Goal: Task Accomplishment & Management: Manage account settings

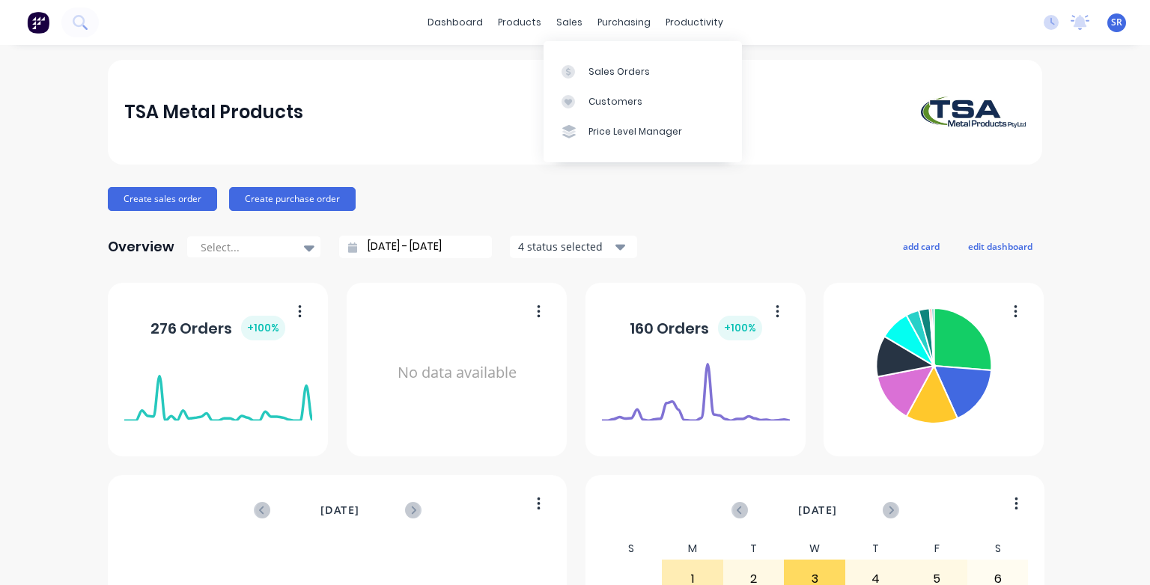
click at [586, 70] on link "Sales Orders" at bounding box center [642, 71] width 198 height 30
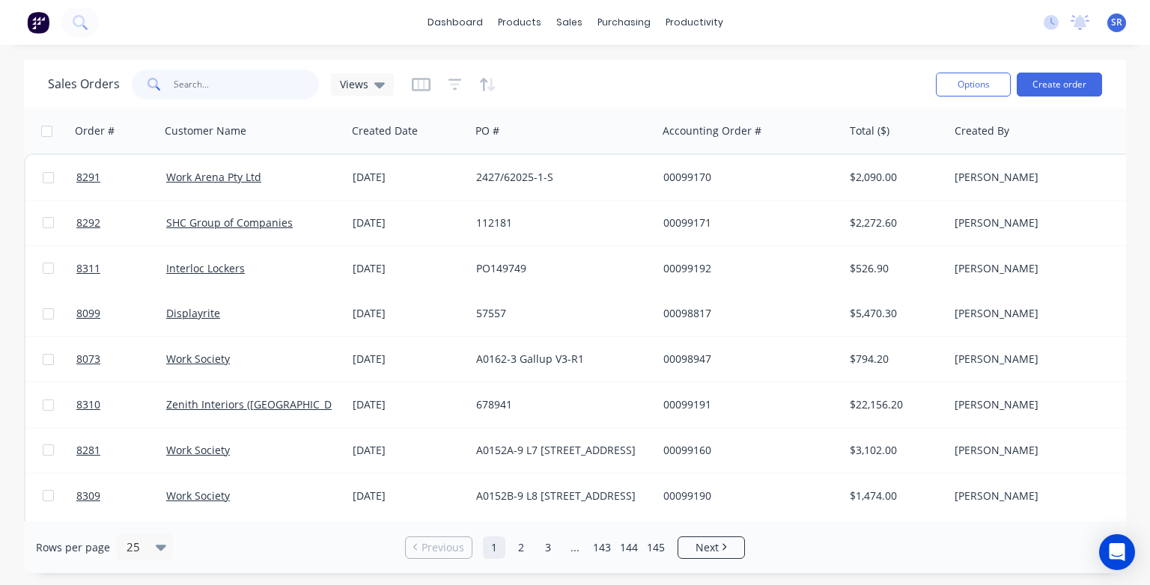
click at [200, 82] on input "text" at bounding box center [247, 85] width 146 height 30
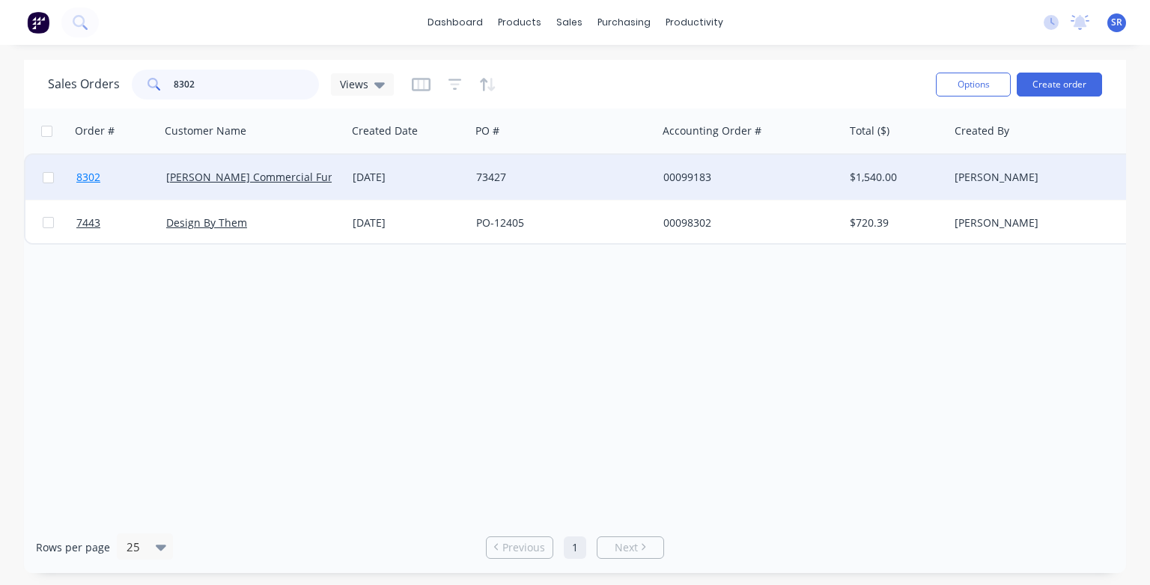
type input "8302"
click at [88, 178] on span "8302" at bounding box center [88, 177] width 24 height 15
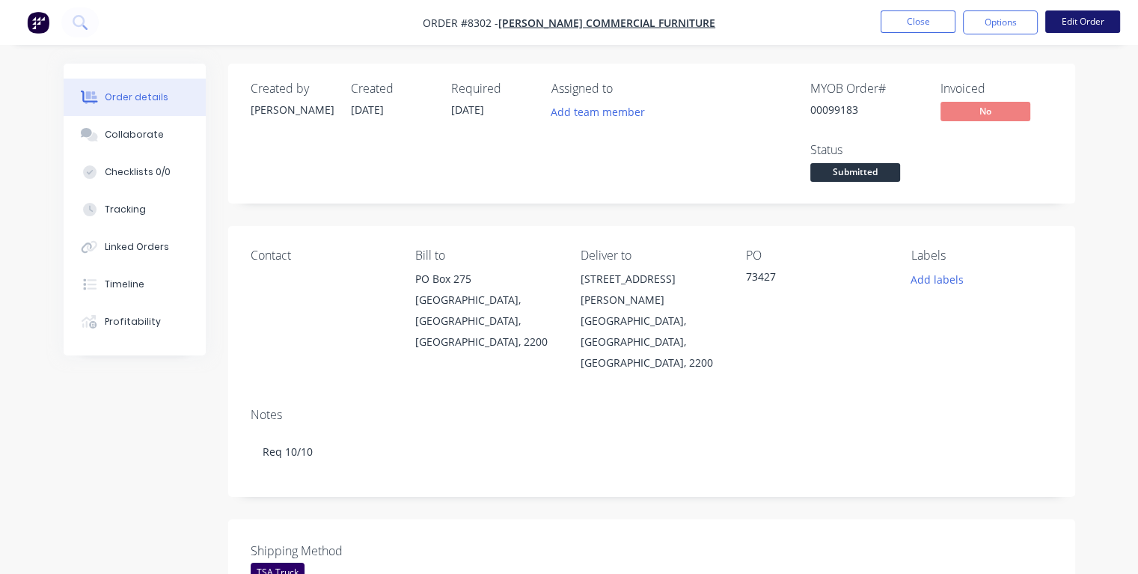
click at [1102, 19] on button "Edit Order" at bounding box center [1083, 21] width 75 height 22
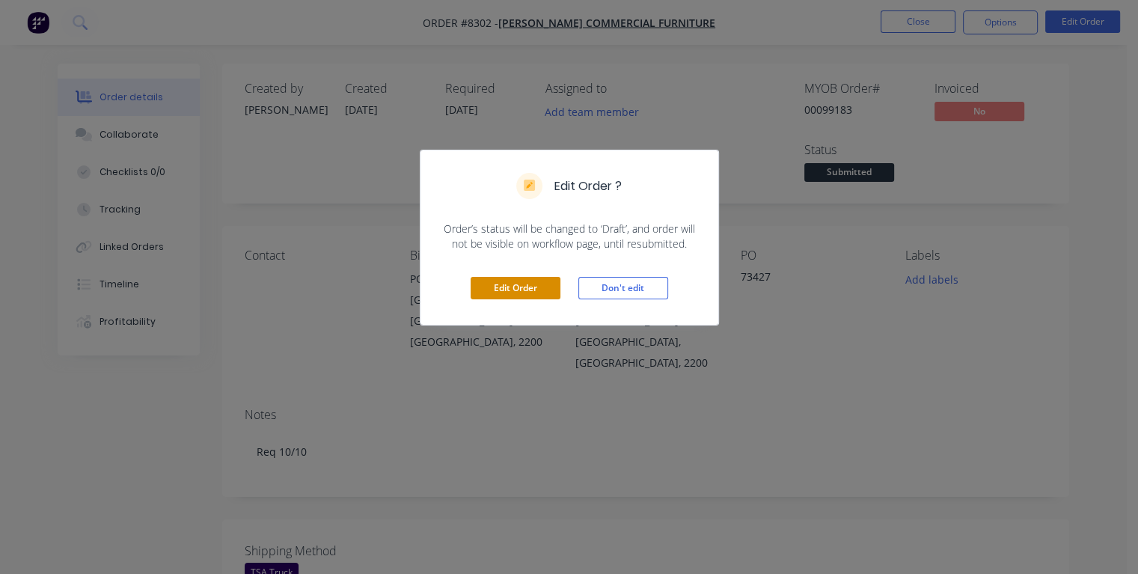
click at [509, 289] on button "Edit Order" at bounding box center [516, 288] width 90 height 22
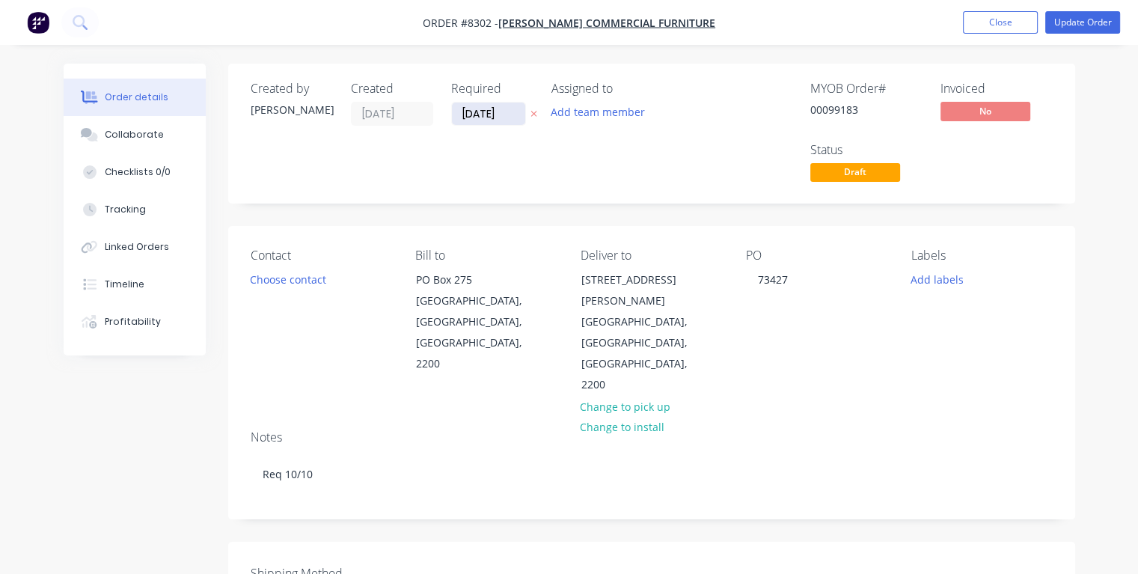
click at [501, 112] on input "[DATE]" at bounding box center [488, 114] width 73 height 22
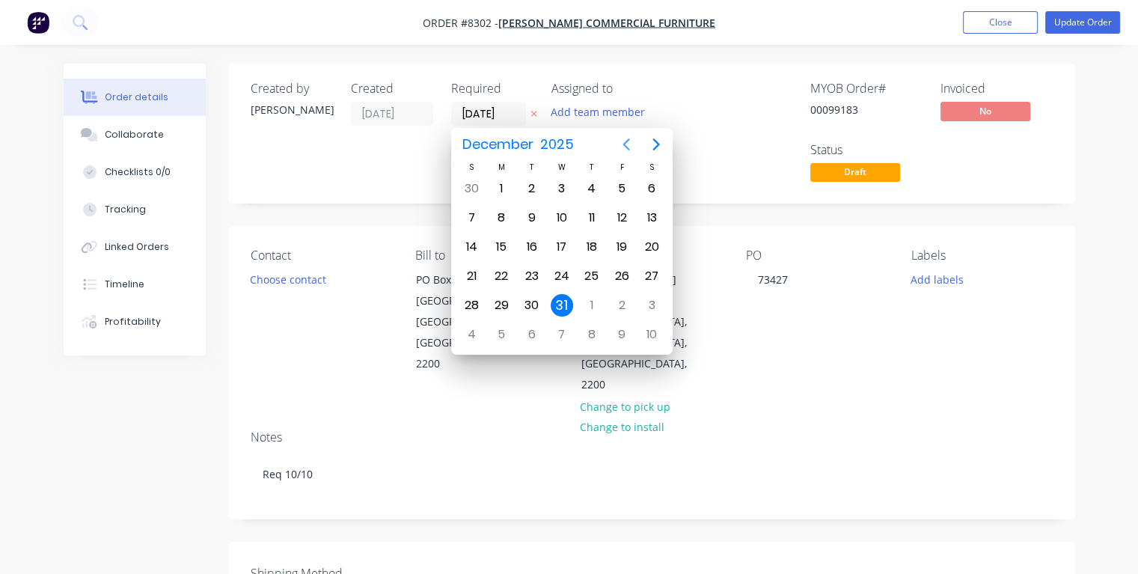
click at [626, 144] on icon "Previous page" at bounding box center [626, 144] width 18 height 18
click at [593, 216] on div "9" at bounding box center [592, 218] width 22 height 22
type input "09/10/25"
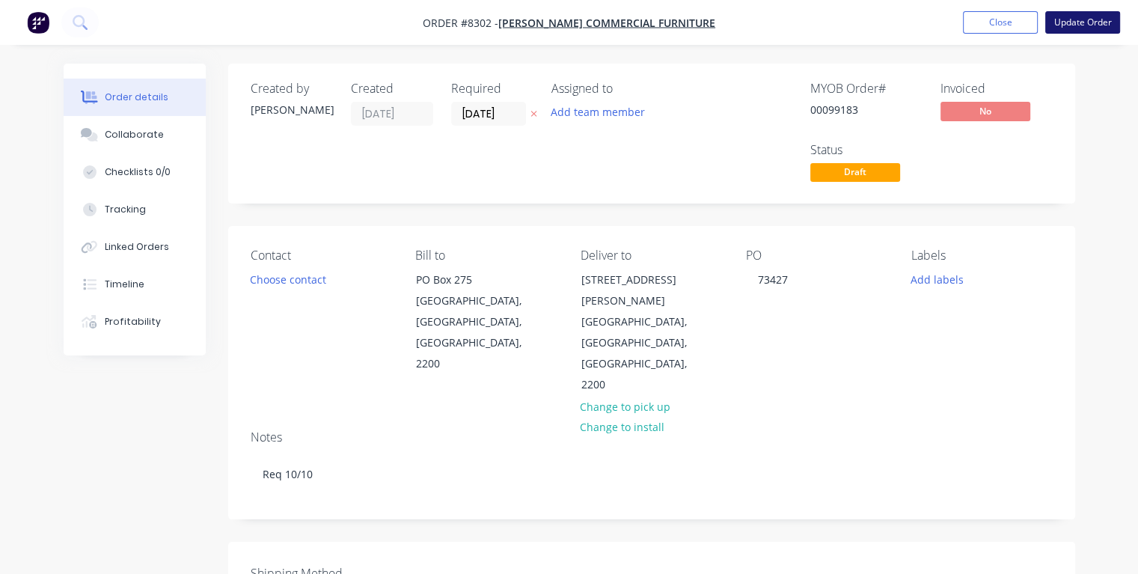
click at [1073, 28] on button "Update Order" at bounding box center [1083, 22] width 75 height 22
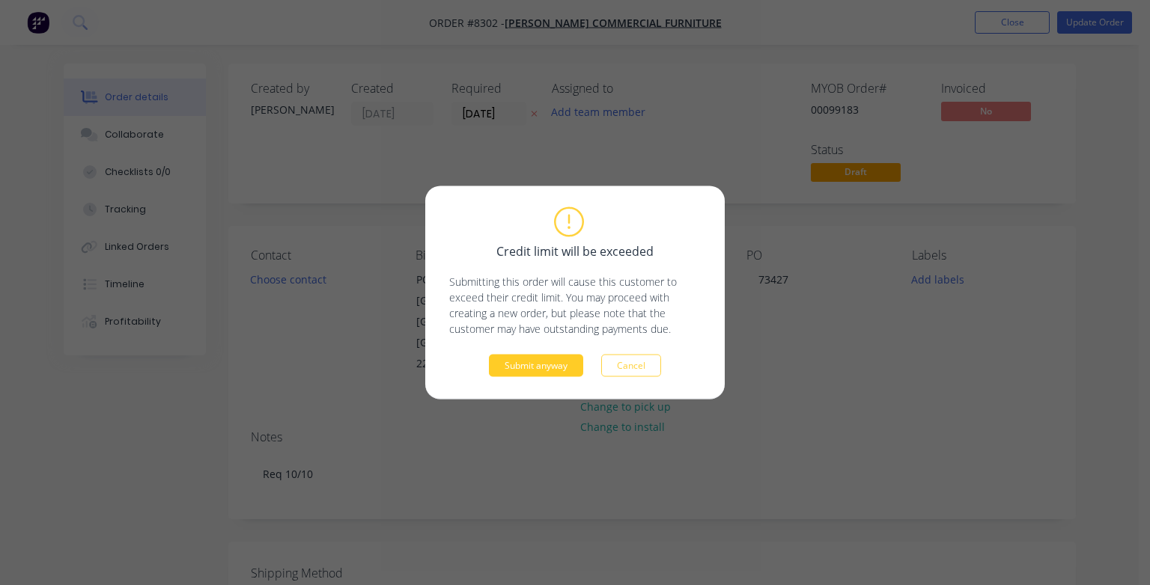
click at [546, 361] on button "Submit anyway" at bounding box center [536, 366] width 94 height 22
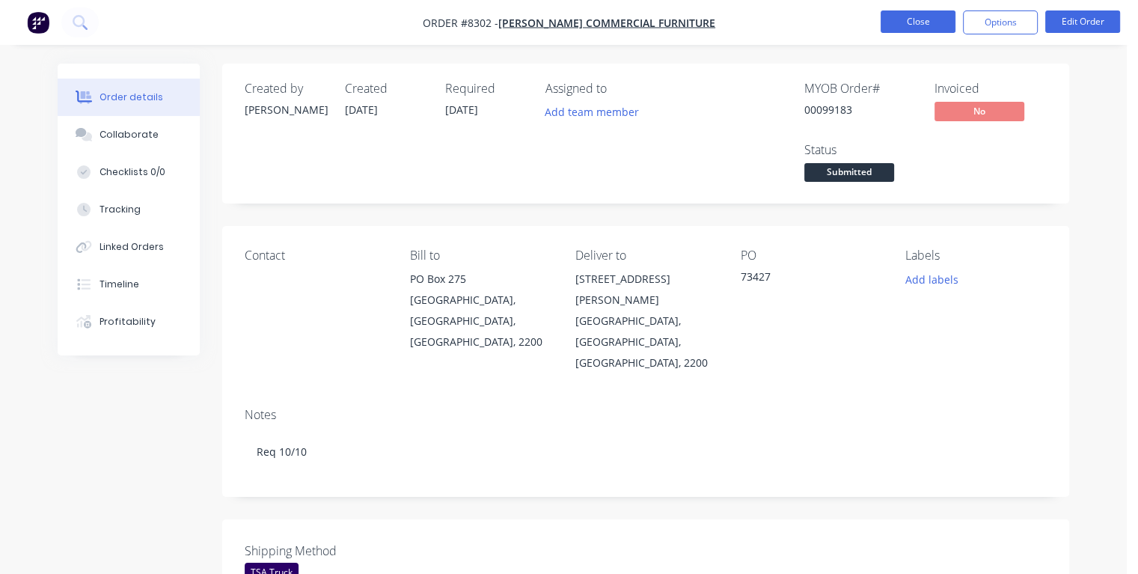
click at [898, 22] on button "Close" at bounding box center [918, 21] width 75 height 22
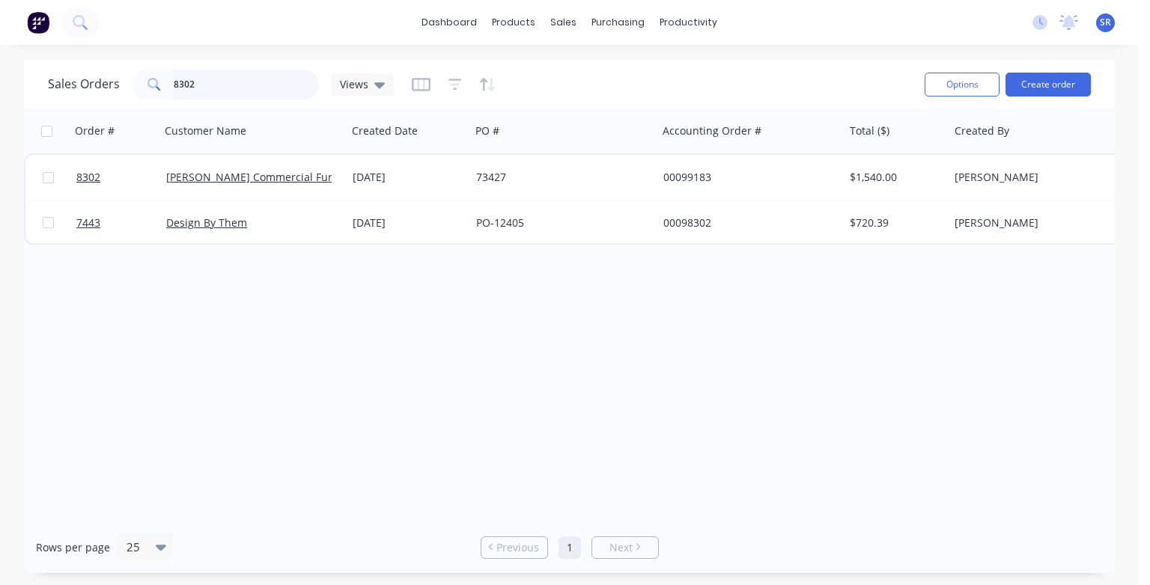
click at [205, 86] on input "8302" at bounding box center [247, 85] width 146 height 30
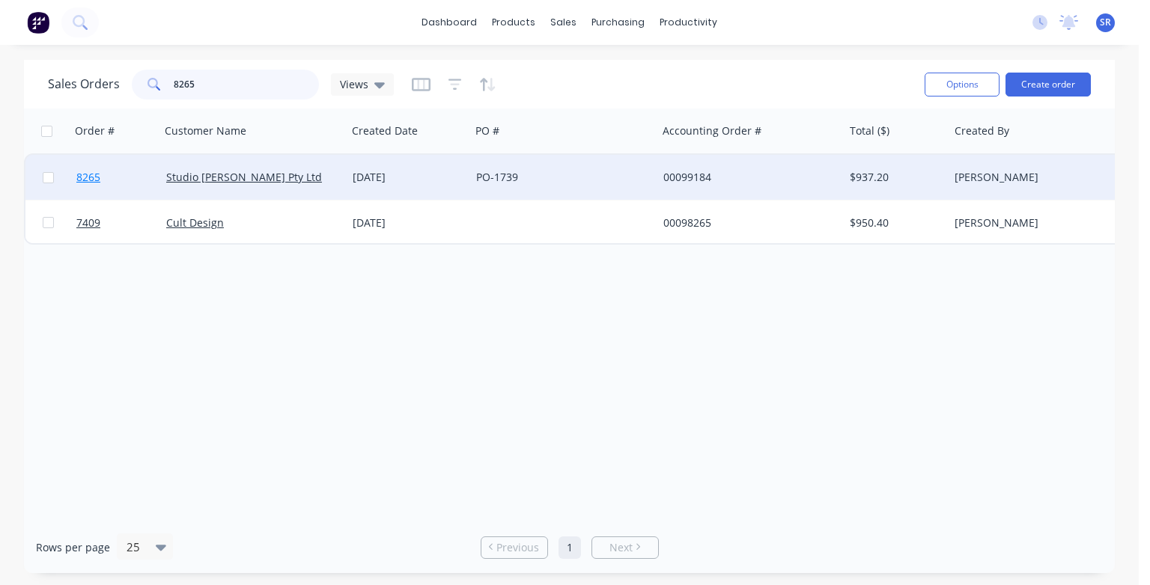
type input "8265"
click at [79, 174] on span "8265" at bounding box center [88, 177] width 24 height 15
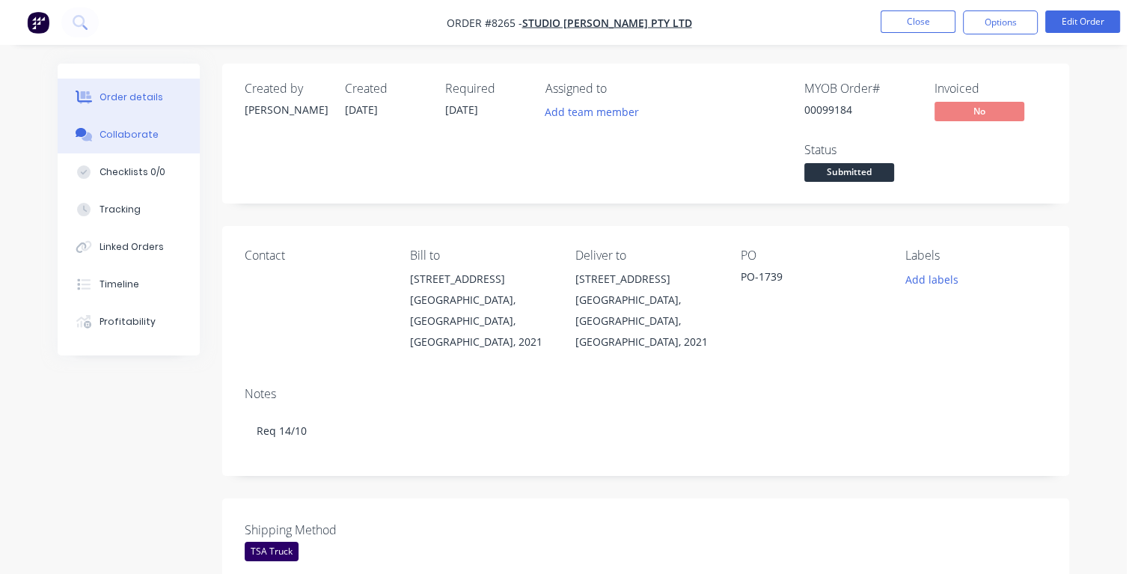
click at [109, 140] on div "Collaborate" at bounding box center [129, 134] width 59 height 13
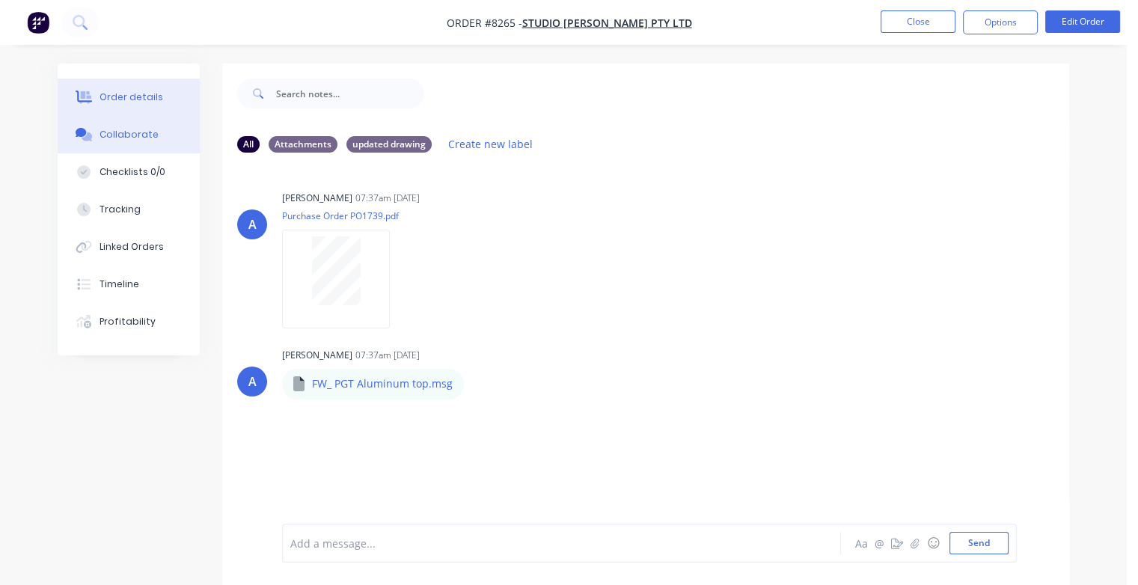
click at [132, 93] on div "Order details" at bounding box center [132, 97] width 64 height 13
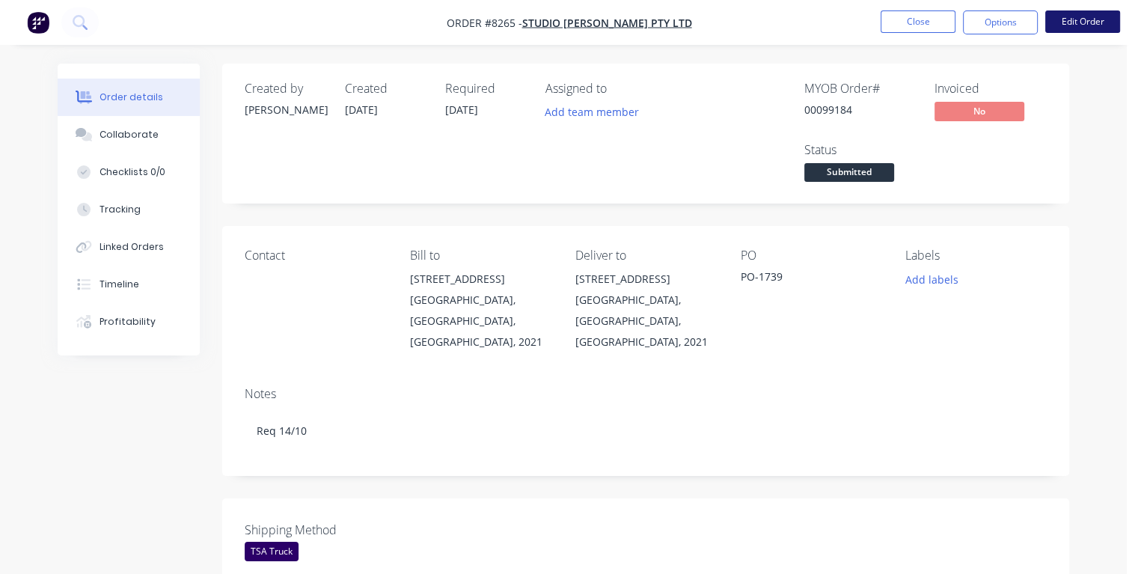
click at [1090, 20] on button "Edit Order" at bounding box center [1083, 21] width 75 height 22
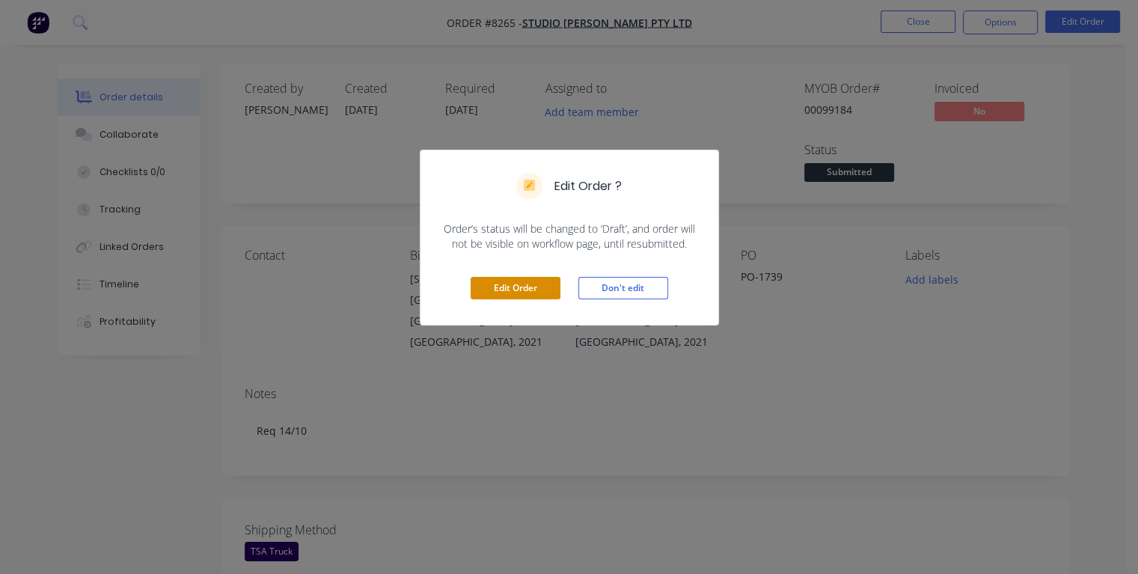
click at [525, 293] on button "Edit Order" at bounding box center [516, 288] width 90 height 22
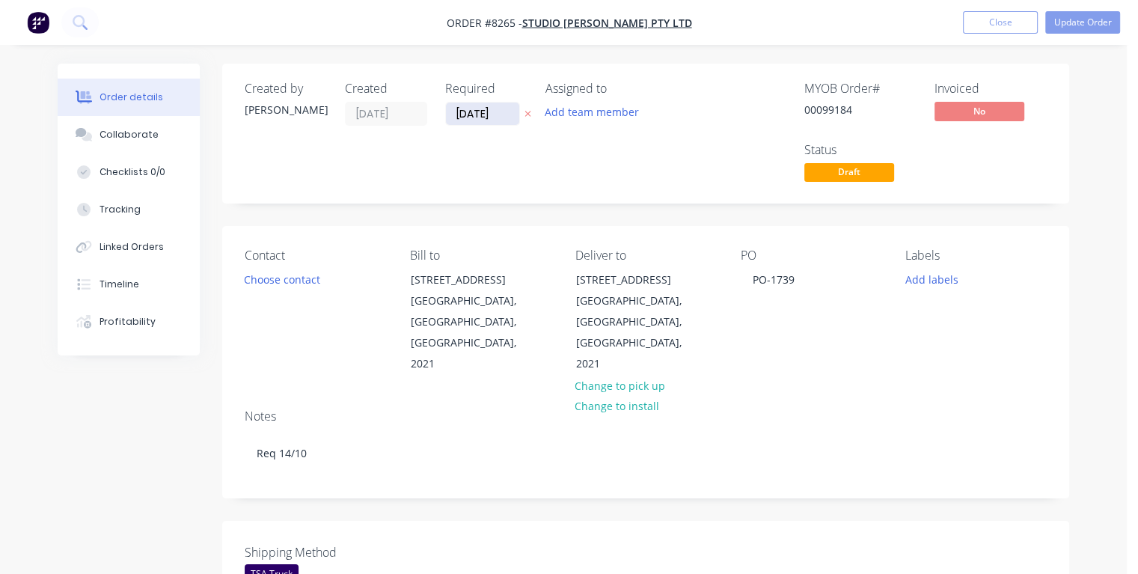
click at [494, 113] on input "[DATE]" at bounding box center [482, 114] width 73 height 22
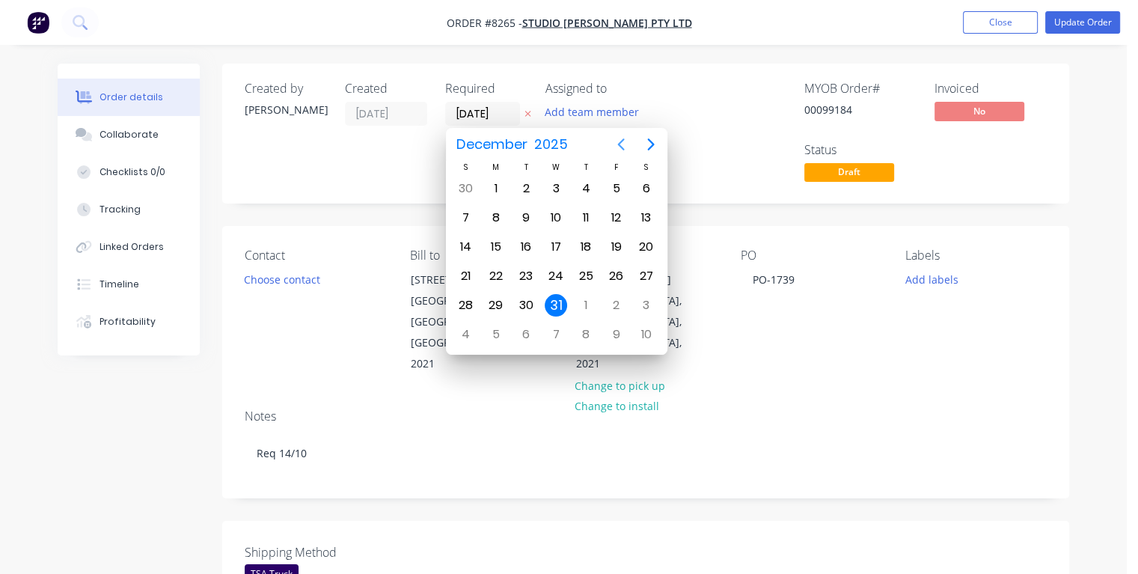
click at [620, 145] on icon "Previous page" at bounding box center [620, 144] width 7 height 12
click at [617, 213] on div "10" at bounding box center [616, 218] width 22 height 22
type input "10/10/25"
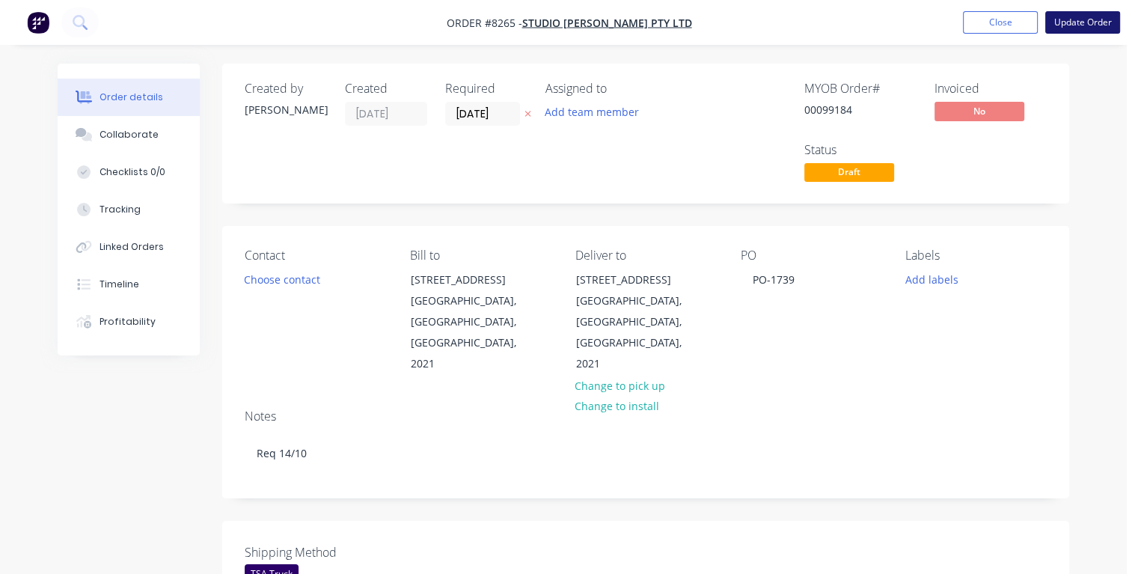
click at [1082, 28] on button "Update Order" at bounding box center [1083, 22] width 75 height 22
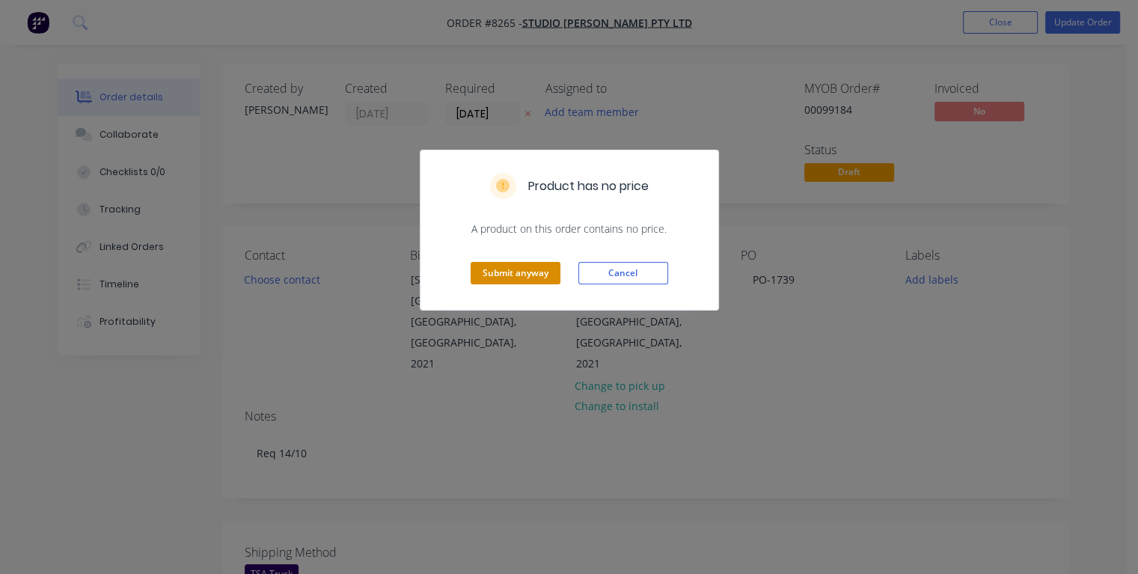
click at [553, 271] on button "Submit anyway" at bounding box center [516, 273] width 90 height 22
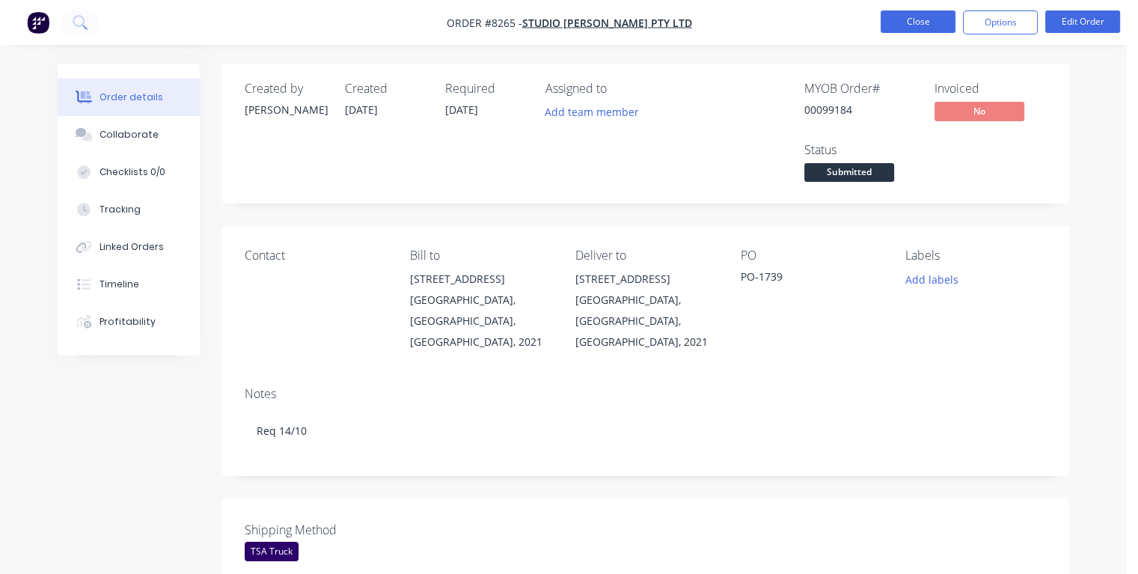
click at [893, 25] on button "Close" at bounding box center [918, 21] width 75 height 22
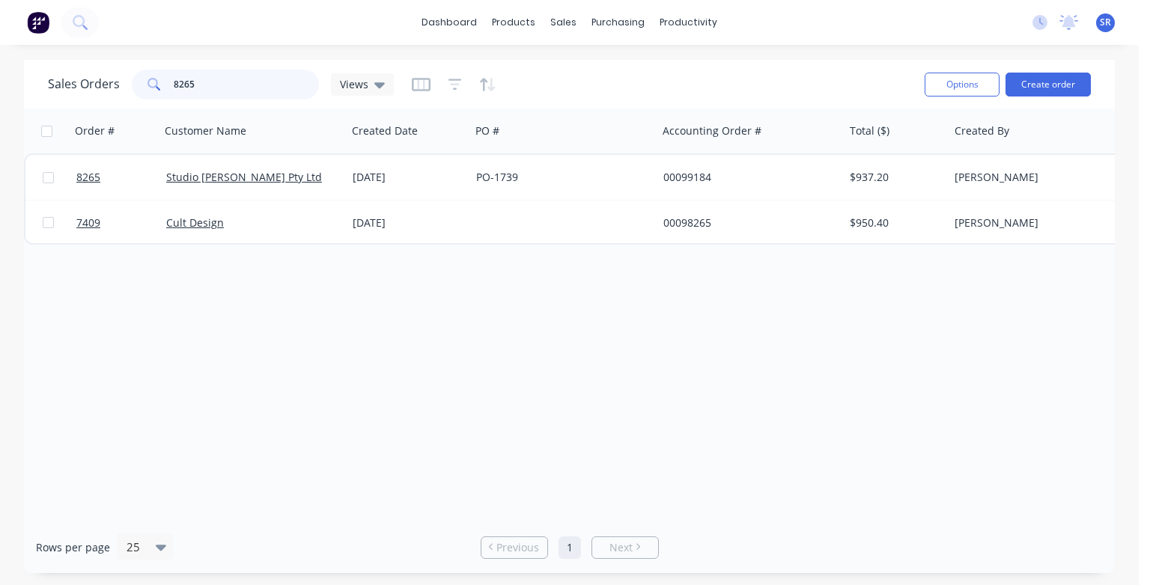
click at [231, 76] on input "8265" at bounding box center [247, 85] width 146 height 30
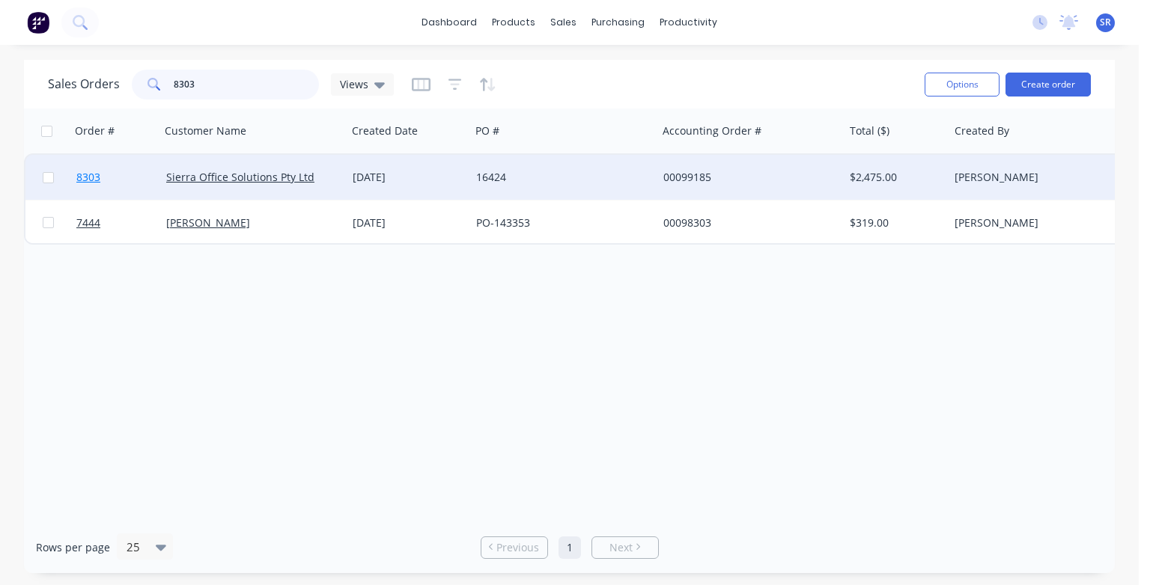
type input "8303"
click at [93, 178] on span "8303" at bounding box center [88, 177] width 24 height 15
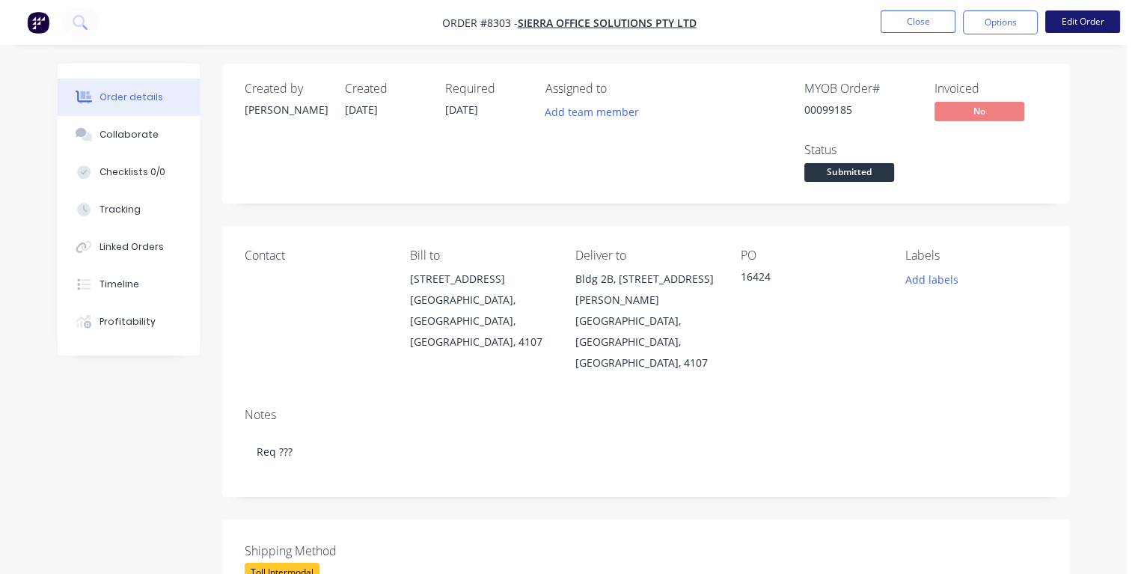
click at [1087, 19] on button "Edit Order" at bounding box center [1083, 21] width 75 height 22
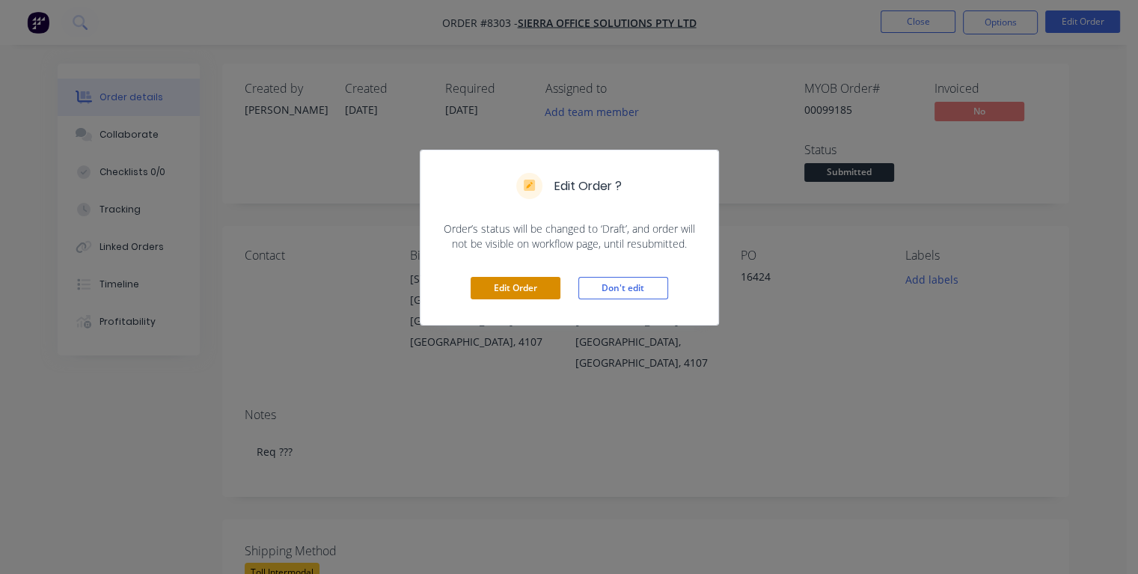
click at [500, 283] on button "Edit Order" at bounding box center [516, 288] width 90 height 22
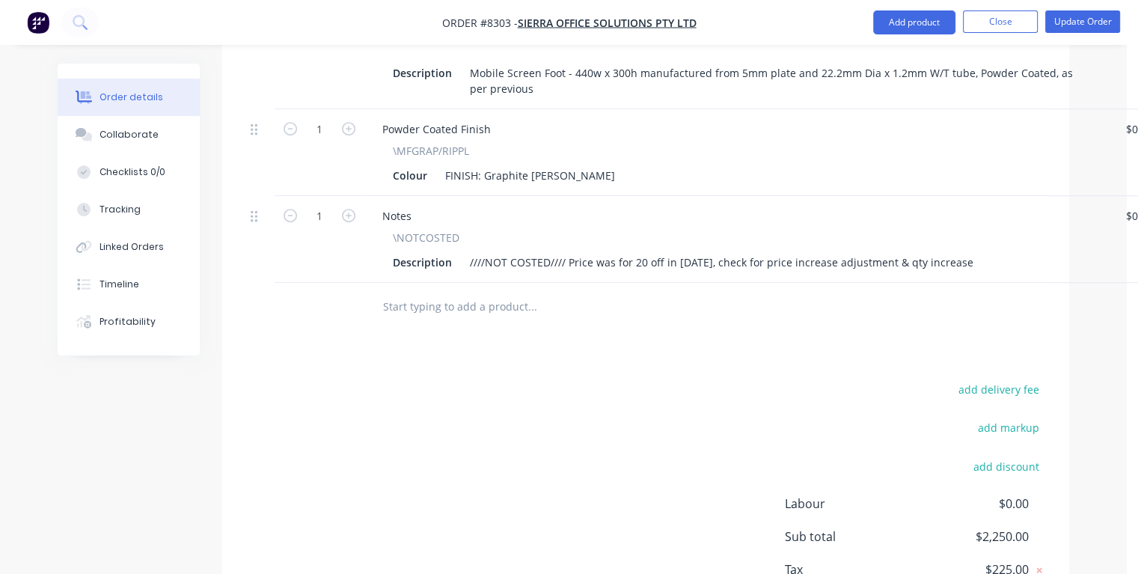
scroll to position [748, 0]
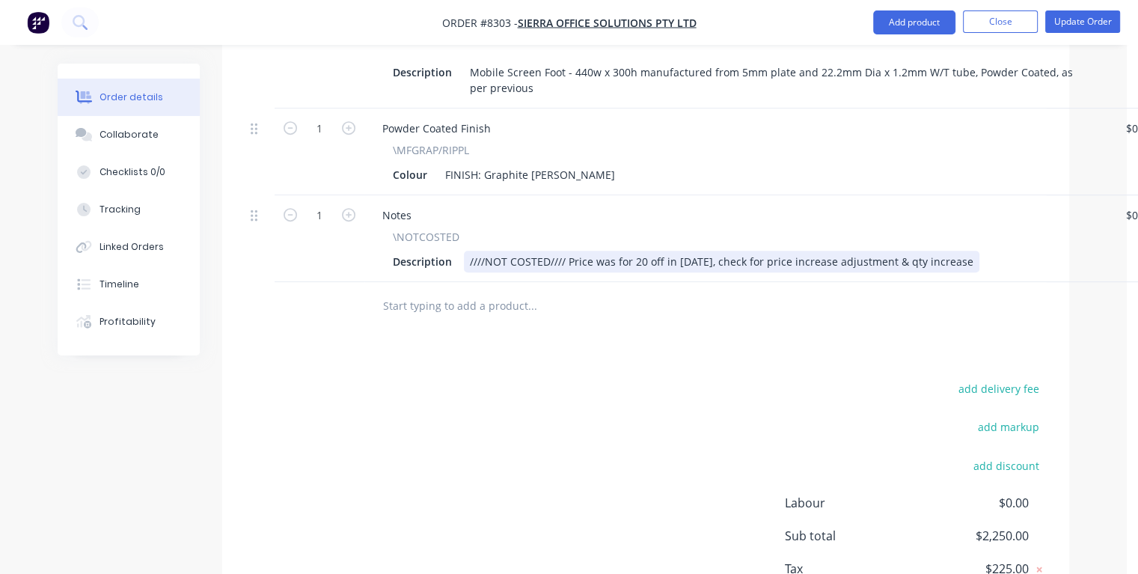
click at [968, 251] on div "Description ////NOT COSTED//// Price was for 20 off in May 24, check for price …" at bounding box center [736, 262] width 698 height 22
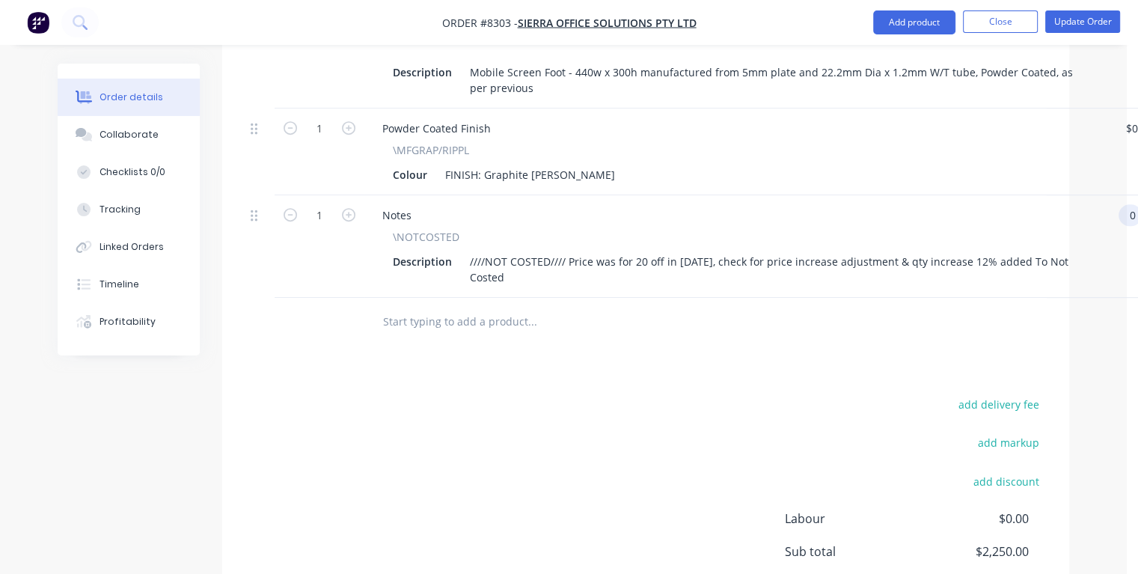
scroll to position [748, 21]
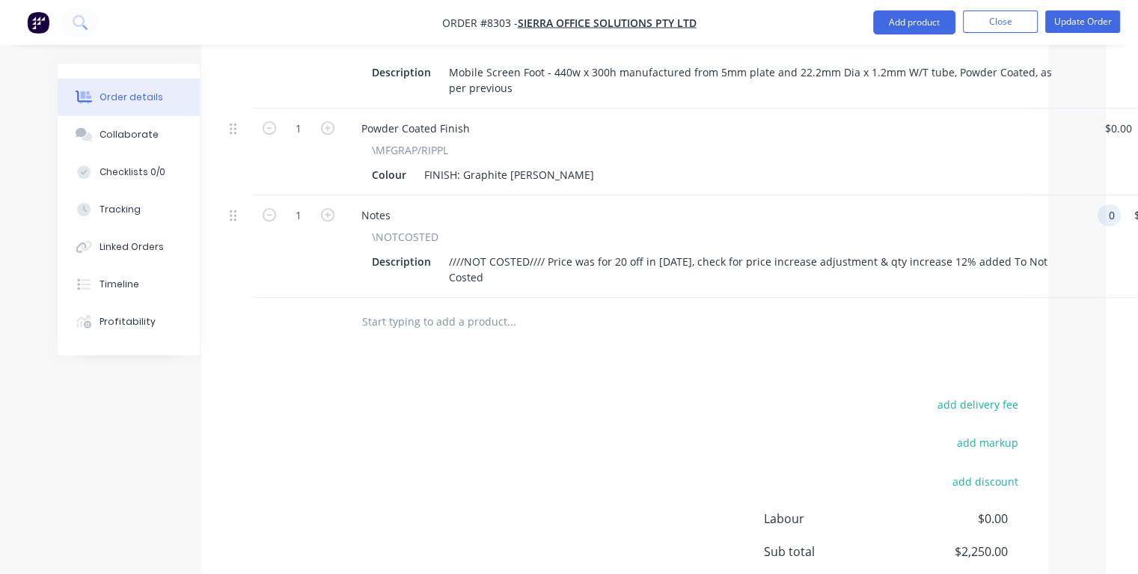
type input "$0.00"
type input "0.00"
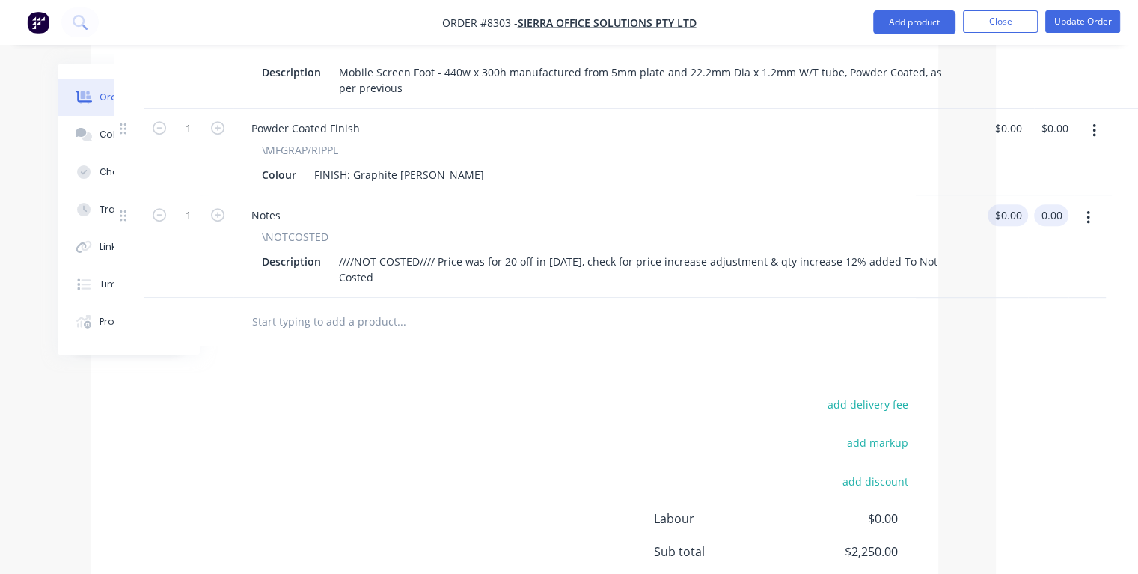
type input "0"
type input "$0.00"
click at [1010, 204] on input "0" at bounding box center [1011, 215] width 34 height 22
type input "$270.00"
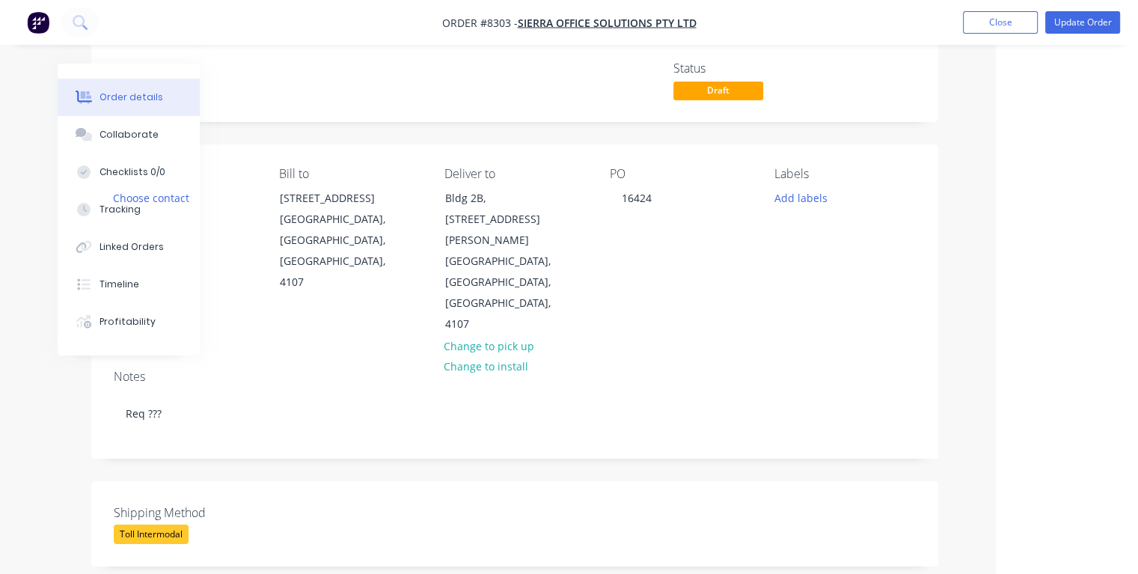
scroll to position [0, 131]
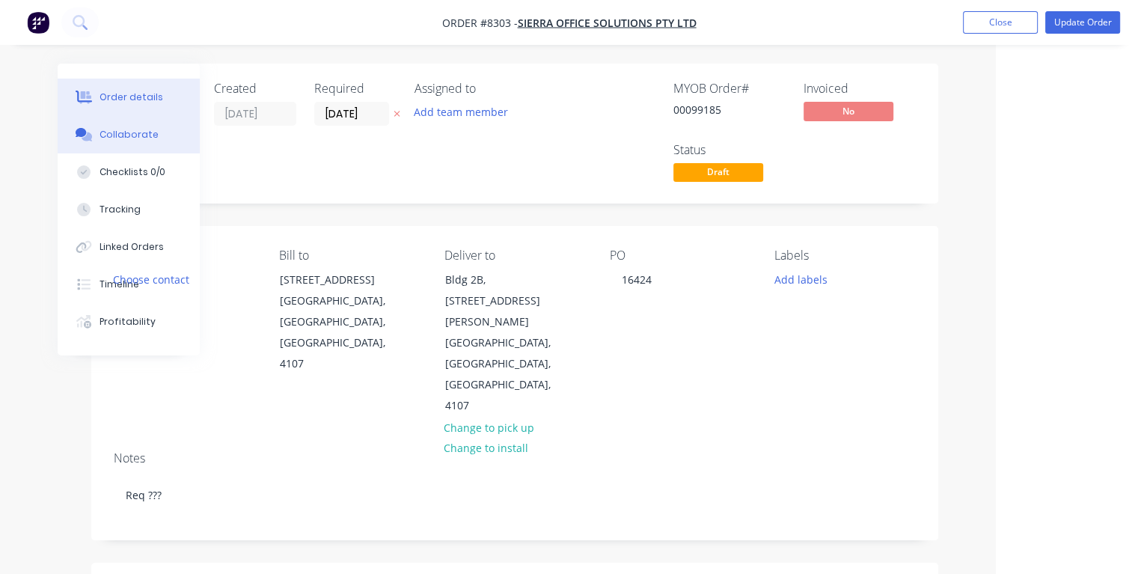
type input "$270.00"
click at [120, 139] on div "Collaborate" at bounding box center [129, 134] width 59 height 13
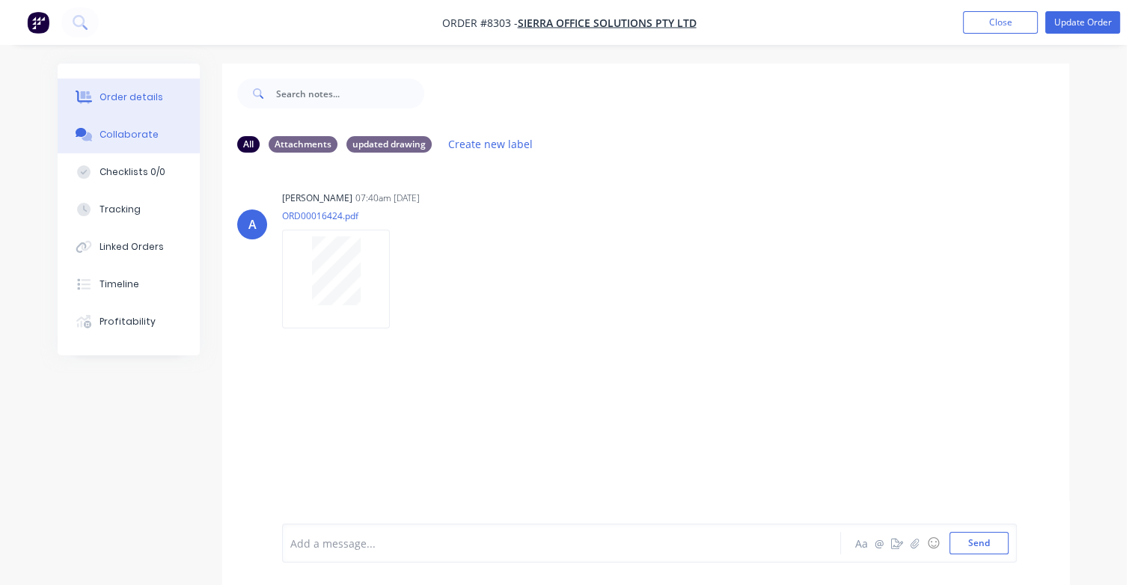
click at [117, 93] on div "Order details" at bounding box center [132, 97] width 64 height 13
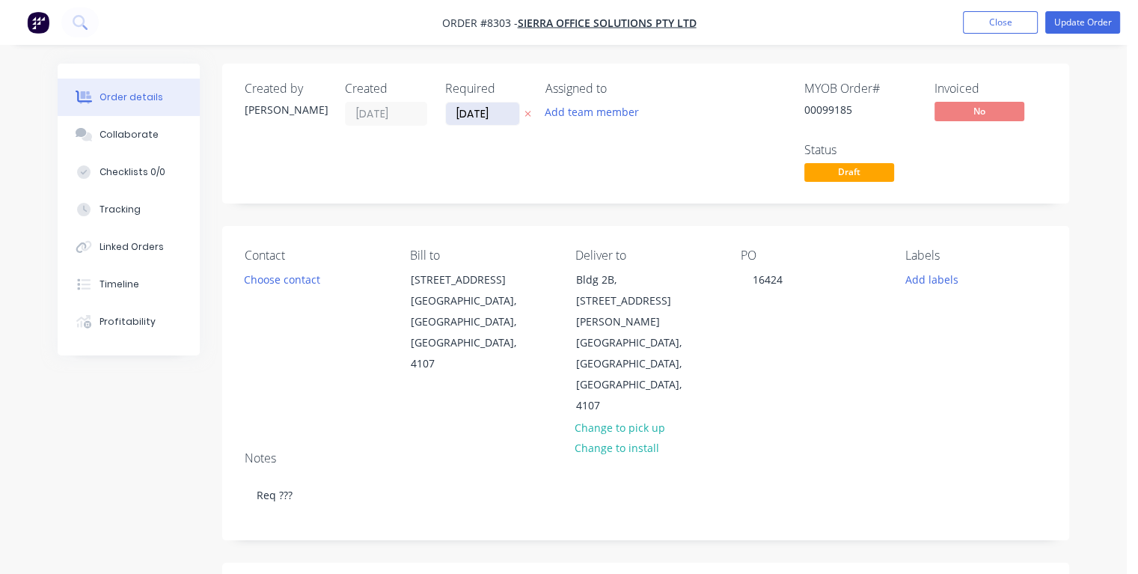
click at [499, 112] on input "[DATE]" at bounding box center [482, 114] width 73 height 22
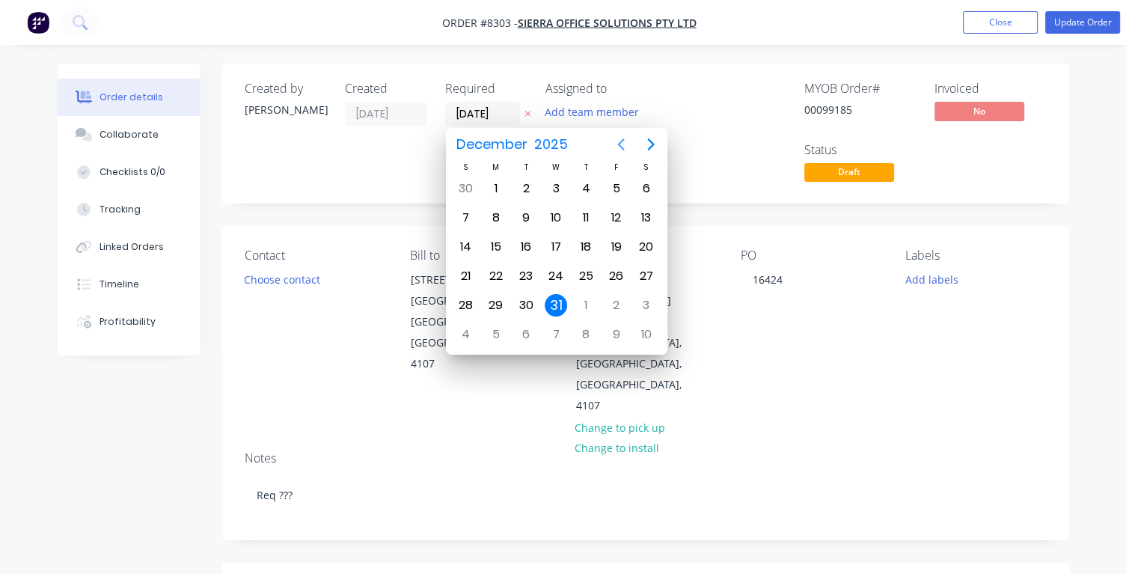
click at [619, 142] on icon "Previous page" at bounding box center [620, 144] width 7 height 12
click at [587, 246] on div "16" at bounding box center [586, 247] width 22 height 22
type input "16/10/25"
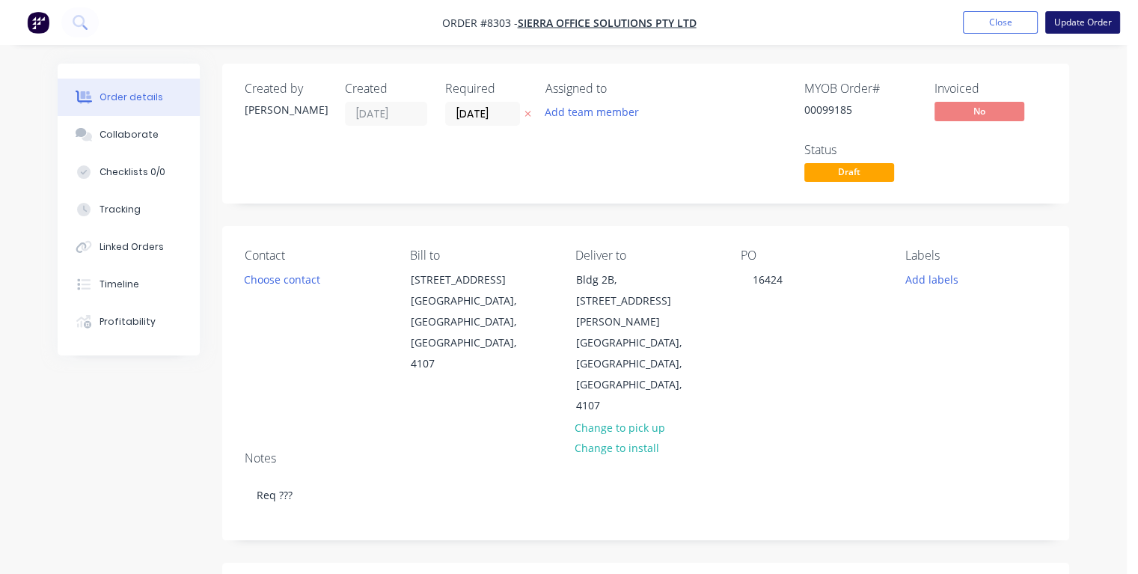
click at [1075, 27] on button "Update Order" at bounding box center [1083, 22] width 75 height 22
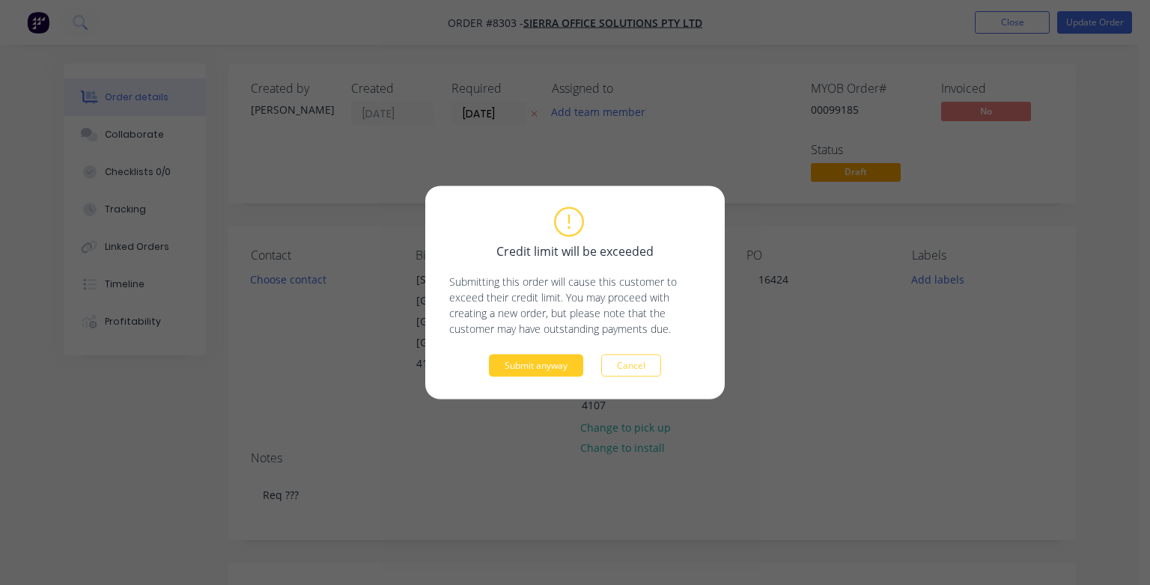
click at [539, 364] on button "Submit anyway" at bounding box center [536, 366] width 94 height 22
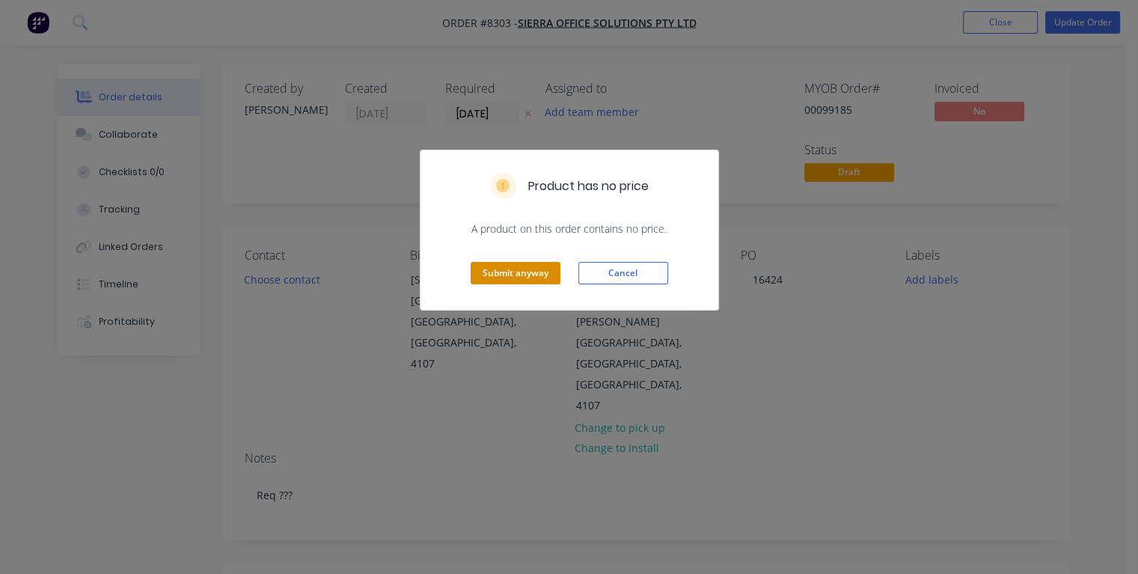
click at [530, 272] on button "Submit anyway" at bounding box center [516, 273] width 90 height 22
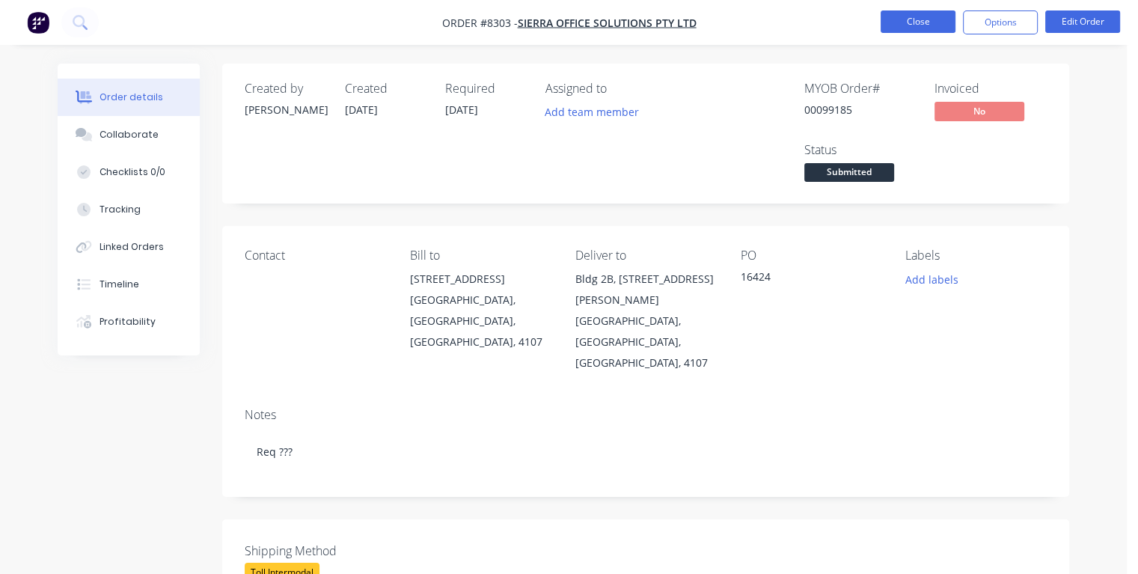
click at [937, 19] on button "Close" at bounding box center [918, 21] width 75 height 22
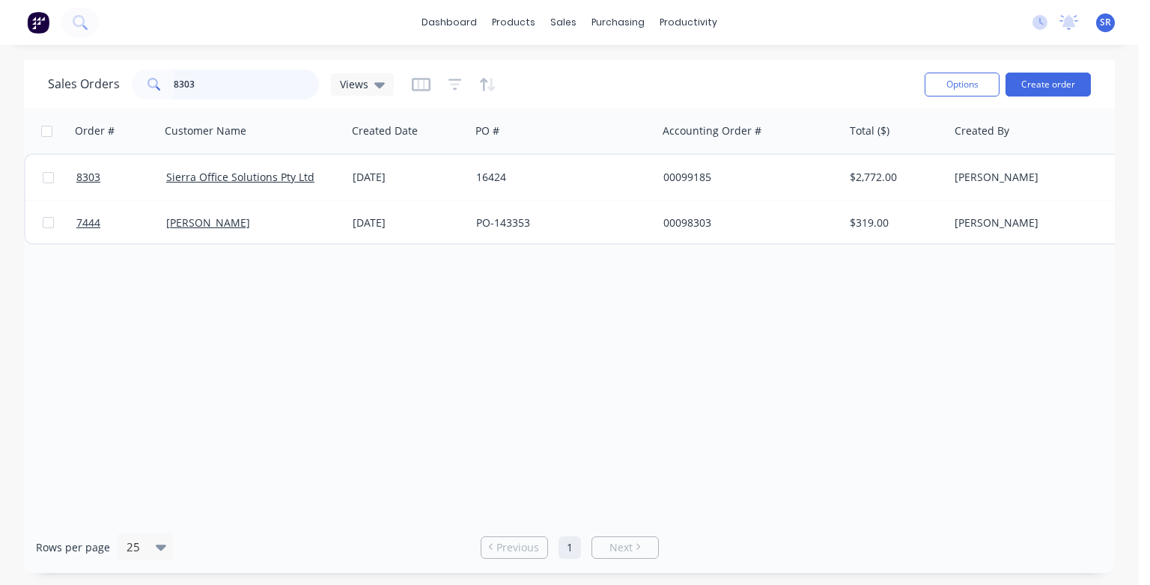
click at [242, 85] on input "8303" at bounding box center [247, 85] width 146 height 30
type input "8"
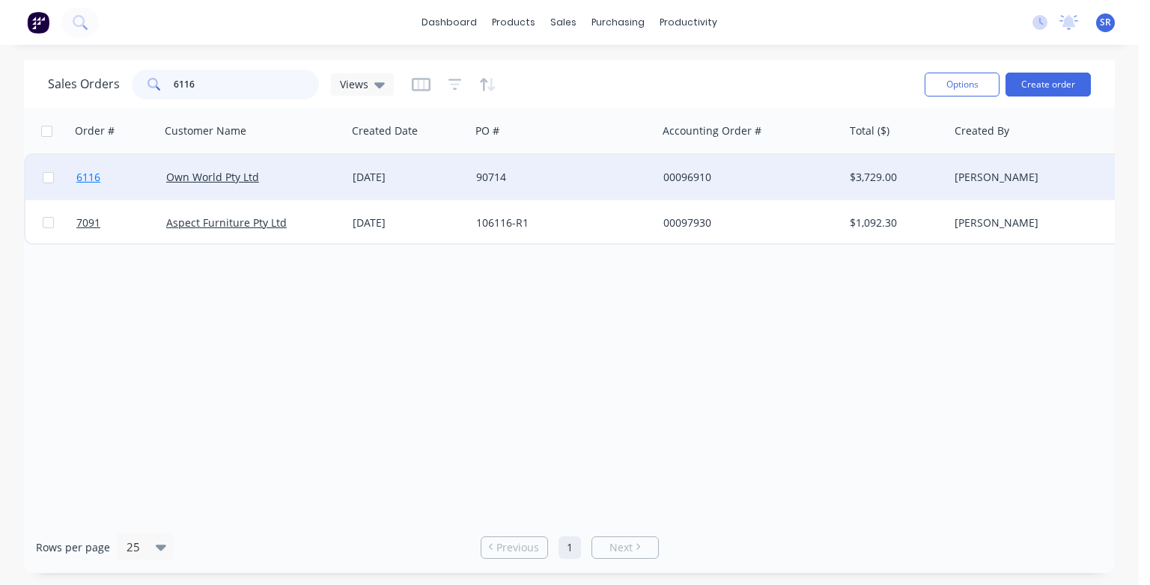
type input "6116"
click at [91, 178] on span "6116" at bounding box center [88, 177] width 24 height 15
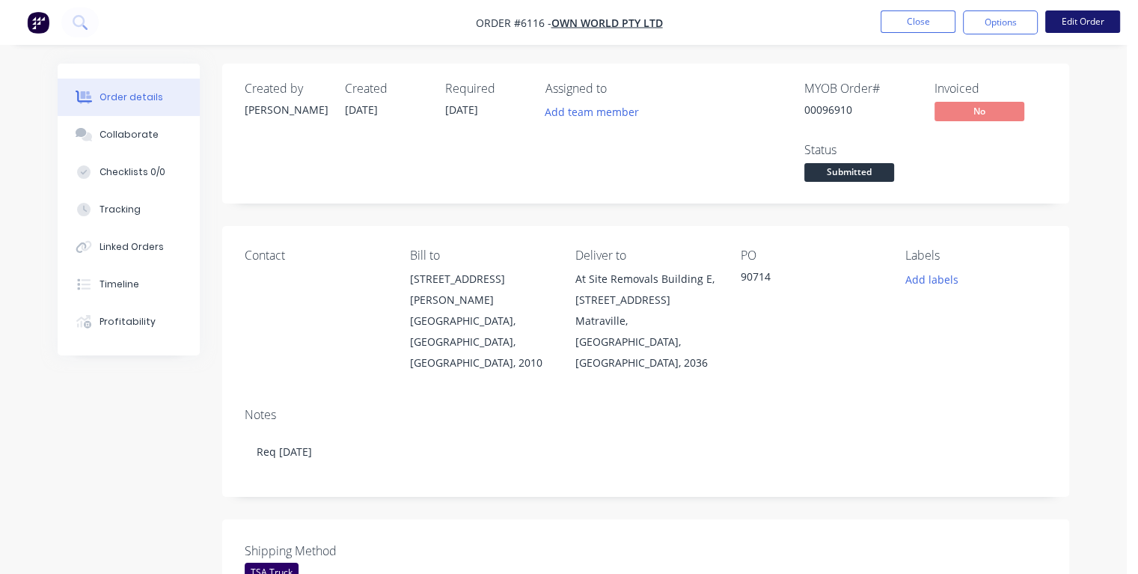
click at [1085, 19] on button "Edit Order" at bounding box center [1083, 21] width 75 height 22
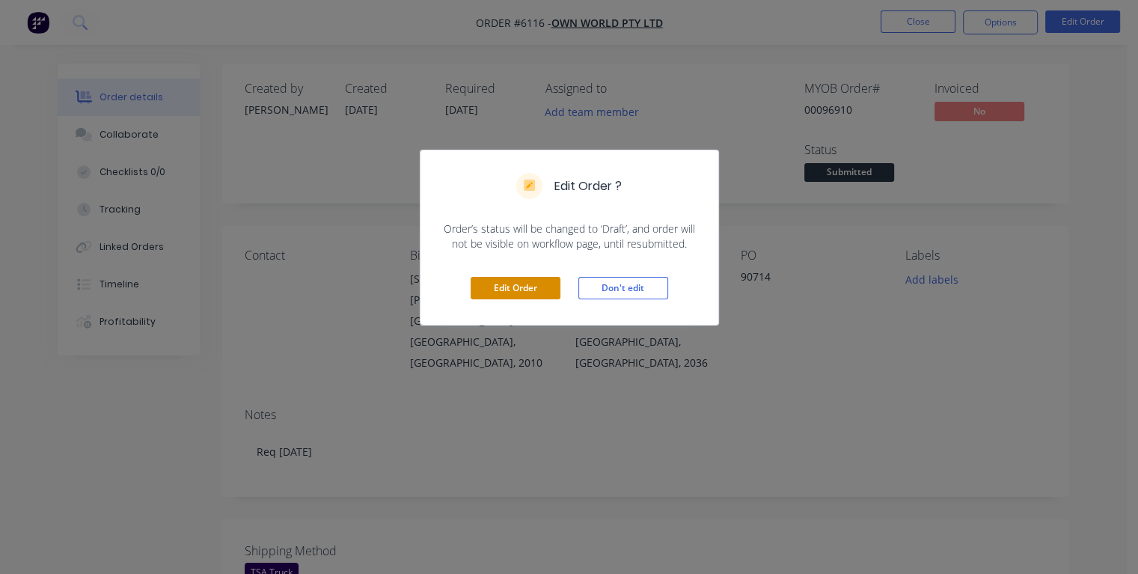
click at [510, 294] on button "Edit Order" at bounding box center [516, 288] width 90 height 22
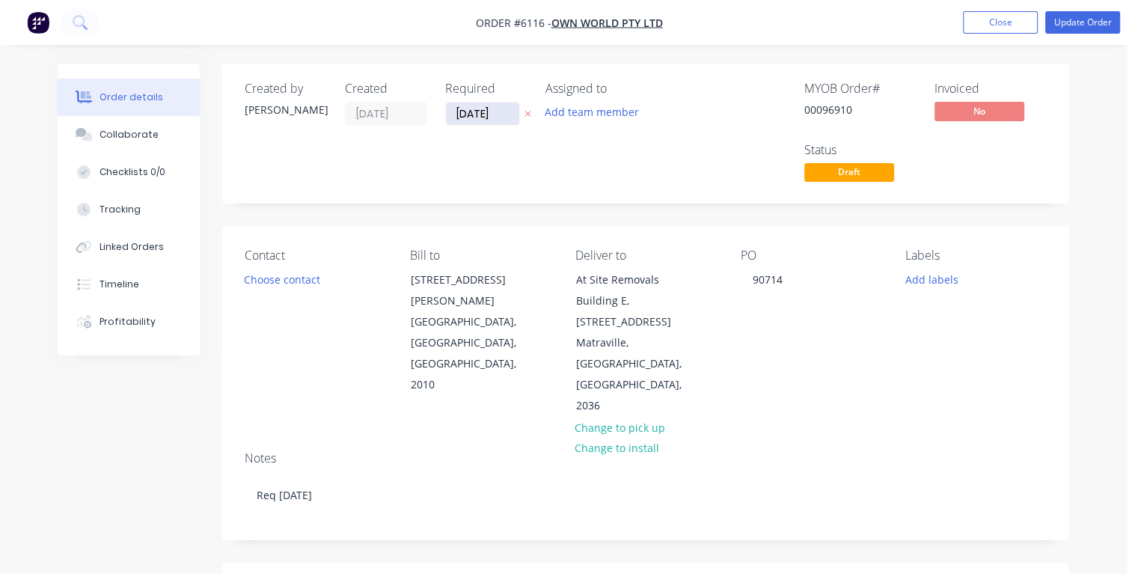
click at [498, 109] on input "[DATE]" at bounding box center [482, 114] width 73 height 22
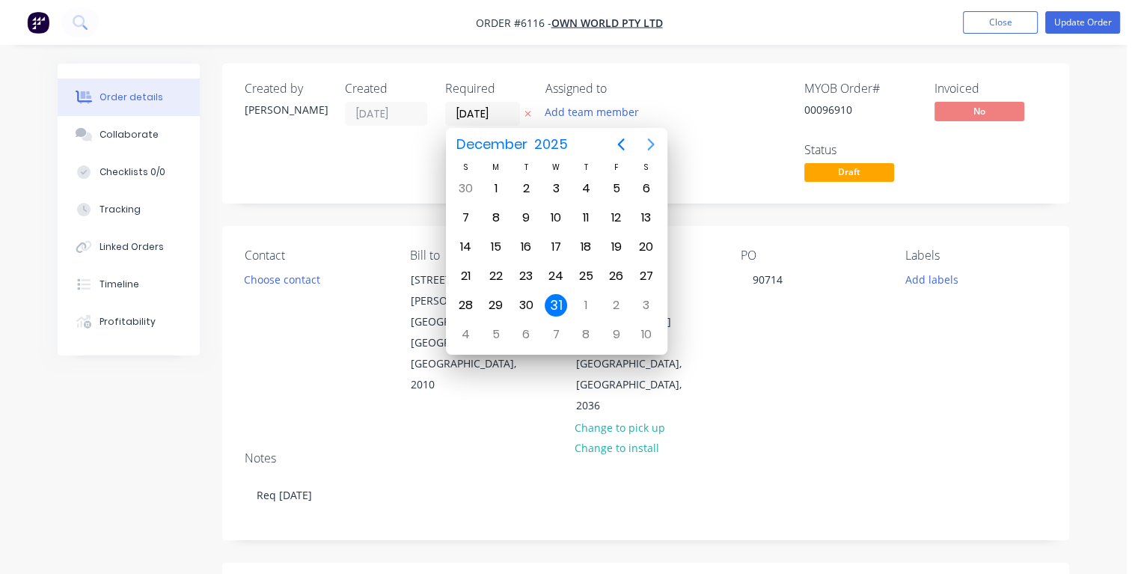
click at [650, 144] on icon "Next page" at bounding box center [651, 144] width 18 height 18
click at [492, 189] on div "2" at bounding box center [496, 188] width 22 height 22
type input "02/02/26"
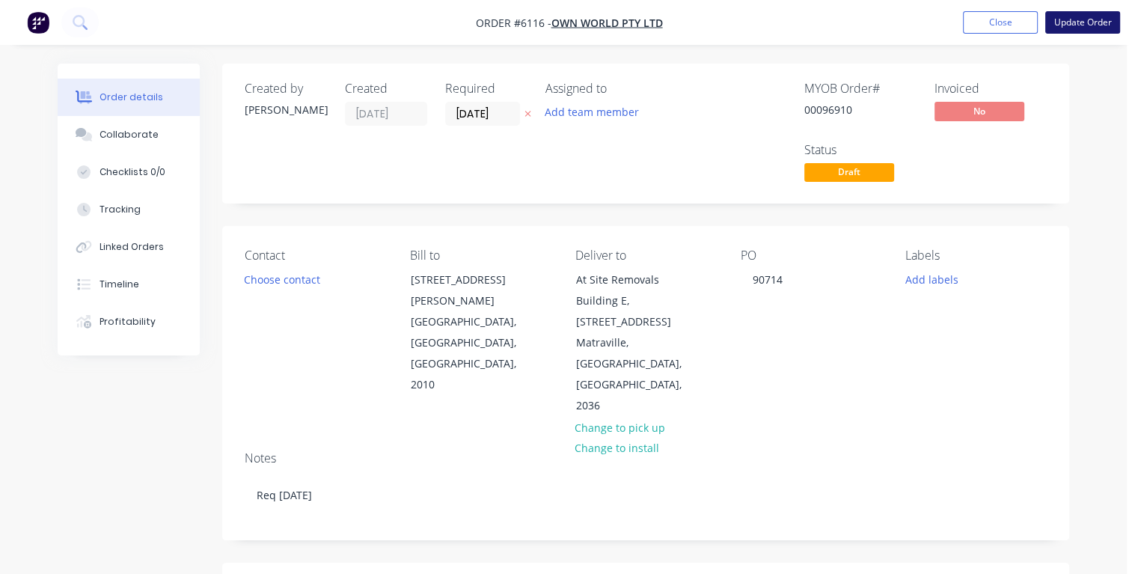
click at [1070, 27] on button "Update Order" at bounding box center [1083, 22] width 75 height 22
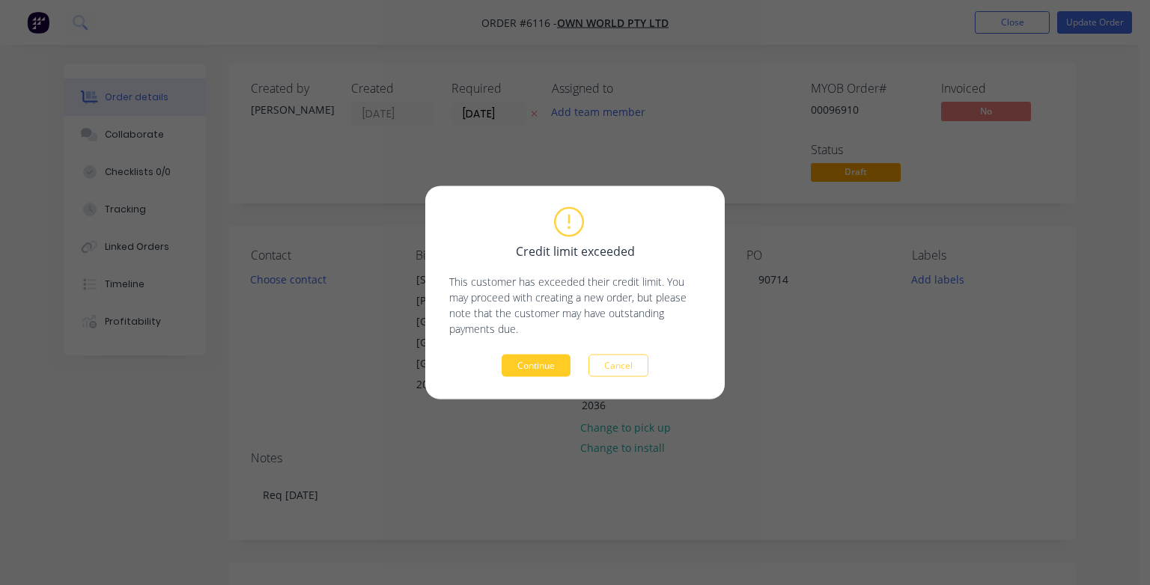
click at [543, 367] on button "Continue" at bounding box center [535, 366] width 69 height 22
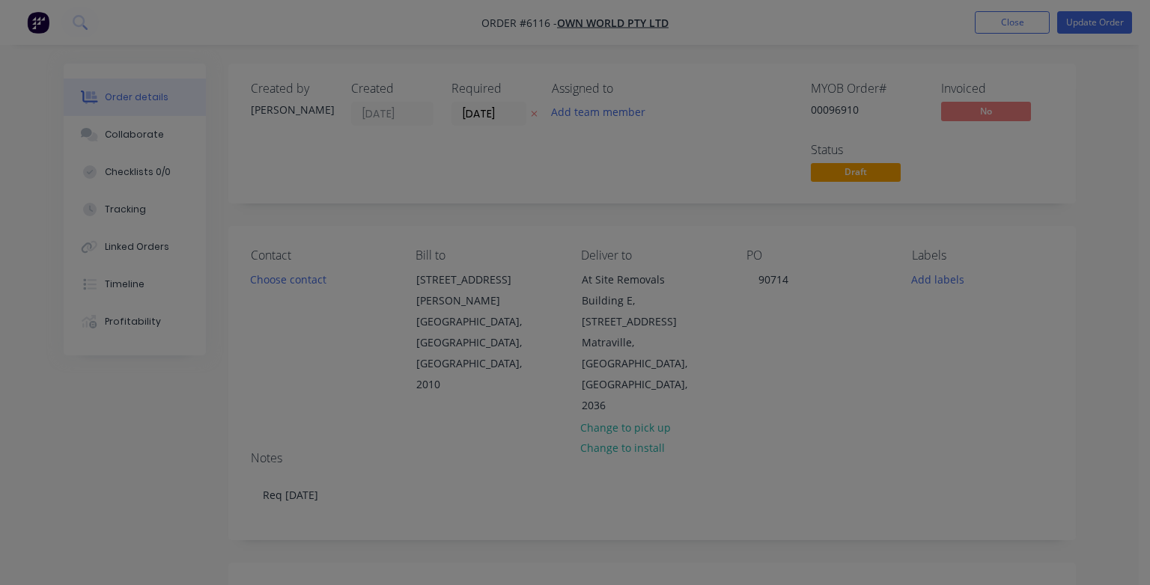
type input "$339.00"
type input "$3,390.00"
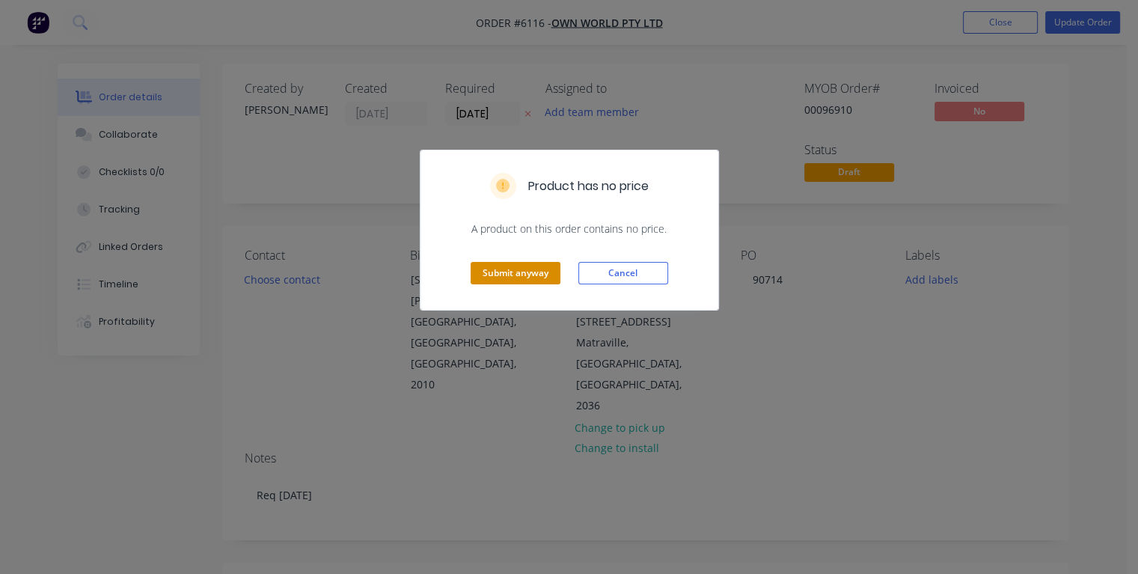
click at [524, 272] on button "Submit anyway" at bounding box center [516, 273] width 90 height 22
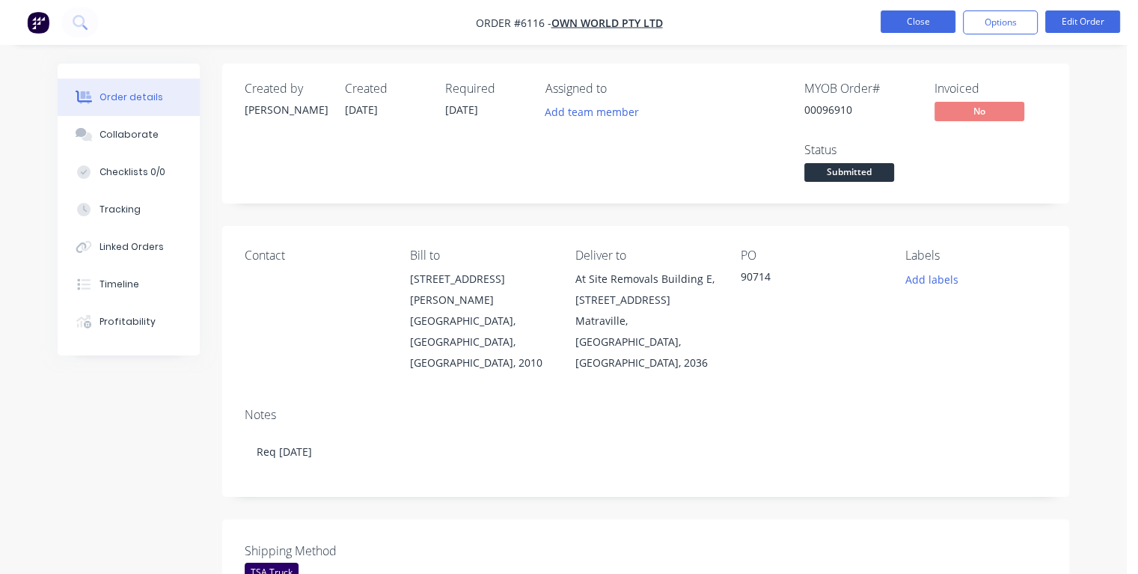
click at [911, 15] on button "Close" at bounding box center [918, 21] width 75 height 22
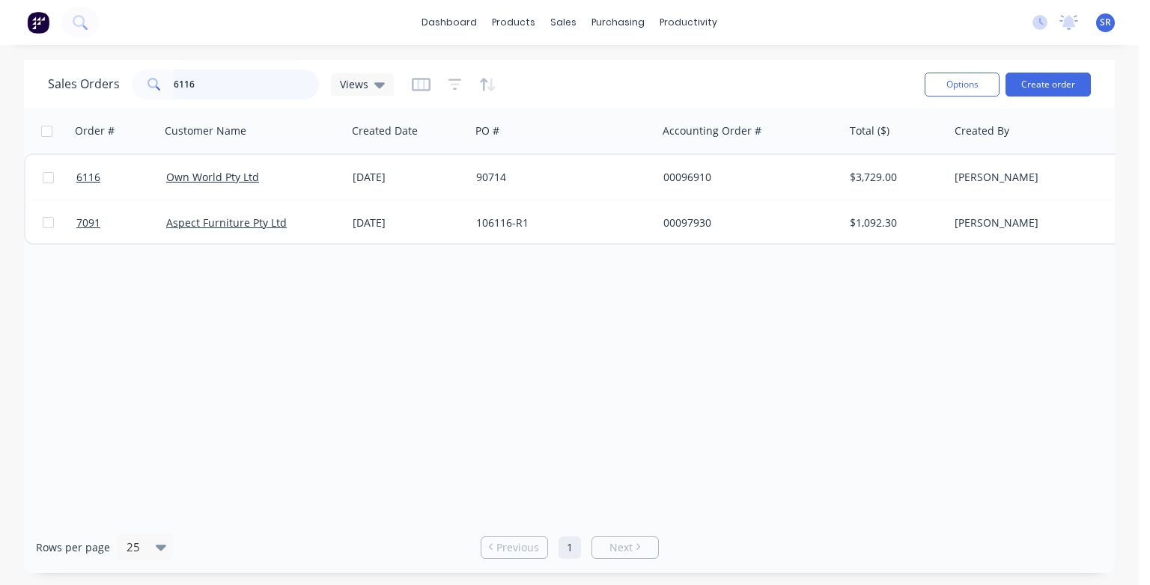
click at [289, 94] on input "6116" at bounding box center [247, 85] width 146 height 30
type input "6"
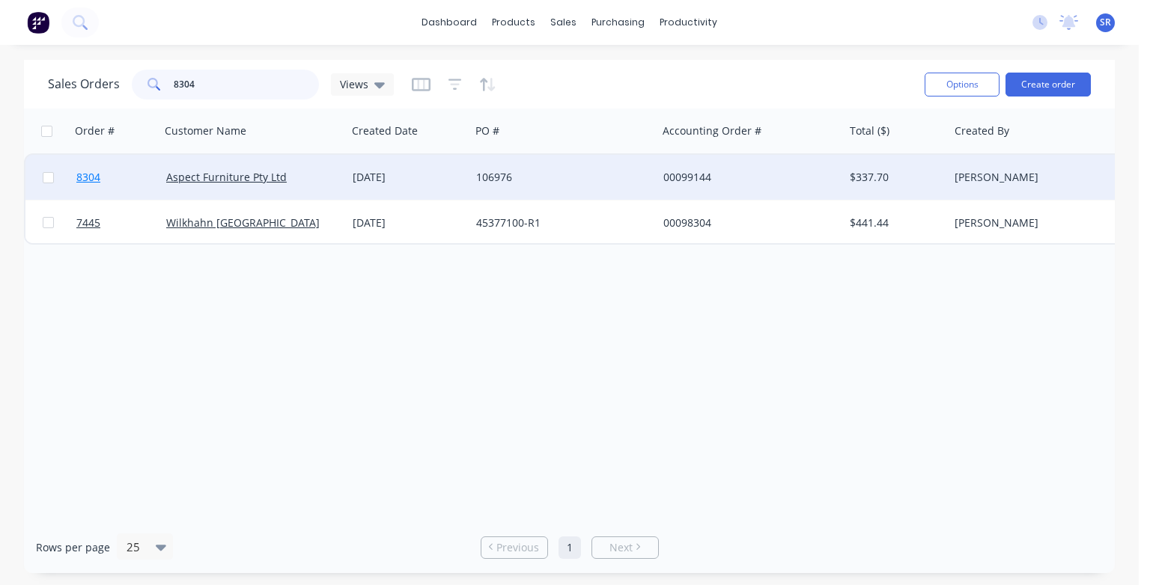
type input "8304"
click at [94, 179] on span "8304" at bounding box center [88, 177] width 24 height 15
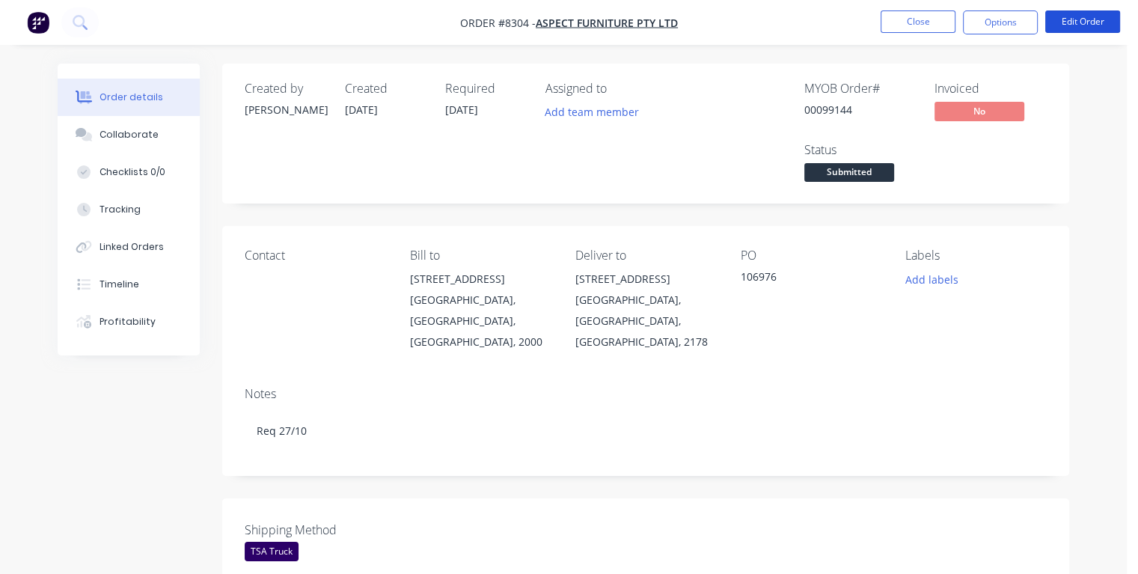
click at [1096, 20] on button "Edit Order" at bounding box center [1083, 21] width 75 height 22
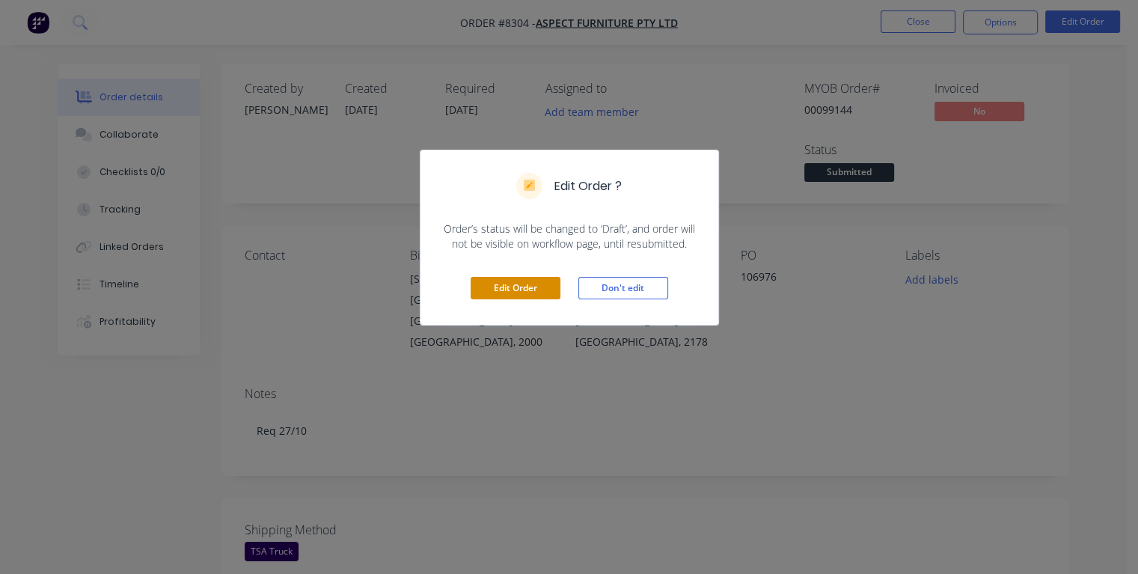
click at [503, 282] on button "Edit Order" at bounding box center [516, 288] width 90 height 22
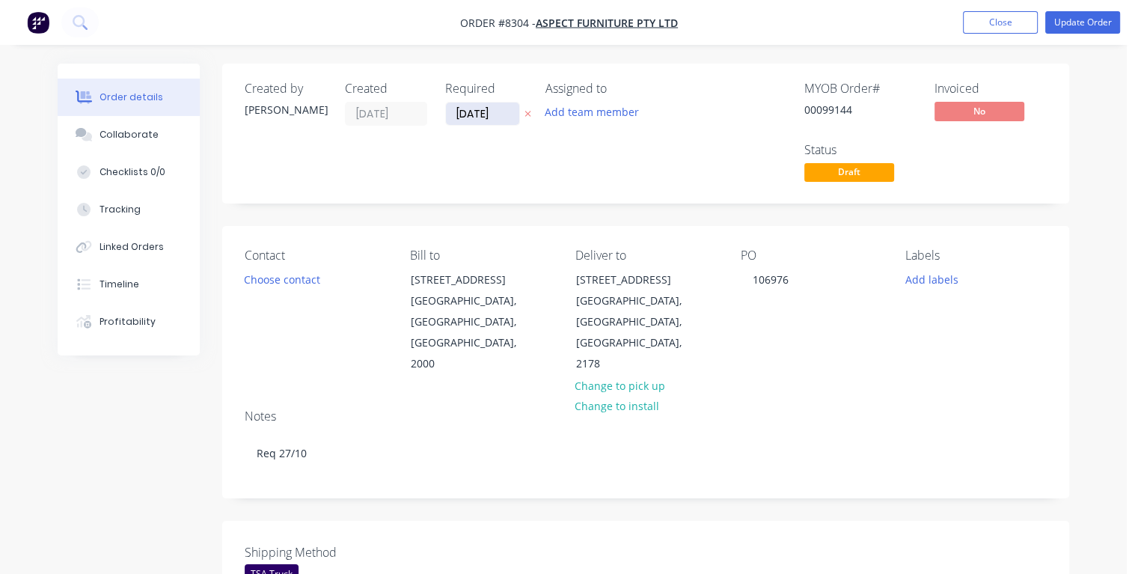
click at [499, 112] on input "[DATE]" at bounding box center [482, 114] width 73 height 22
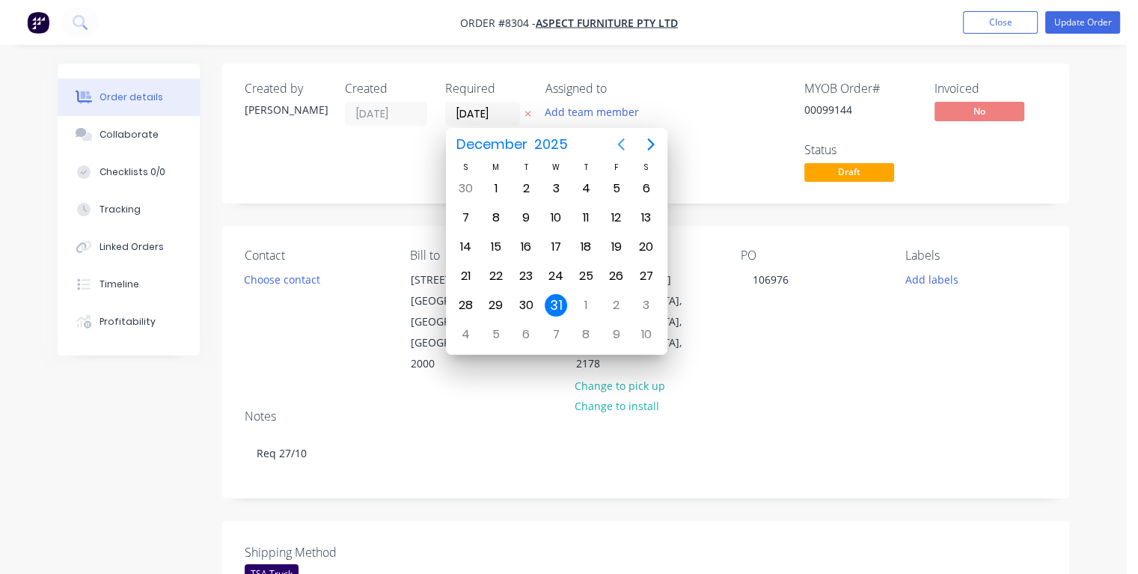
click at [622, 145] on icon "Previous page" at bounding box center [621, 144] width 18 height 18
click at [558, 275] on div "22" at bounding box center [556, 276] width 22 height 22
type input "22/10/25"
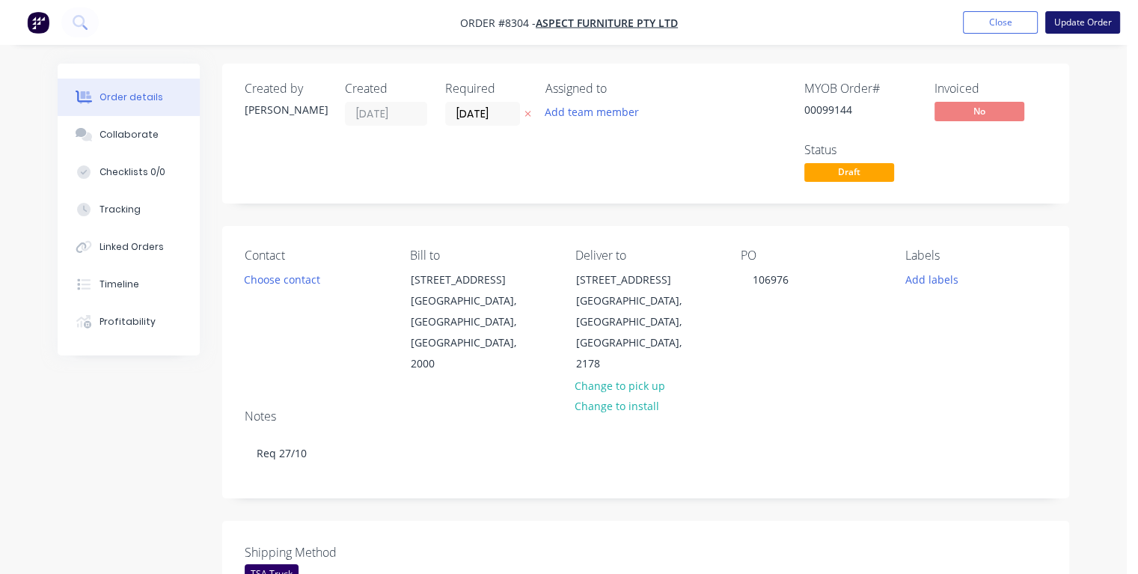
click at [1068, 22] on button "Update Order" at bounding box center [1083, 22] width 75 height 22
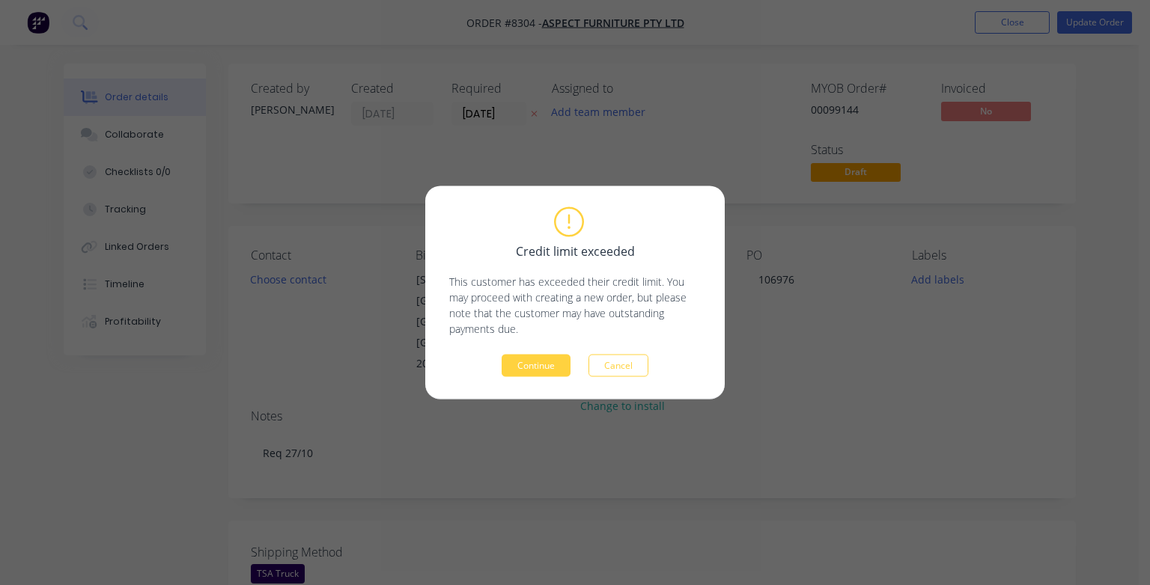
click at [561, 352] on div "Credit limit exceeded This customer has exceeded their credit limit. You may pr…" at bounding box center [574, 293] width 251 height 168
click at [555, 363] on button "Continue" at bounding box center [535, 366] width 69 height 22
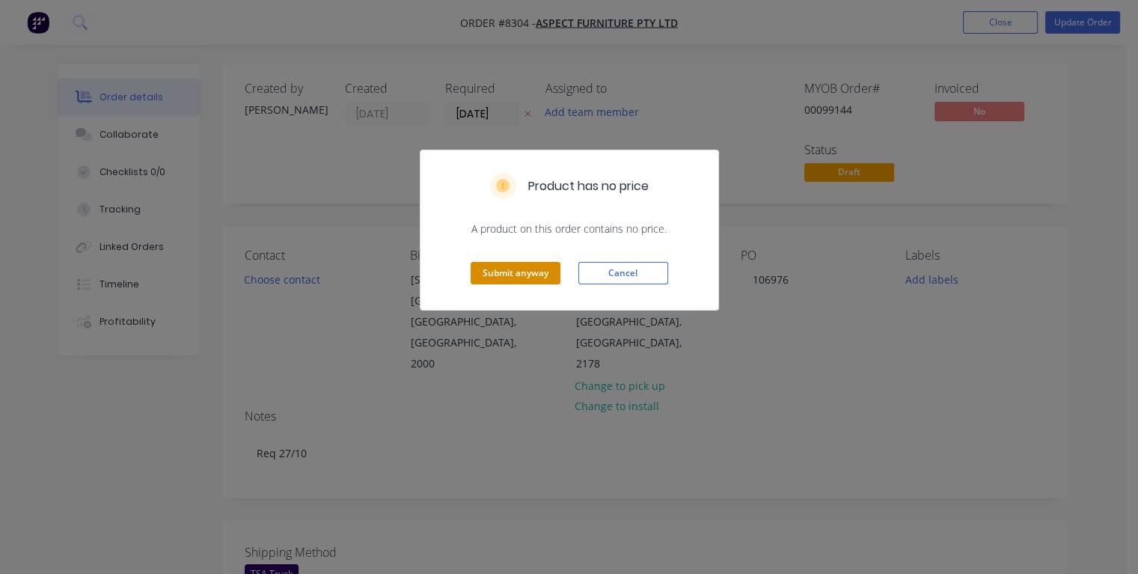
click at [536, 275] on button "Submit anyway" at bounding box center [516, 273] width 90 height 22
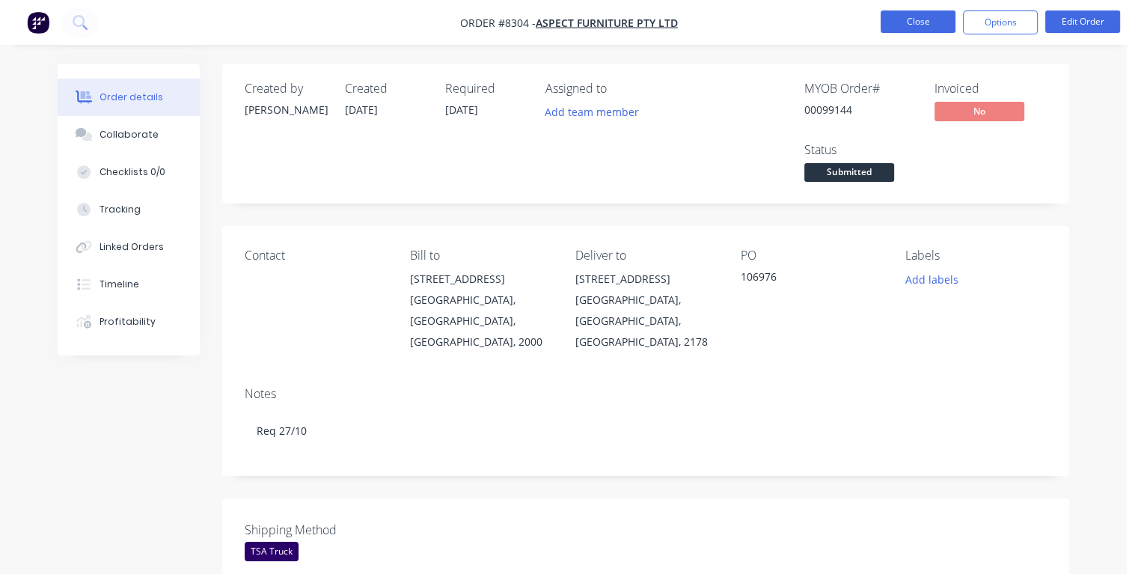
click at [923, 21] on button "Close" at bounding box center [918, 21] width 75 height 22
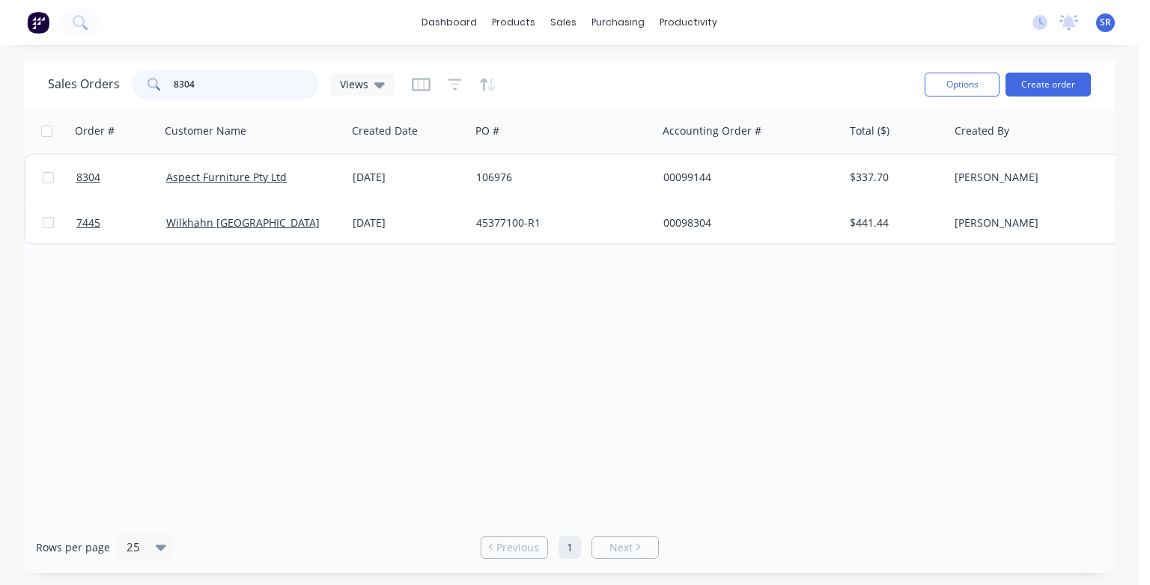
drag, startPoint x: 205, startPoint y: 82, endPoint x: 237, endPoint y: 97, distance: 35.8
click at [206, 82] on input "8304" at bounding box center [247, 85] width 146 height 30
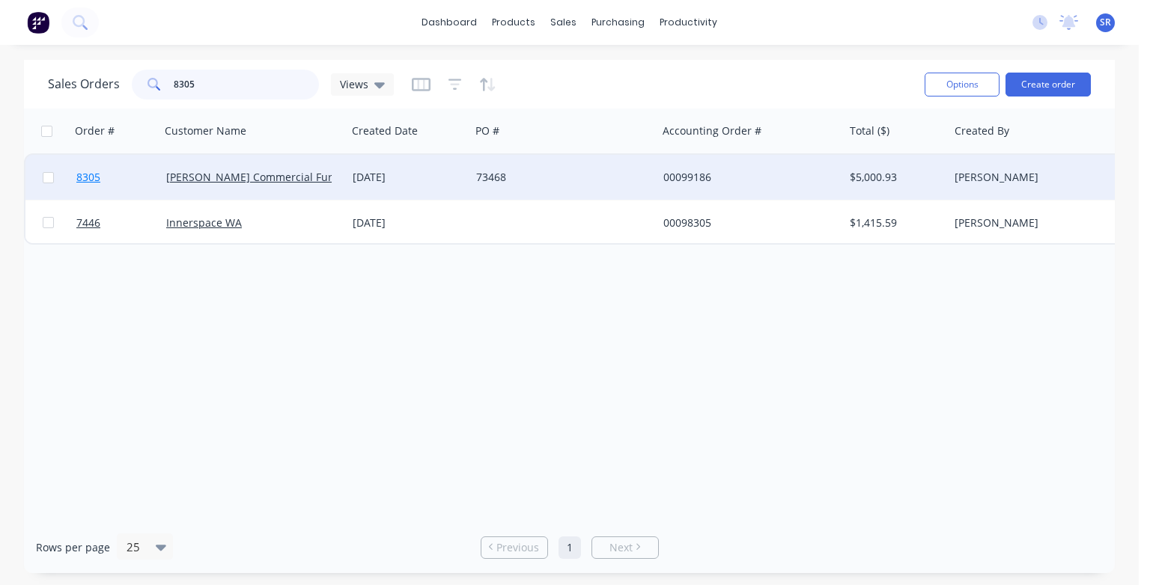
type input "8305"
click at [92, 182] on span "8305" at bounding box center [88, 177] width 24 height 15
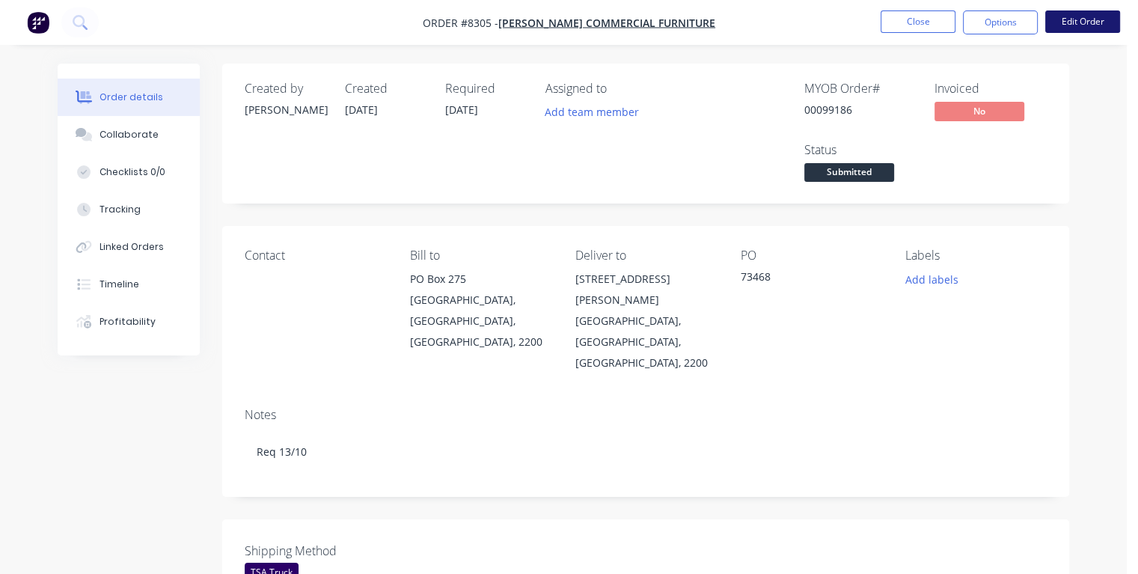
click at [1102, 15] on button "Edit Order" at bounding box center [1083, 21] width 75 height 22
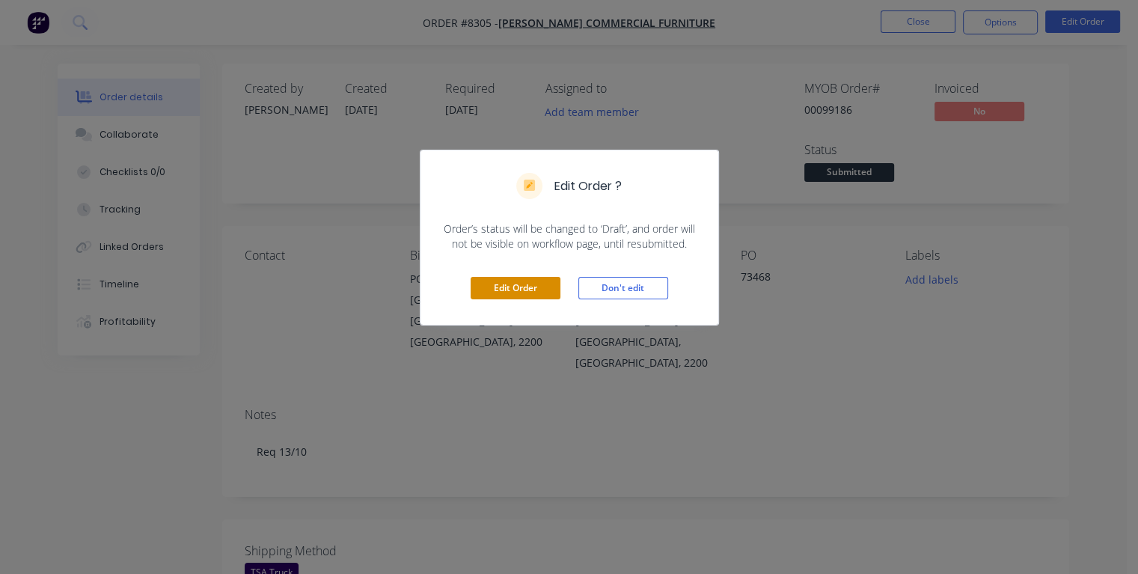
click at [533, 287] on button "Edit Order" at bounding box center [516, 288] width 90 height 22
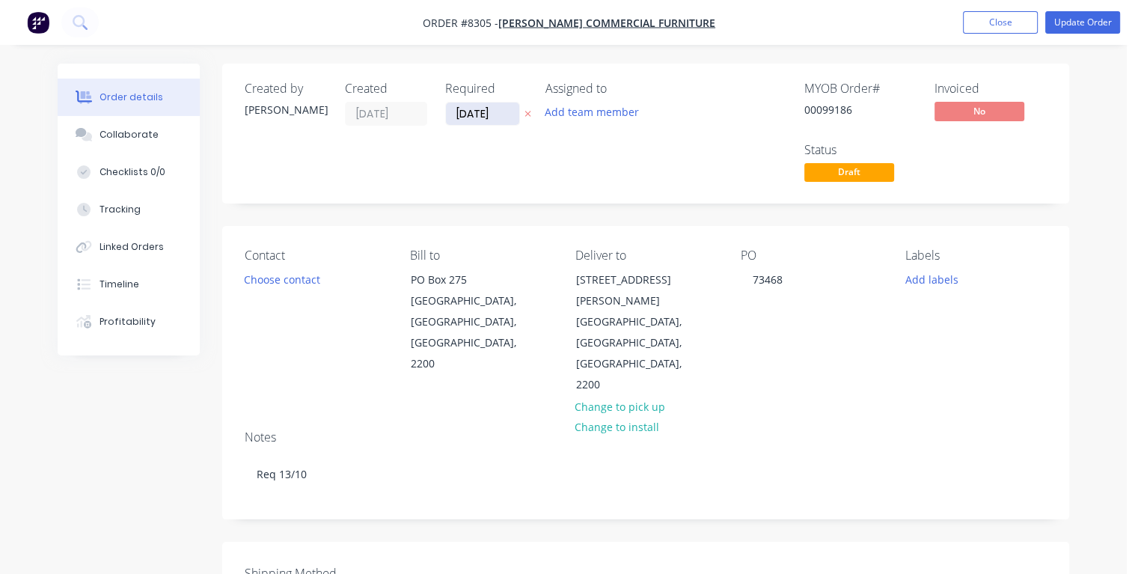
click at [504, 112] on input "[DATE]" at bounding box center [482, 114] width 73 height 22
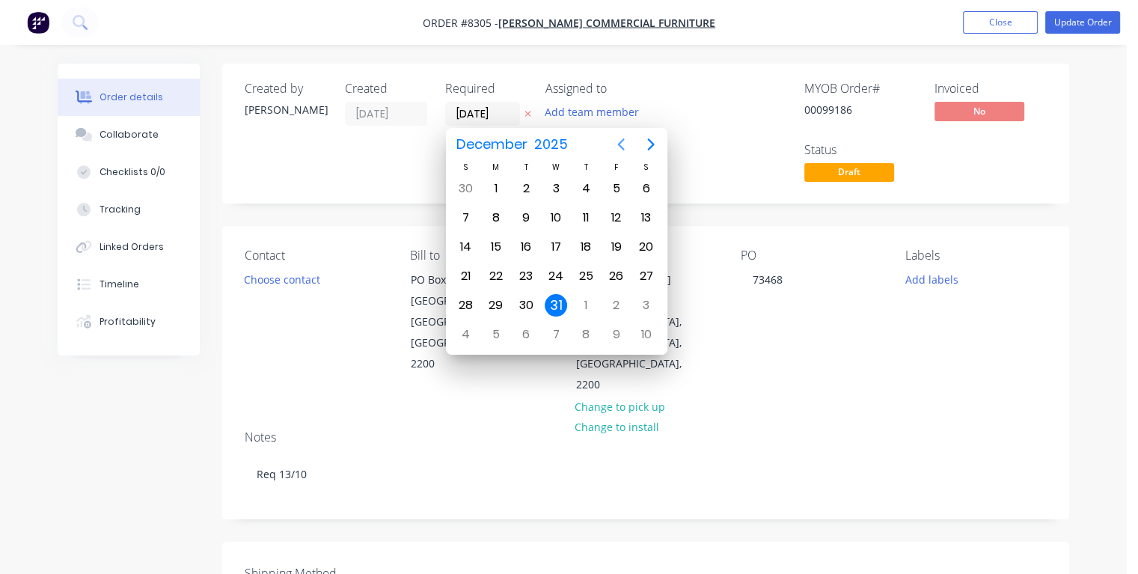
click at [620, 145] on icon "Previous page" at bounding box center [620, 144] width 7 height 12
click at [617, 242] on div "17" at bounding box center [616, 247] width 22 height 22
type input "17/10/25"
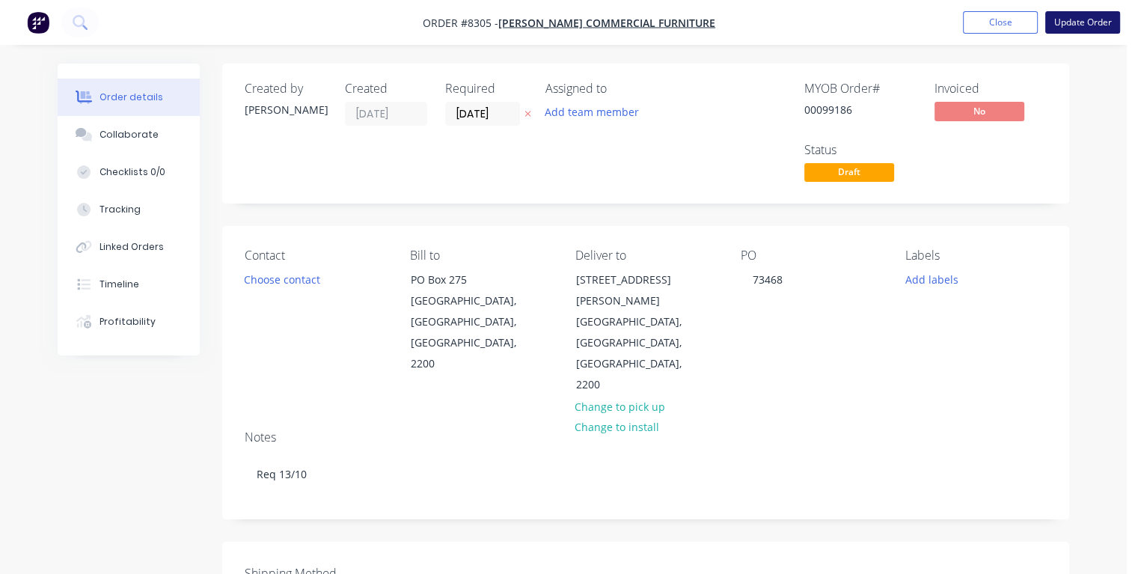
click at [1072, 28] on button "Update Order" at bounding box center [1083, 22] width 75 height 22
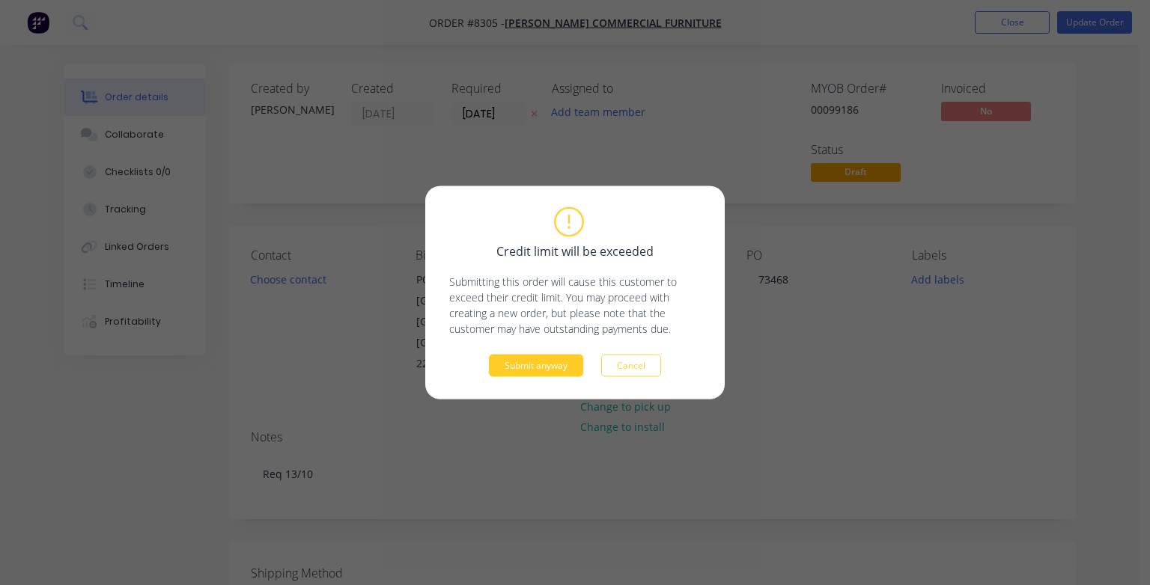
click at [552, 370] on button "Submit anyway" at bounding box center [536, 366] width 94 height 22
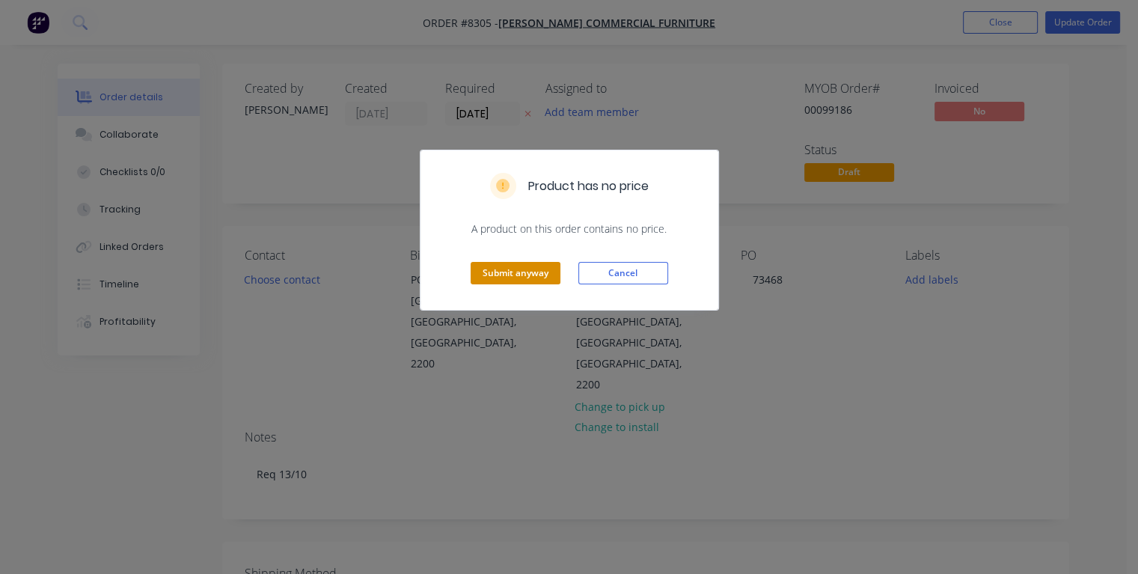
click at [531, 268] on button "Submit anyway" at bounding box center [516, 273] width 90 height 22
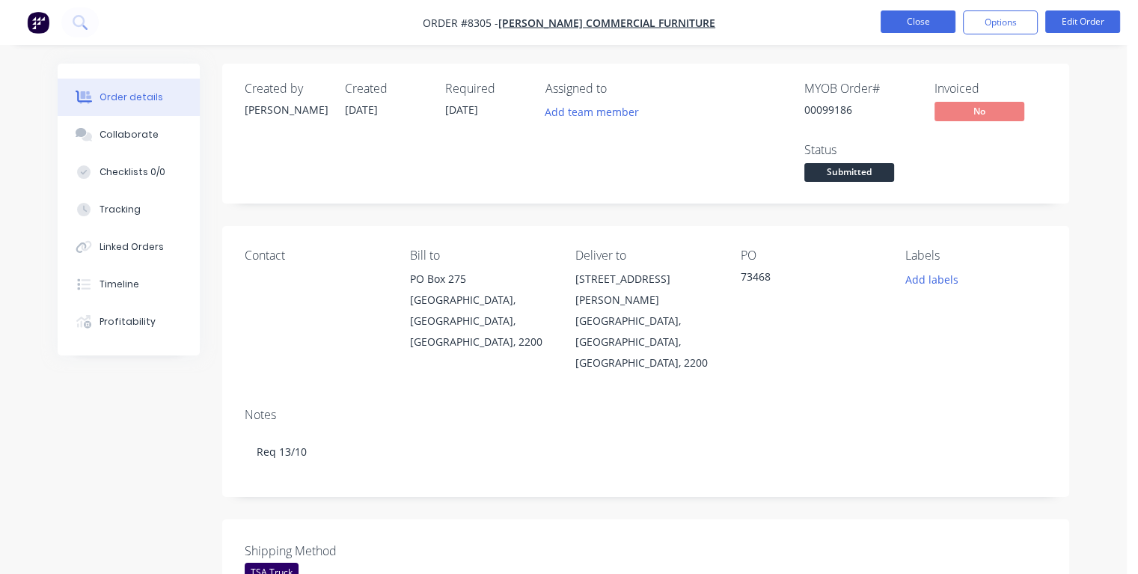
click at [921, 22] on button "Close" at bounding box center [918, 21] width 75 height 22
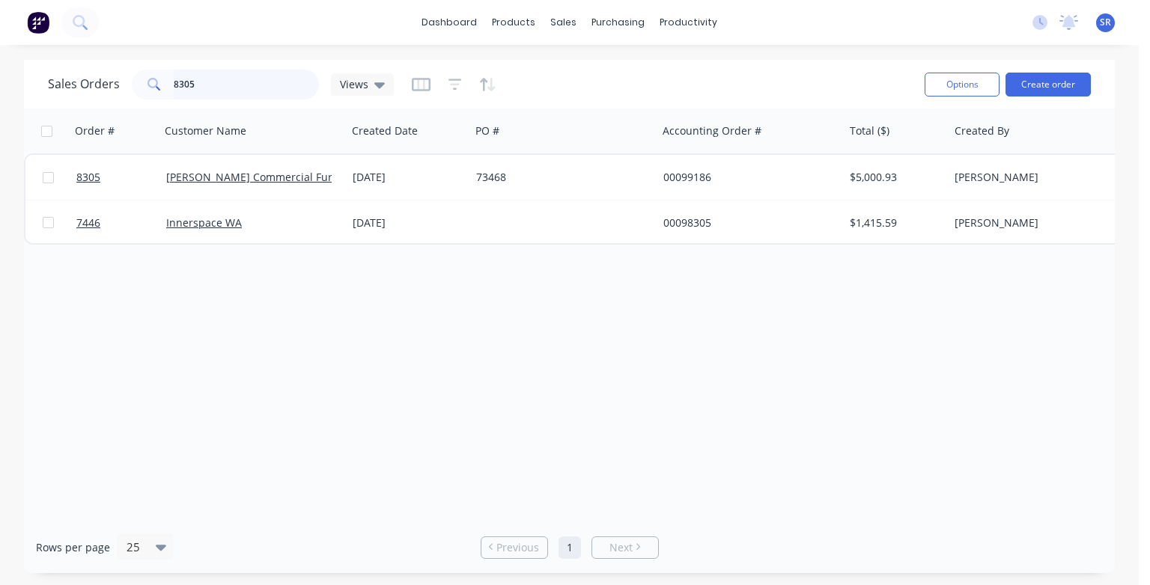
click at [245, 79] on input "8305" at bounding box center [247, 85] width 146 height 30
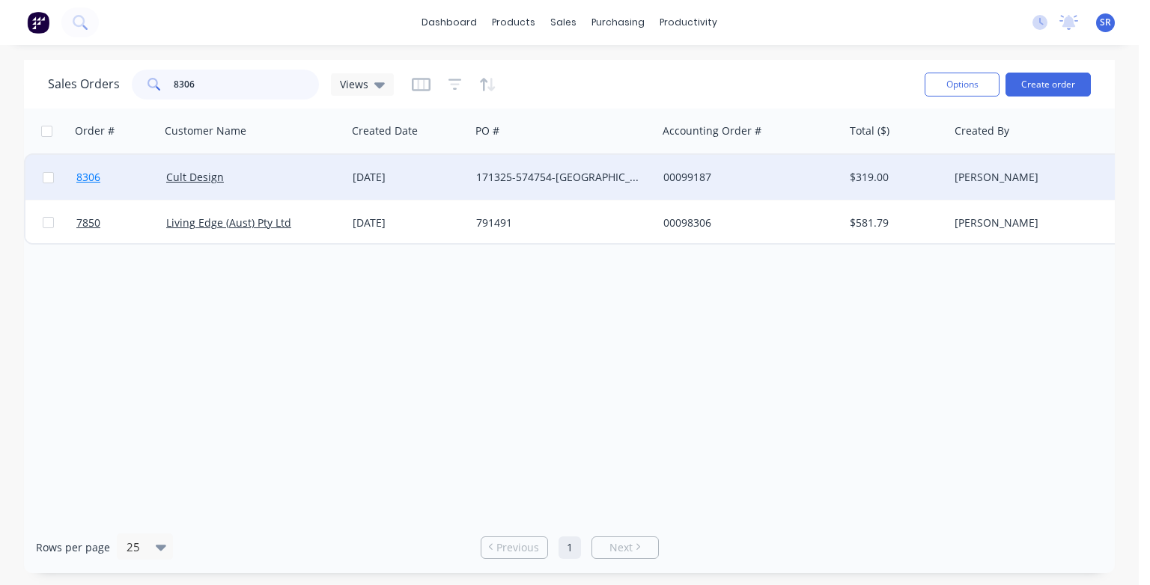
type input "8306"
click at [100, 178] on span "8306" at bounding box center [88, 177] width 24 height 15
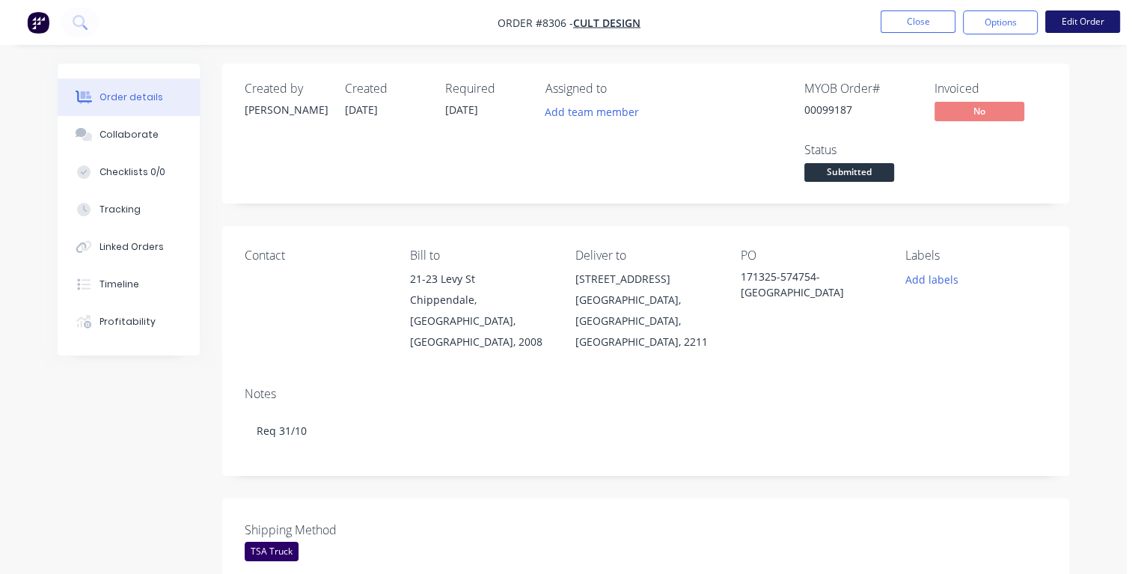
click at [1090, 19] on button "Edit Order" at bounding box center [1083, 21] width 75 height 22
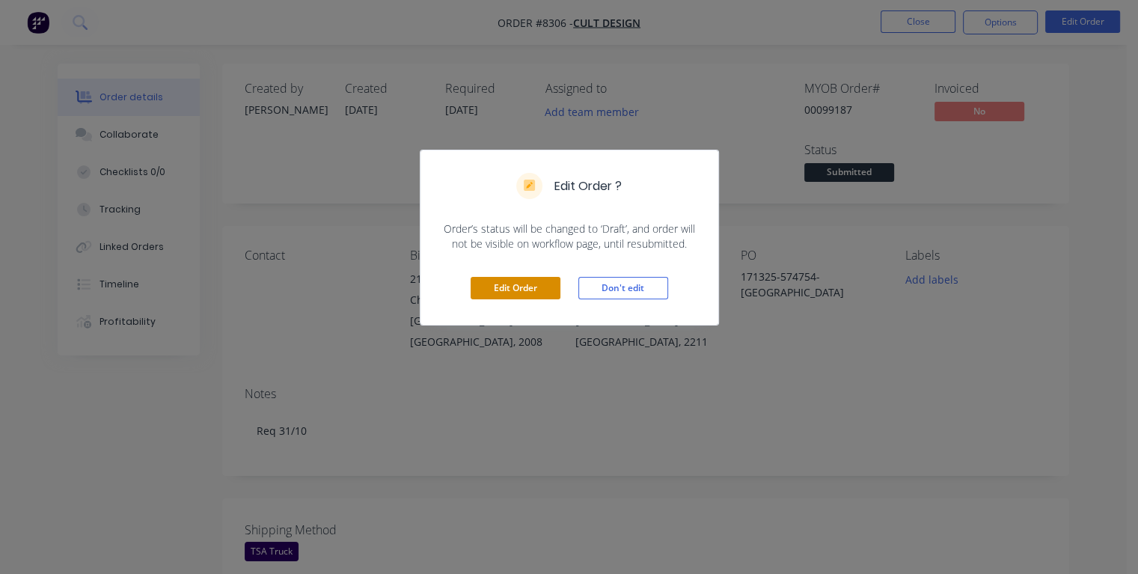
click at [504, 285] on button "Edit Order" at bounding box center [516, 288] width 90 height 22
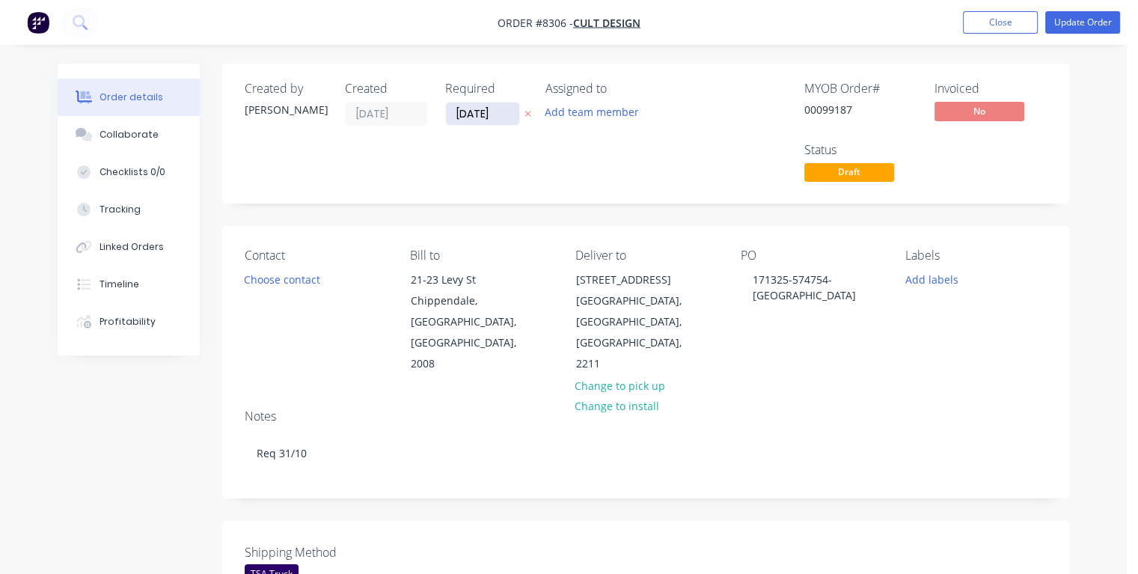
click at [497, 109] on input "[DATE]" at bounding box center [482, 114] width 73 height 22
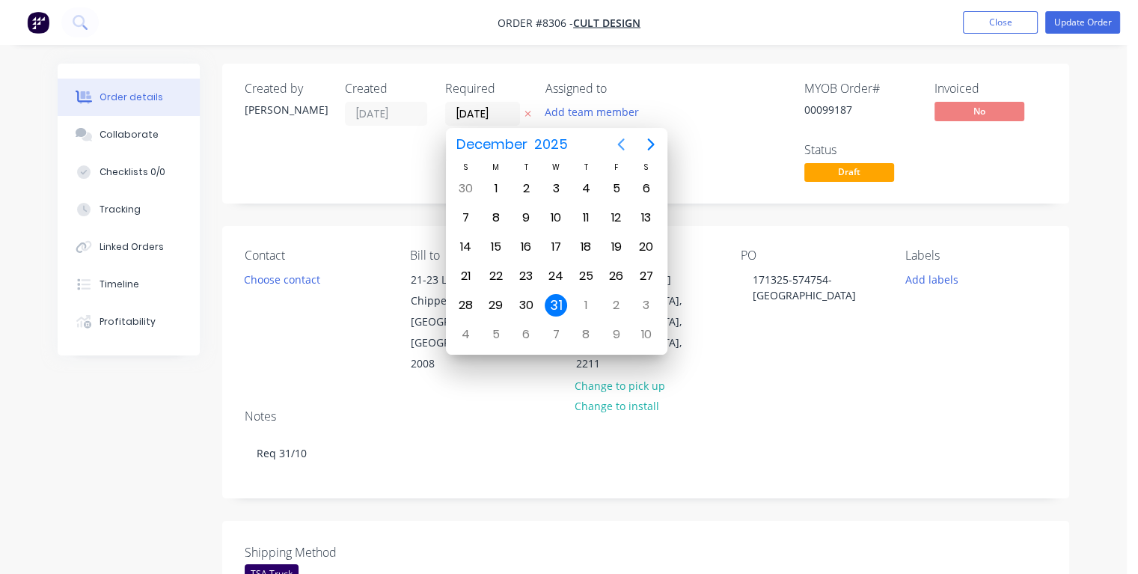
click at [621, 145] on icon "Previous page" at bounding box center [621, 144] width 18 height 18
click at [585, 189] on div "30" at bounding box center [586, 188] width 22 height 22
type input "30/10/25"
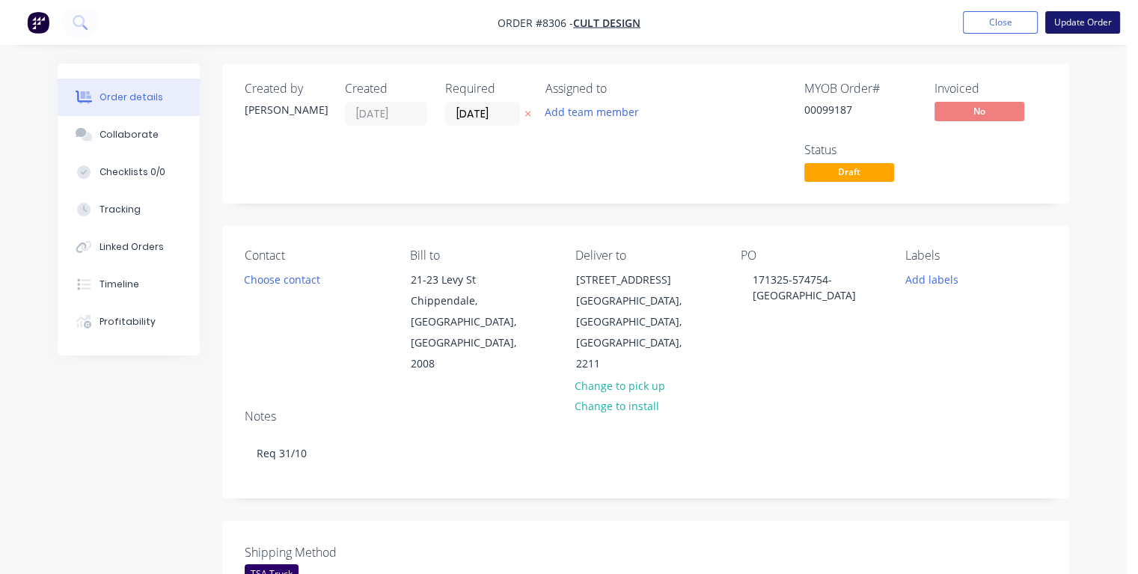
click at [1062, 31] on button "Update Order" at bounding box center [1083, 22] width 75 height 22
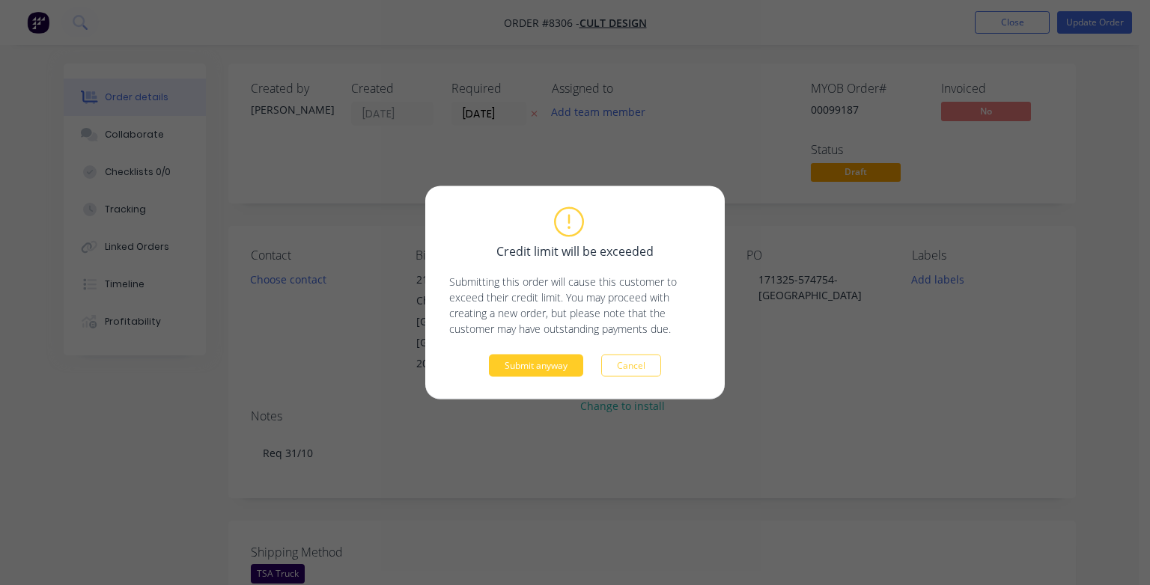
click at [568, 364] on button "Submit anyway" at bounding box center [536, 366] width 94 height 22
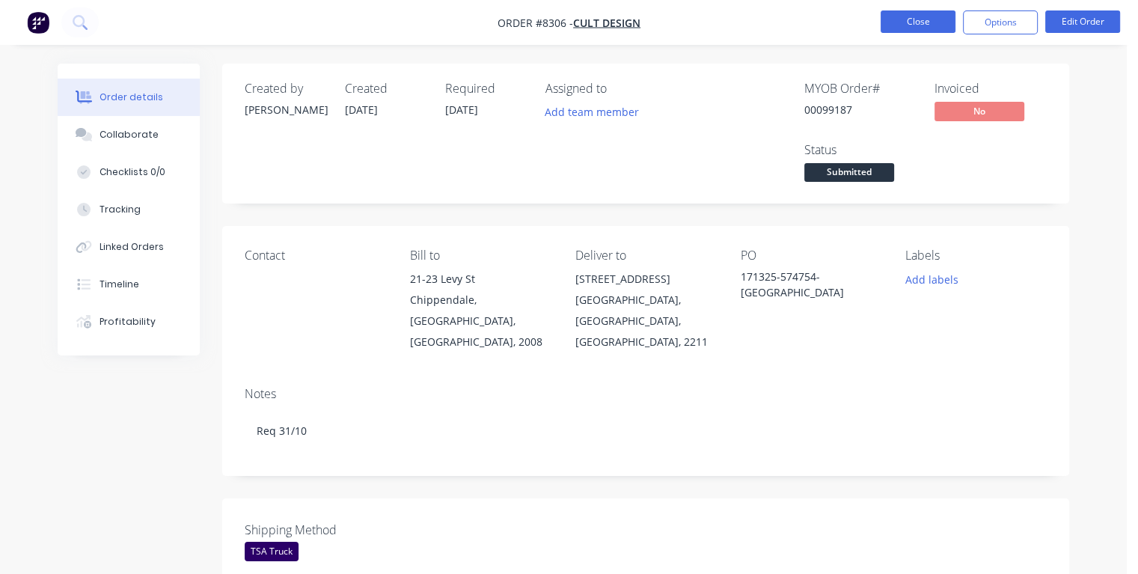
click at [904, 29] on button "Close" at bounding box center [918, 21] width 75 height 22
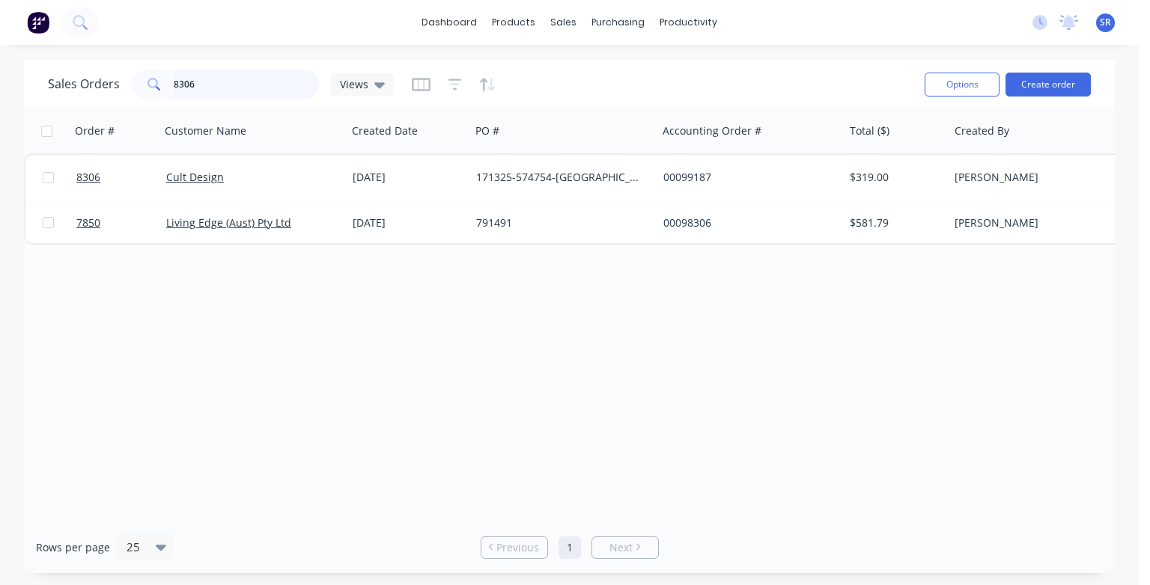
click at [207, 87] on input "8306" at bounding box center [247, 85] width 146 height 30
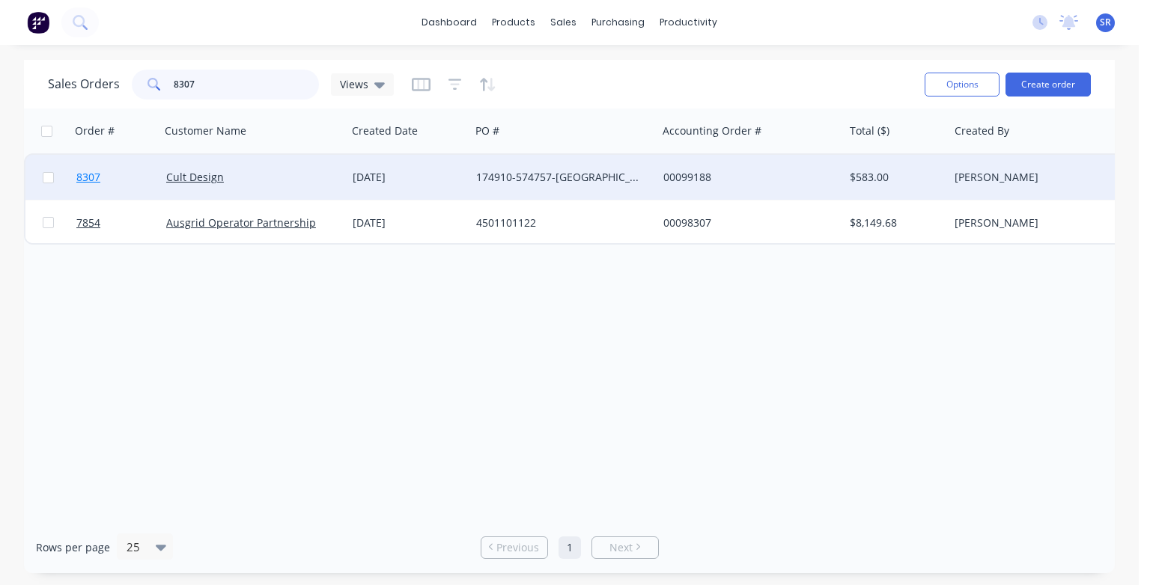
type input "8307"
click at [94, 181] on span "8307" at bounding box center [88, 177] width 24 height 15
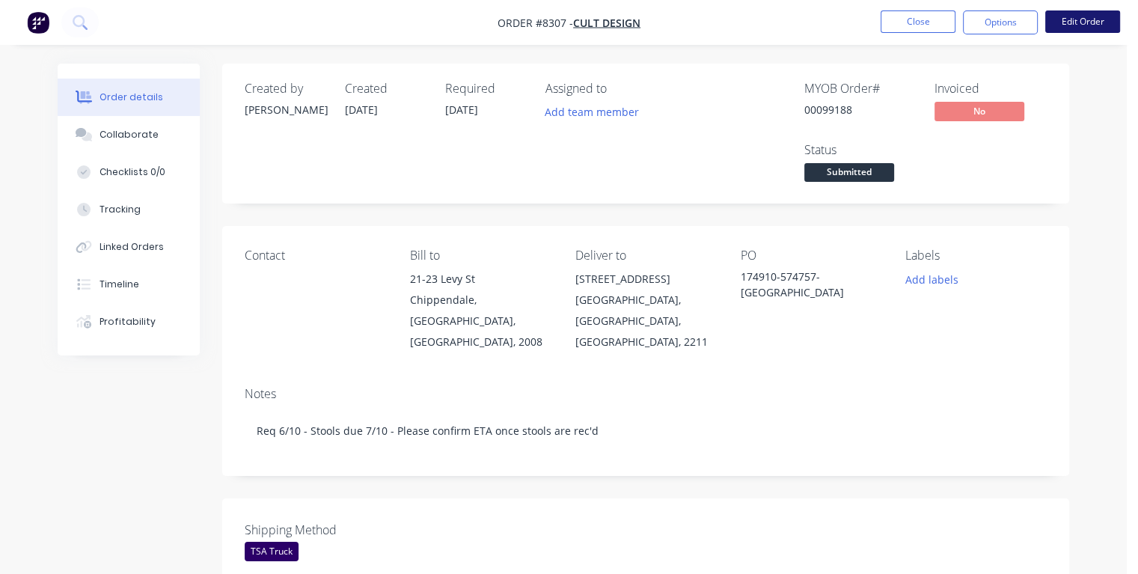
click at [1088, 25] on button "Edit Order" at bounding box center [1083, 21] width 75 height 22
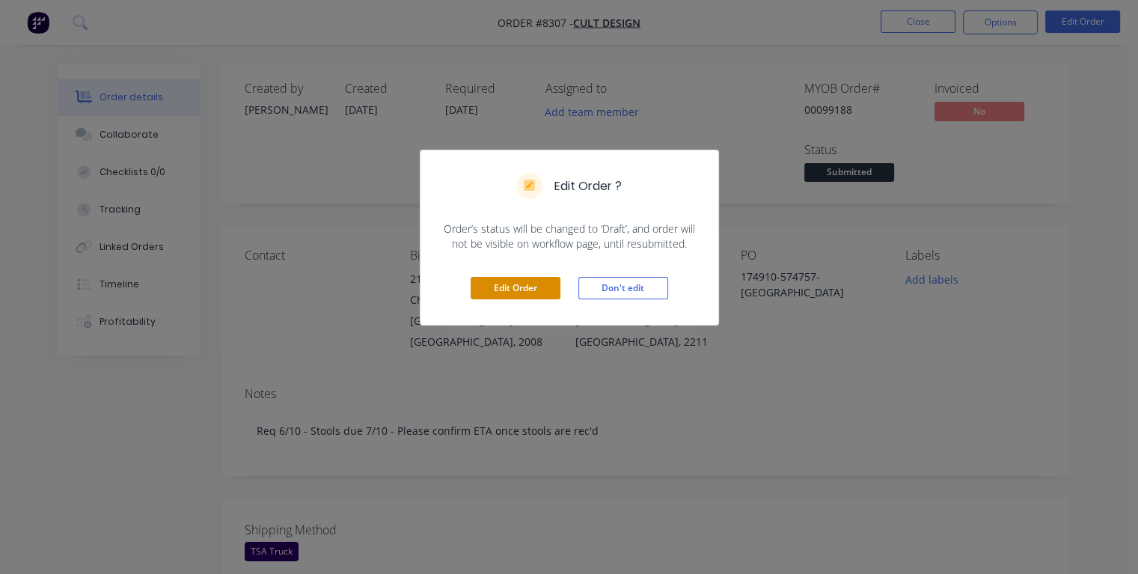
click at [522, 289] on button "Edit Order" at bounding box center [516, 288] width 90 height 22
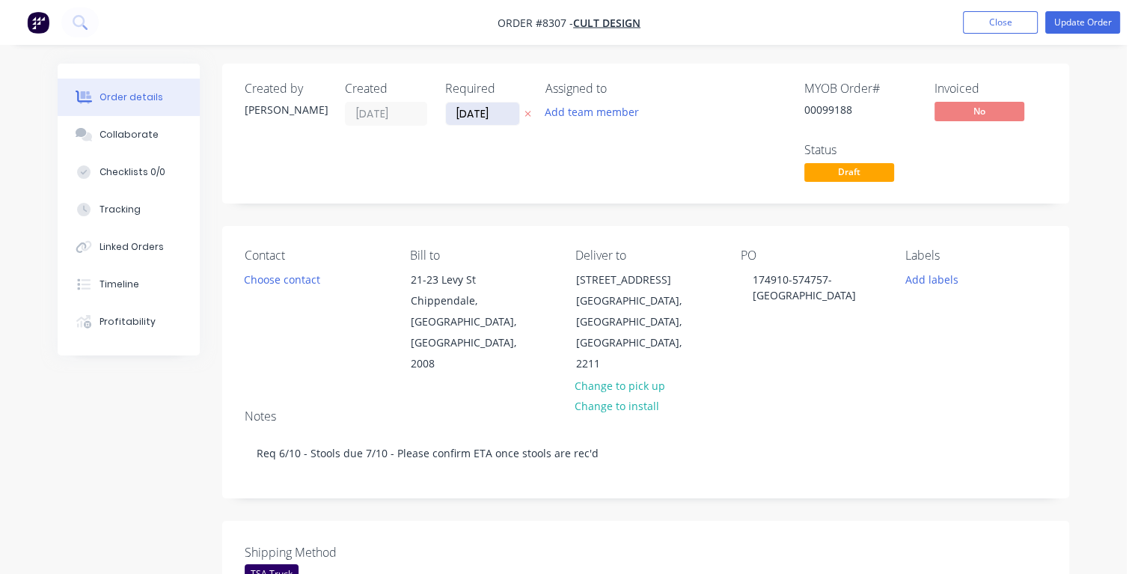
click at [495, 112] on input "[DATE]" at bounding box center [482, 114] width 73 height 22
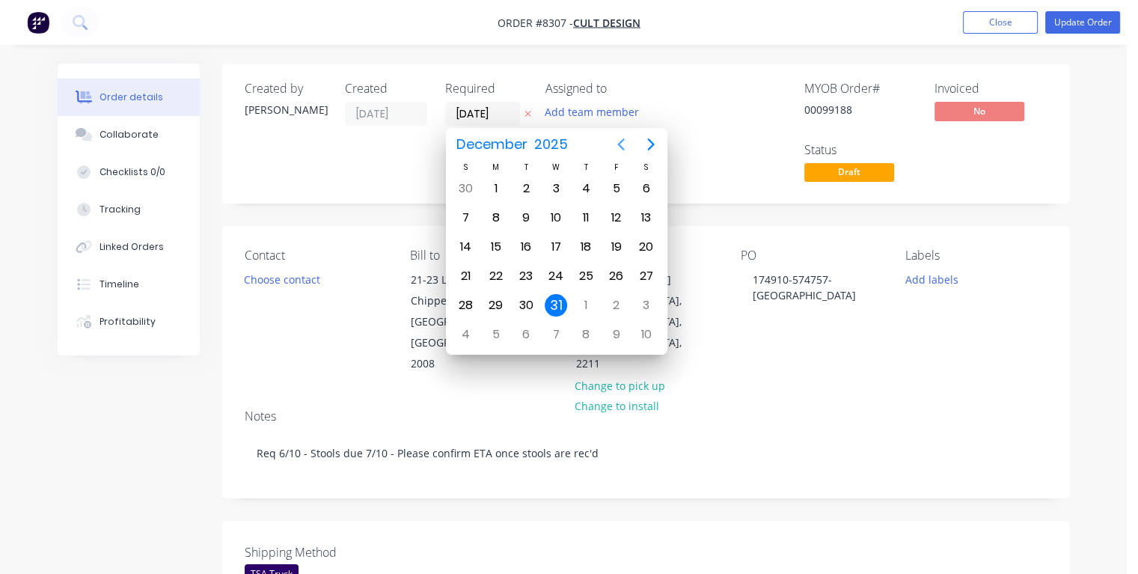
click at [620, 148] on icon "Previous page" at bounding box center [621, 144] width 18 height 18
click at [620, 219] on div "10" at bounding box center [616, 218] width 22 height 22
type input "10/10/25"
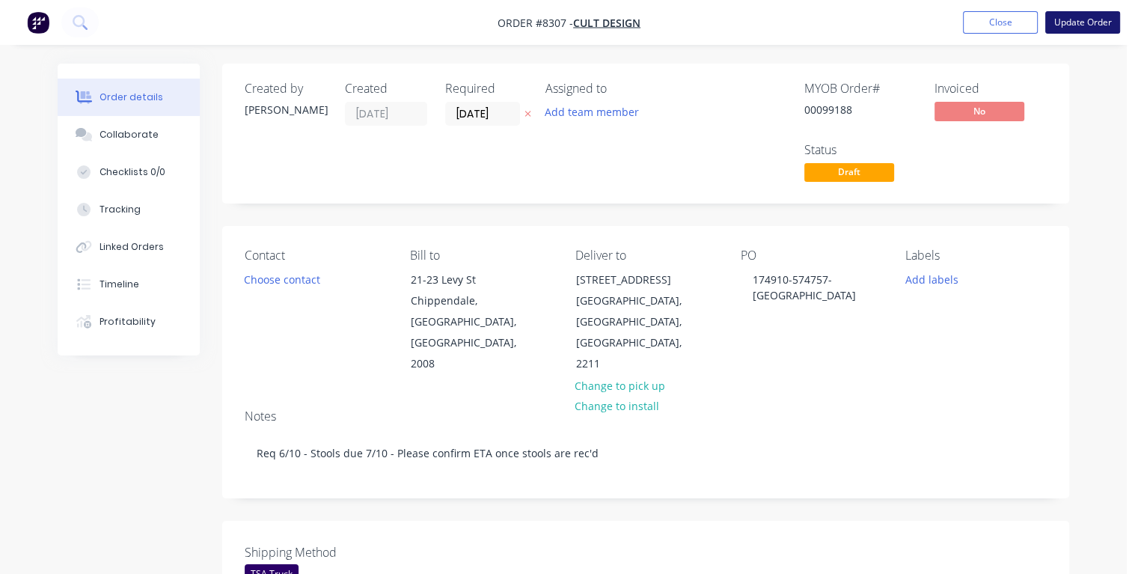
click at [1068, 25] on button "Update Order" at bounding box center [1083, 22] width 75 height 22
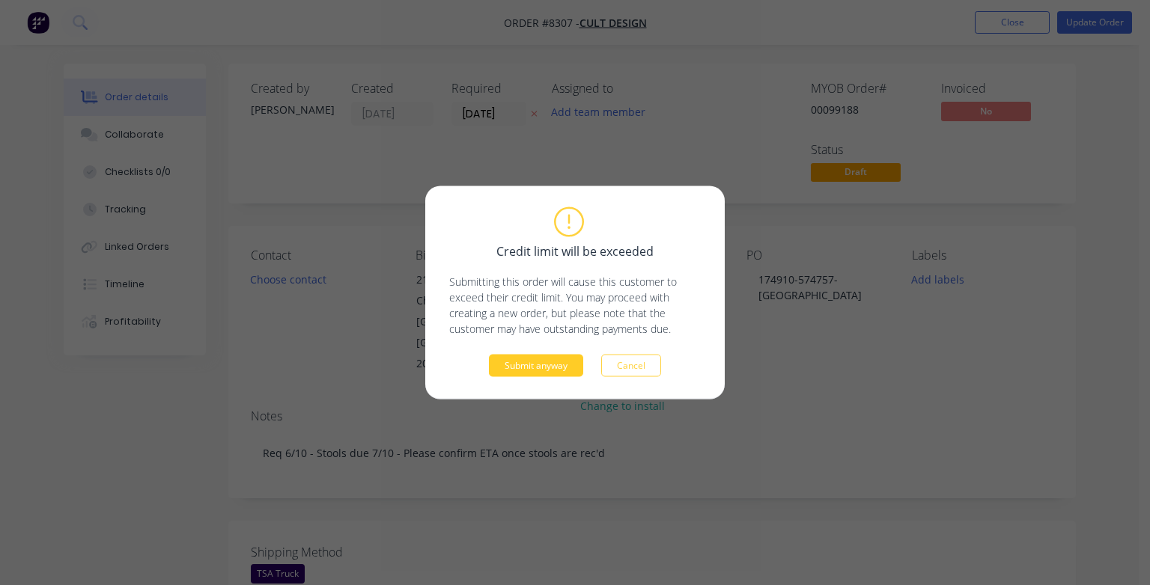
click at [552, 365] on button "Submit anyway" at bounding box center [536, 366] width 94 height 22
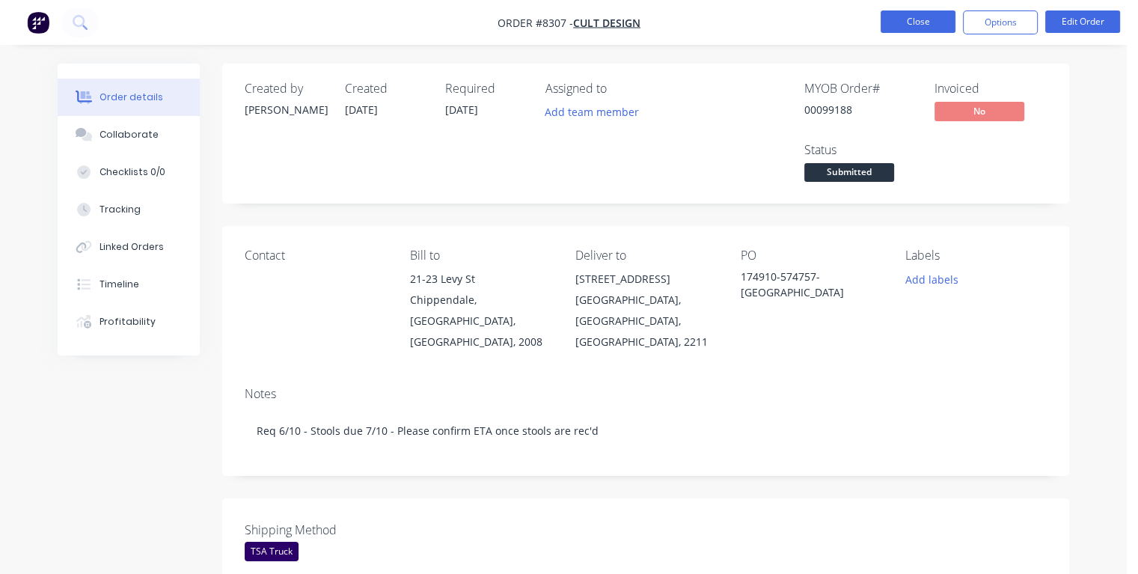
click at [924, 19] on button "Close" at bounding box center [918, 21] width 75 height 22
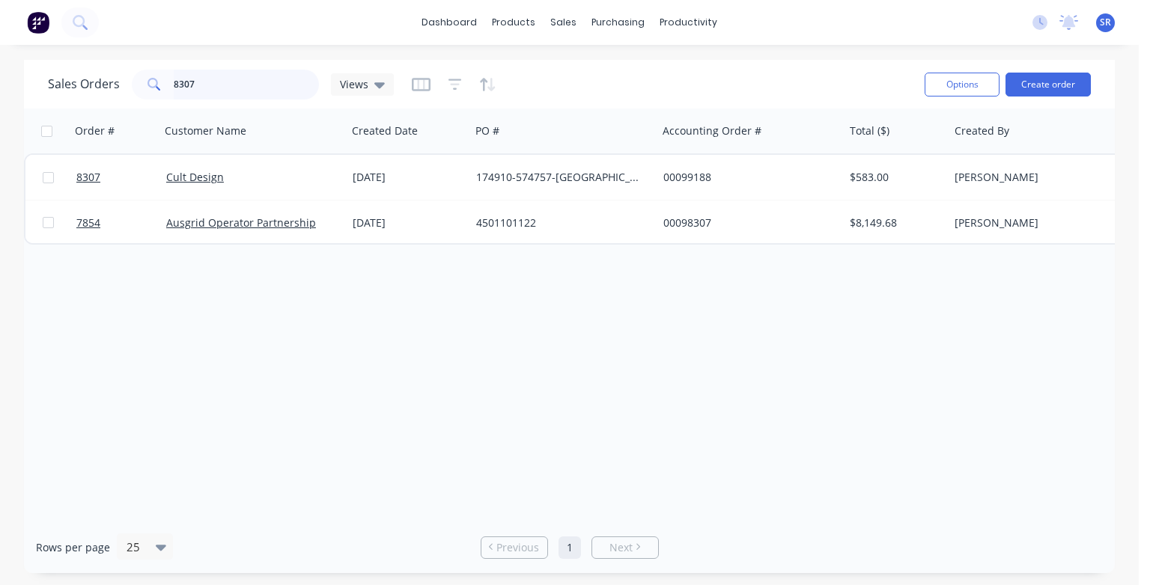
drag, startPoint x: 200, startPoint y: 88, endPoint x: 207, endPoint y: 91, distance: 8.1
click at [200, 88] on input "8307" at bounding box center [247, 85] width 146 height 30
type input "8"
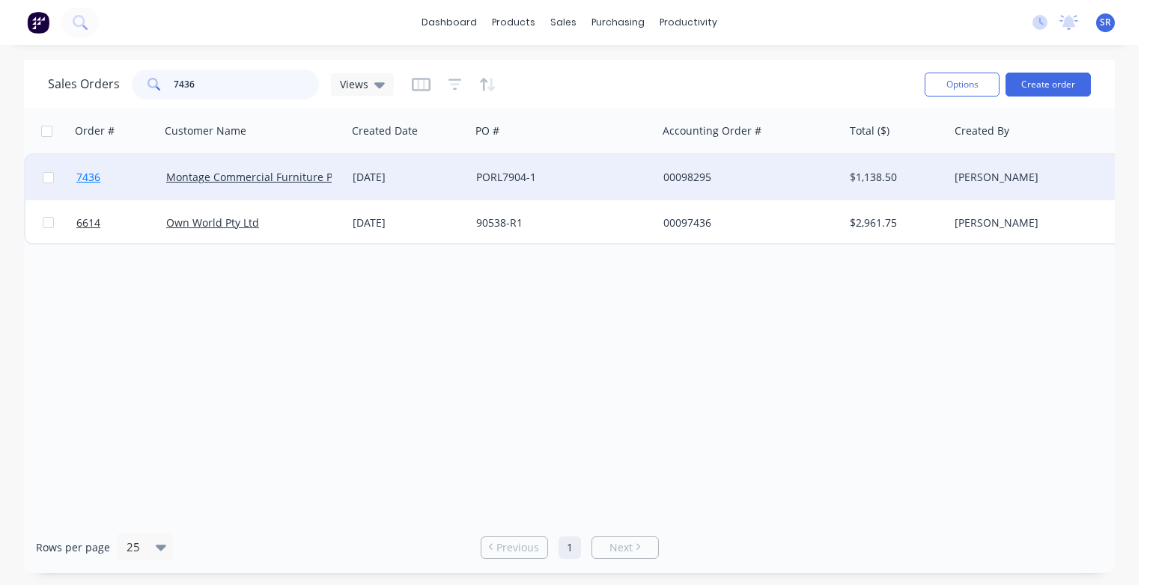
type input "7436"
click at [84, 179] on span "7436" at bounding box center [88, 177] width 24 height 15
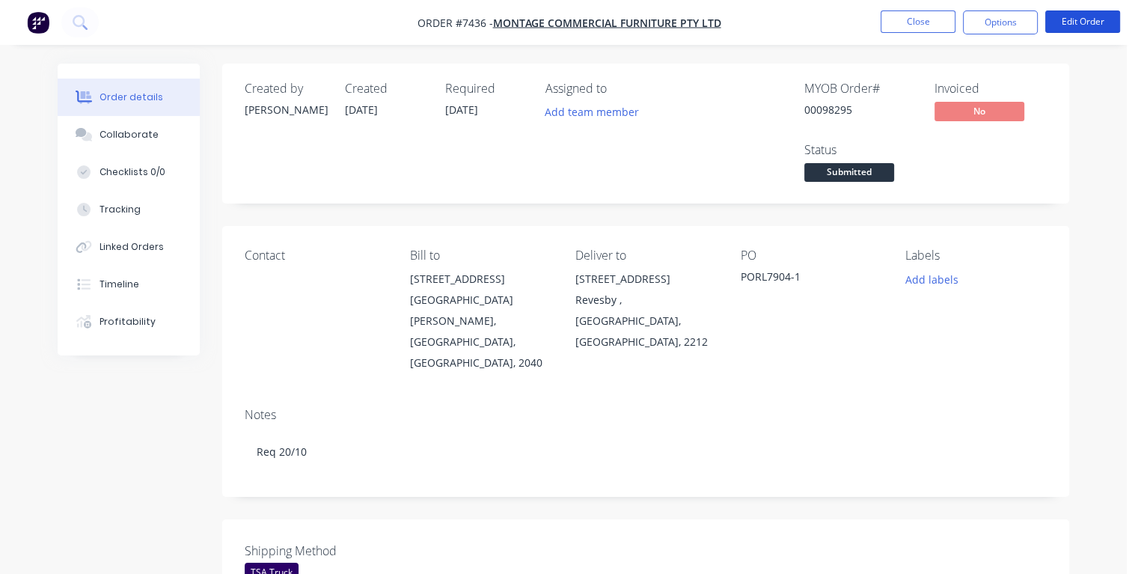
click at [1087, 25] on button "Edit Order" at bounding box center [1083, 21] width 75 height 22
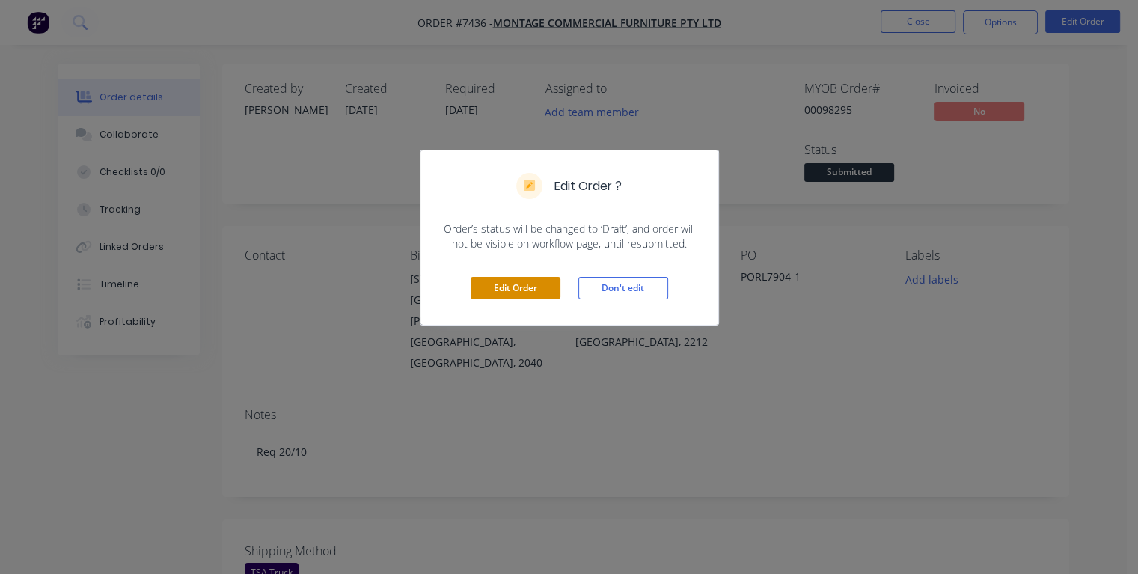
click at [521, 291] on button "Edit Order" at bounding box center [516, 288] width 90 height 22
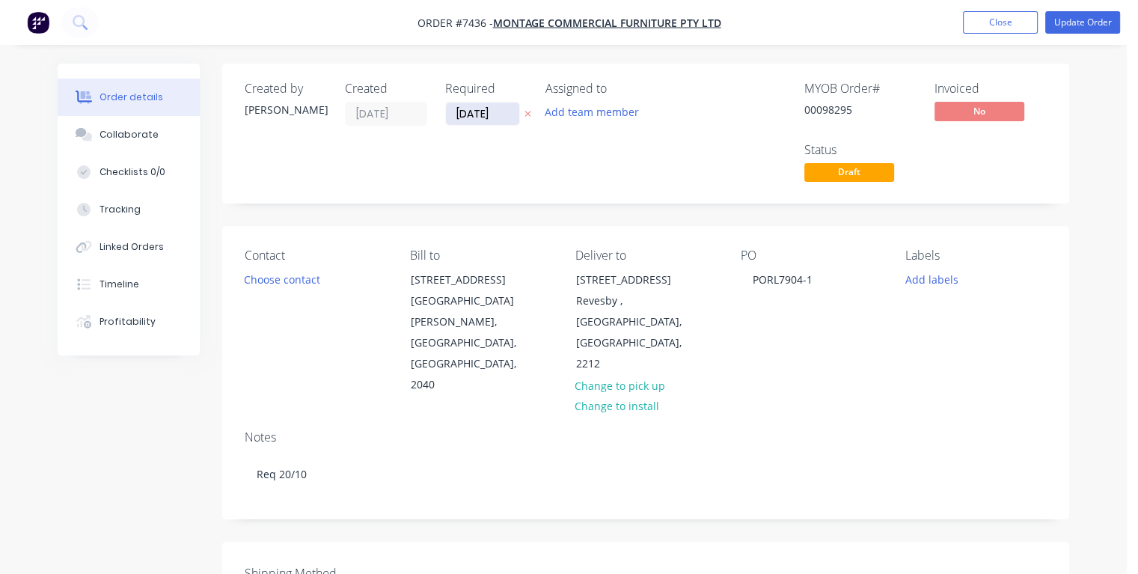
click at [497, 112] on input "[DATE]" at bounding box center [482, 114] width 73 height 22
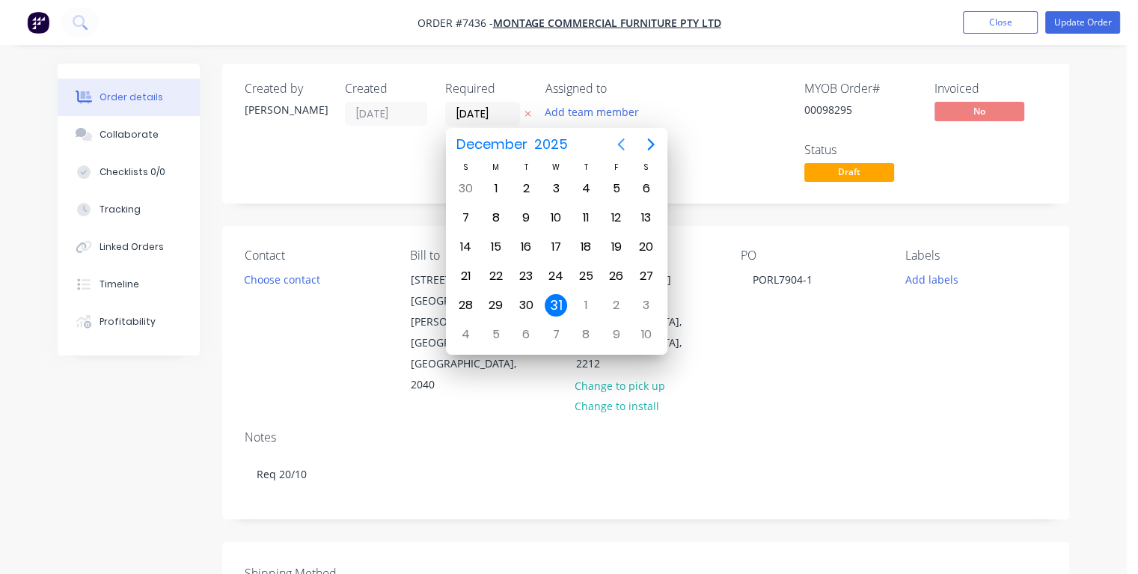
click at [622, 144] on icon "Previous page" at bounding box center [621, 144] width 18 height 18
click at [495, 277] on div "20" at bounding box center [496, 276] width 22 height 22
type input "[DATE]"
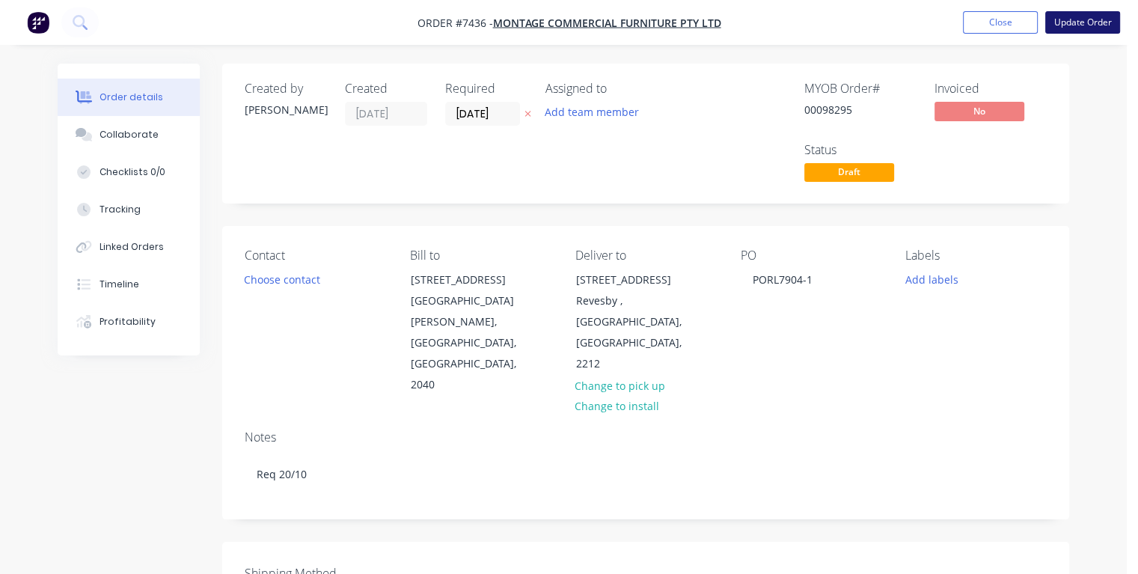
click at [1067, 28] on button "Update Order" at bounding box center [1083, 22] width 75 height 22
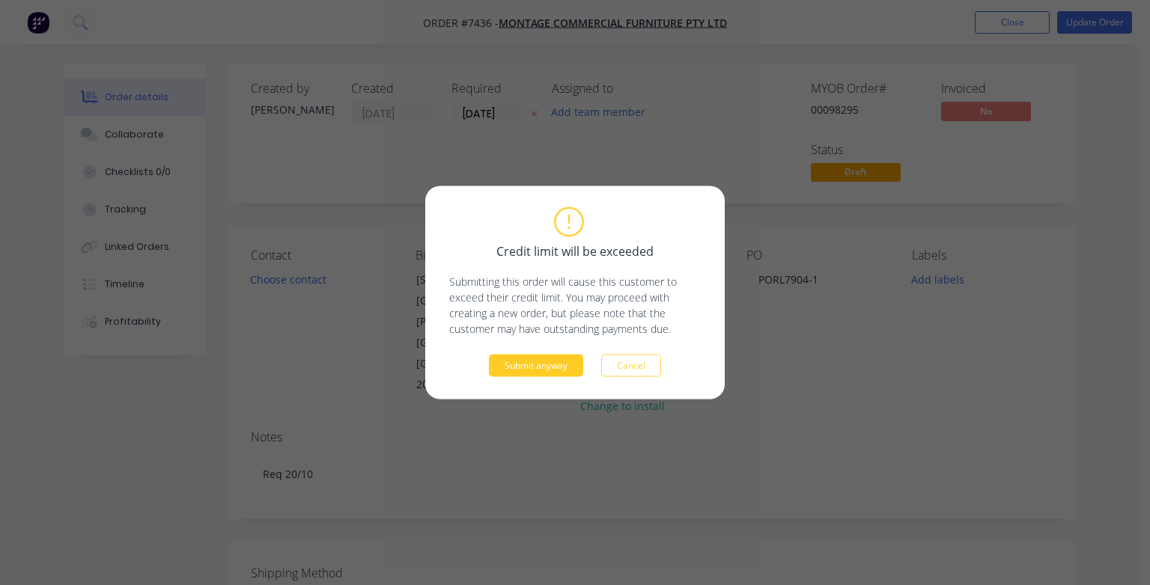
click at [551, 366] on button "Submit anyway" at bounding box center [536, 366] width 94 height 22
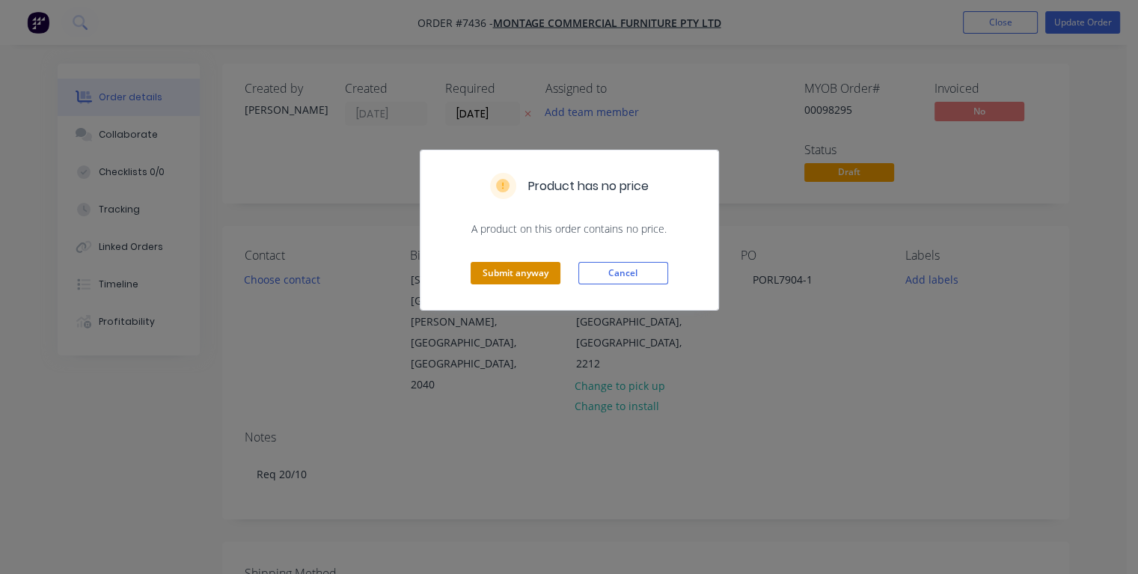
click at [541, 277] on button "Submit anyway" at bounding box center [516, 273] width 90 height 22
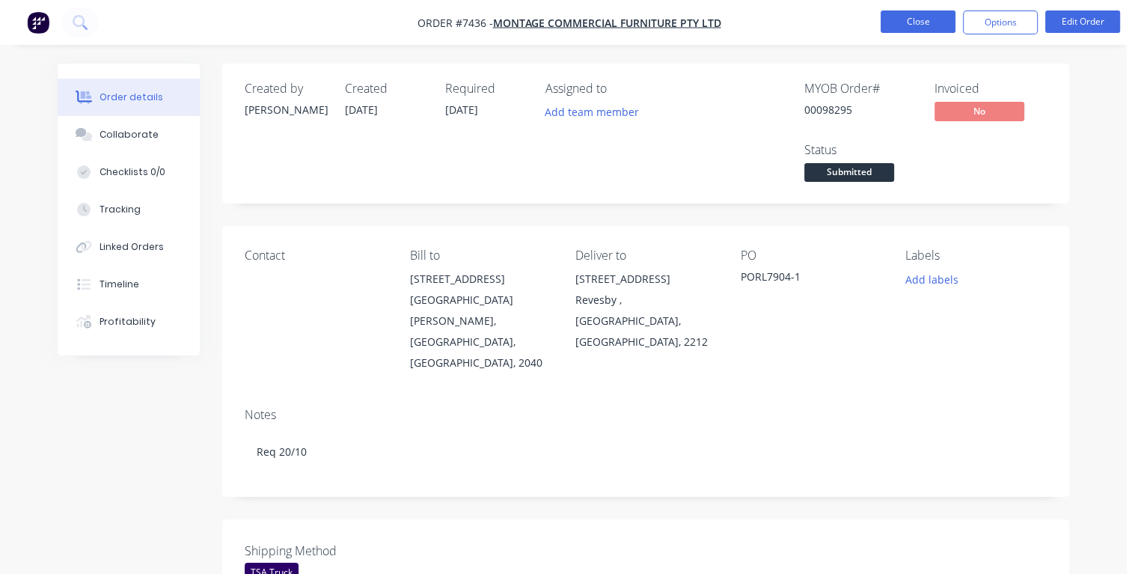
click at [900, 25] on button "Close" at bounding box center [918, 21] width 75 height 22
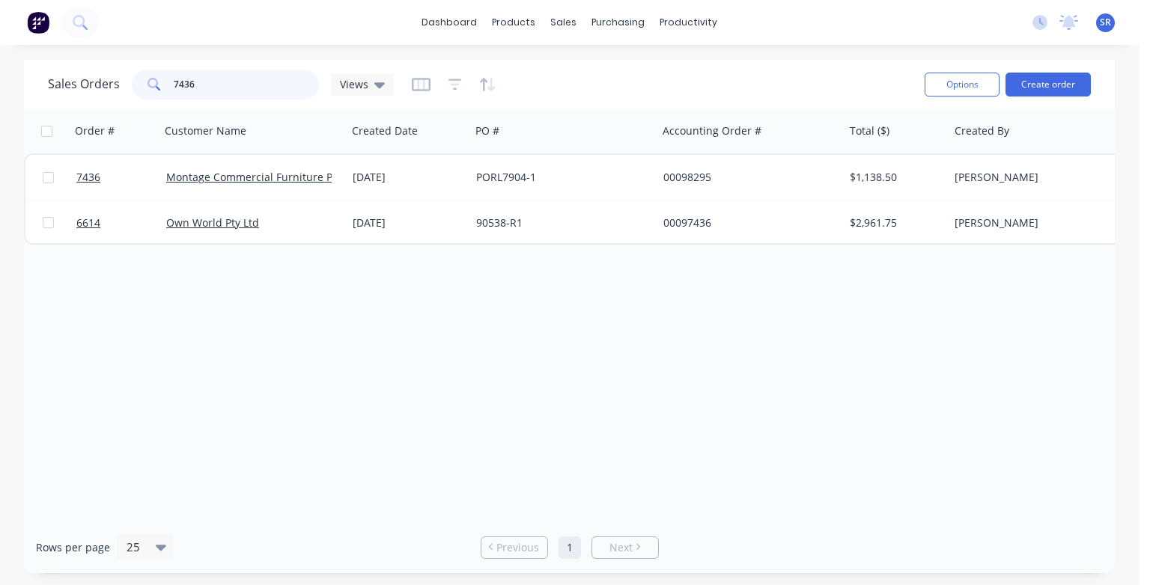
click at [217, 88] on input "7436" at bounding box center [247, 85] width 146 height 30
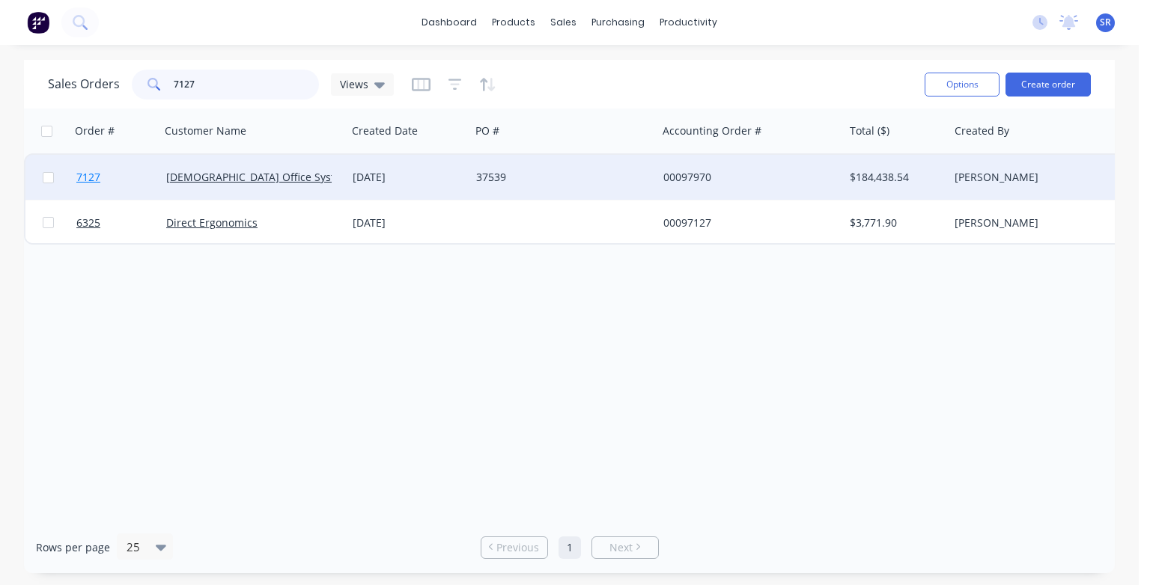
type input "7127"
click at [95, 180] on span "7127" at bounding box center [88, 177] width 24 height 15
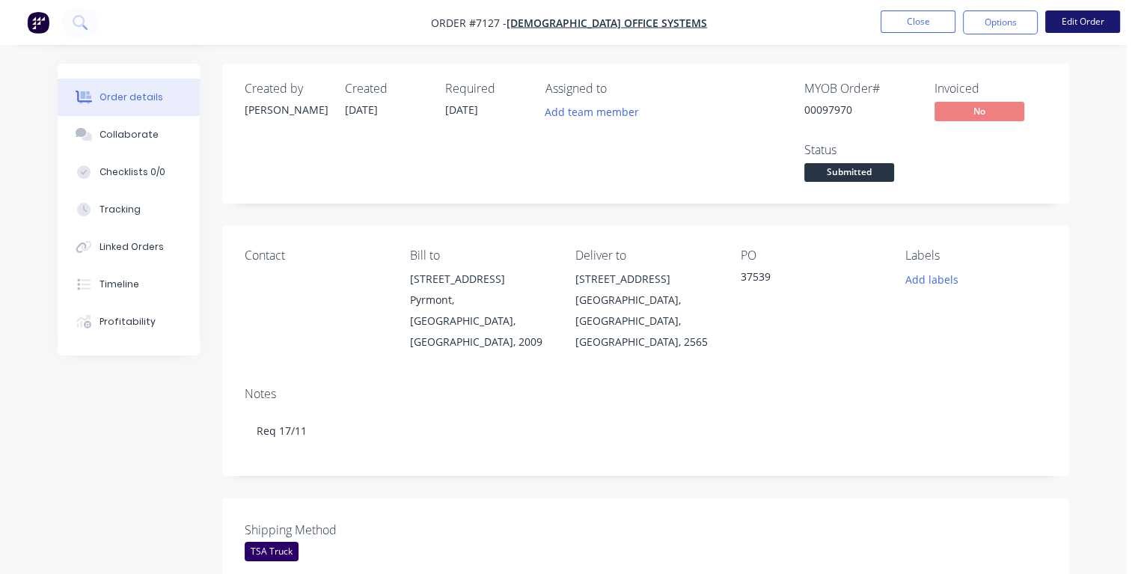
click at [1075, 23] on button "Edit Order" at bounding box center [1083, 21] width 75 height 22
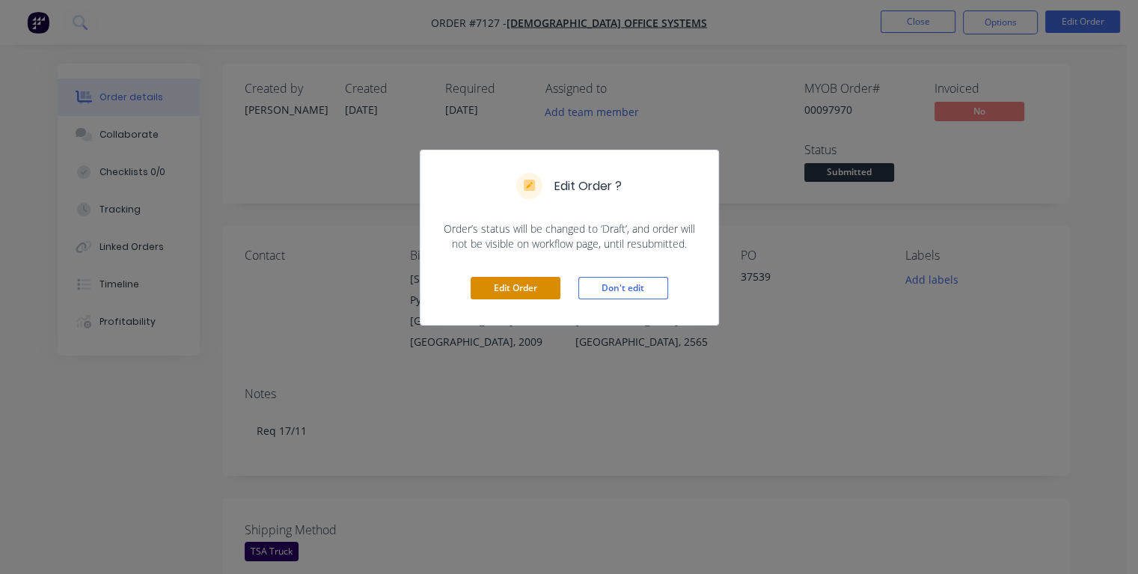
click at [503, 280] on button "Edit Order" at bounding box center [516, 288] width 90 height 22
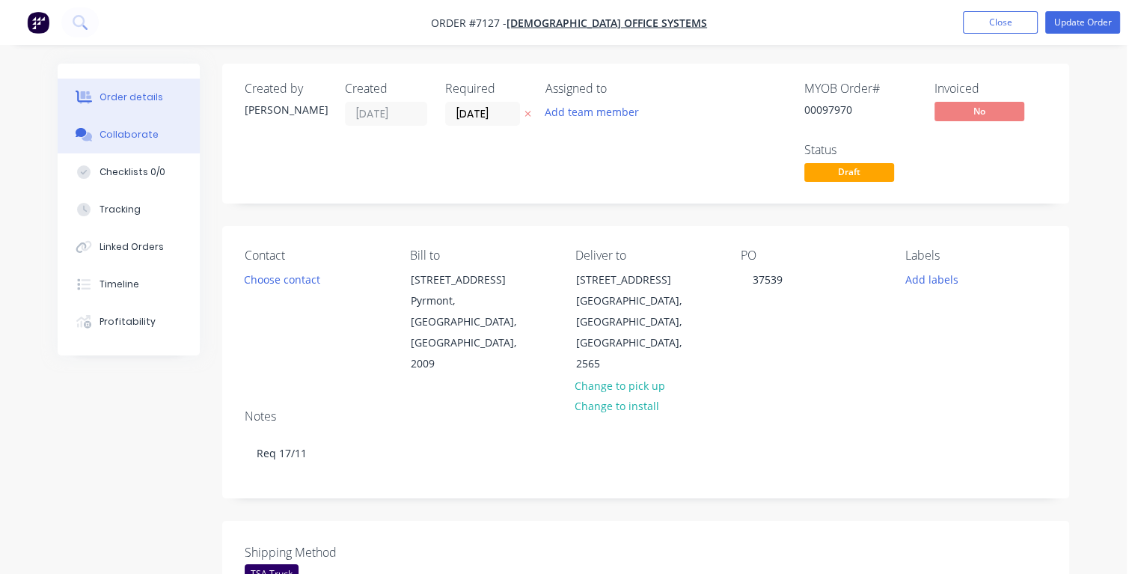
click at [144, 138] on div "Collaborate" at bounding box center [129, 134] width 59 height 13
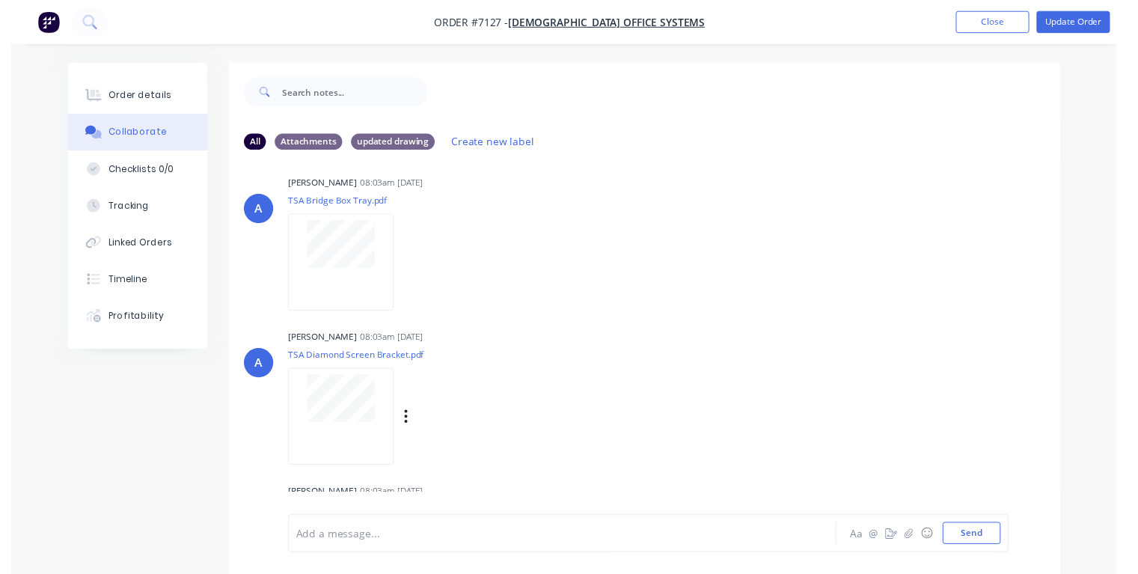
scroll to position [823, 0]
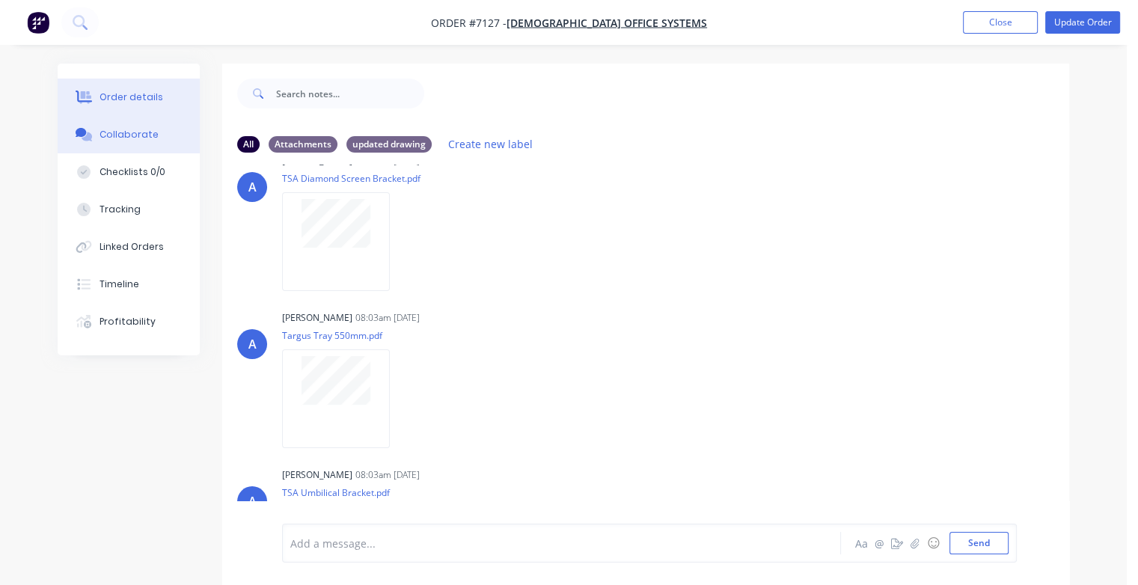
click at [90, 97] on icon at bounding box center [85, 97] width 12 height 13
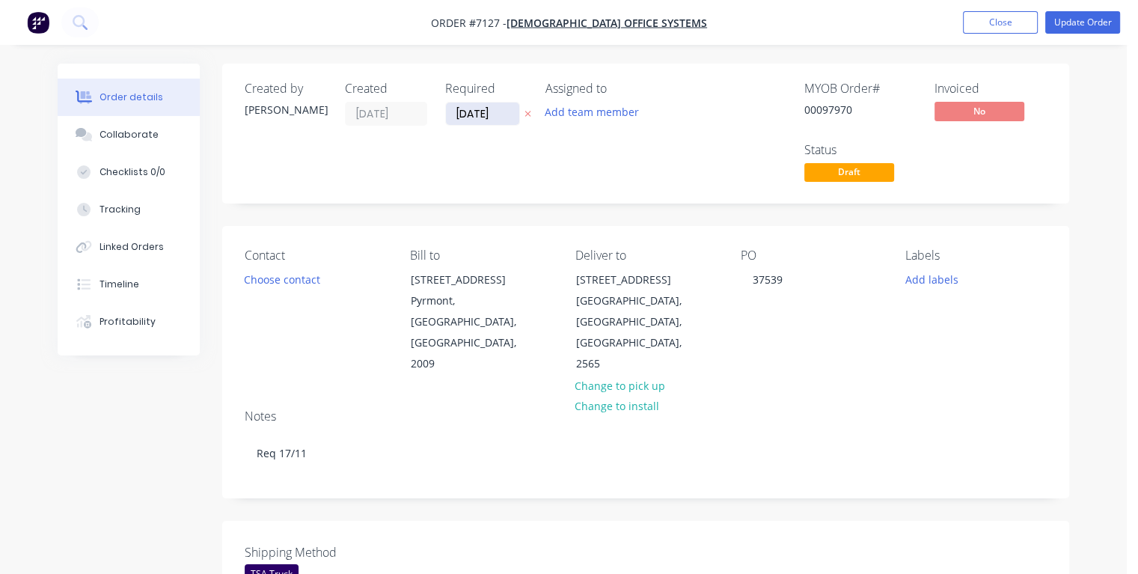
click at [501, 111] on input "[DATE]" at bounding box center [482, 114] width 73 height 22
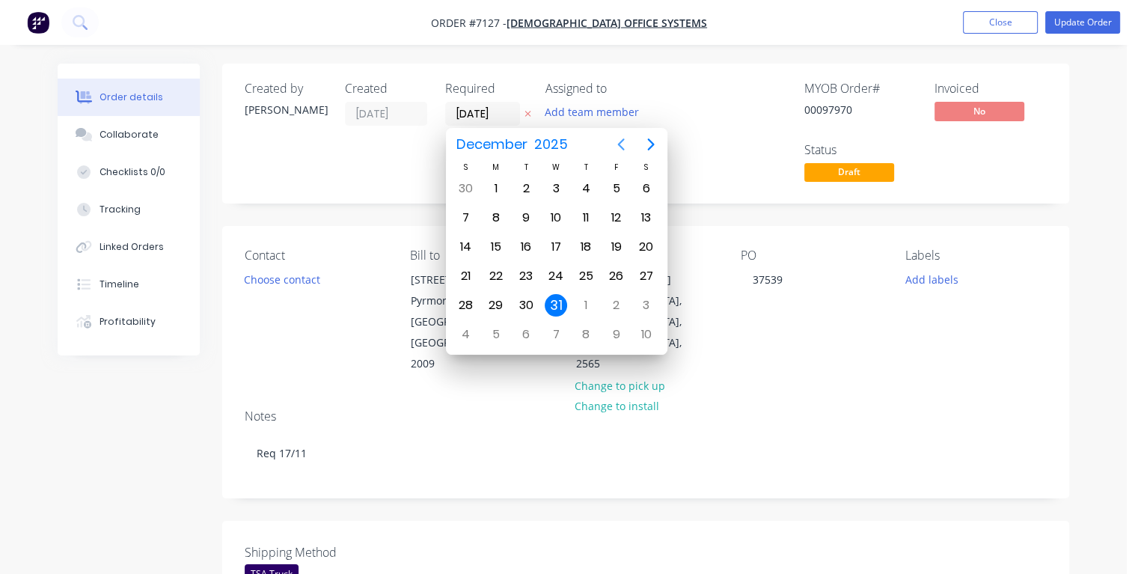
click at [620, 145] on icon "Previous page" at bounding box center [620, 144] width 7 height 12
click at [611, 248] on div "14" at bounding box center [616, 247] width 22 height 22
type input "14/11/25"
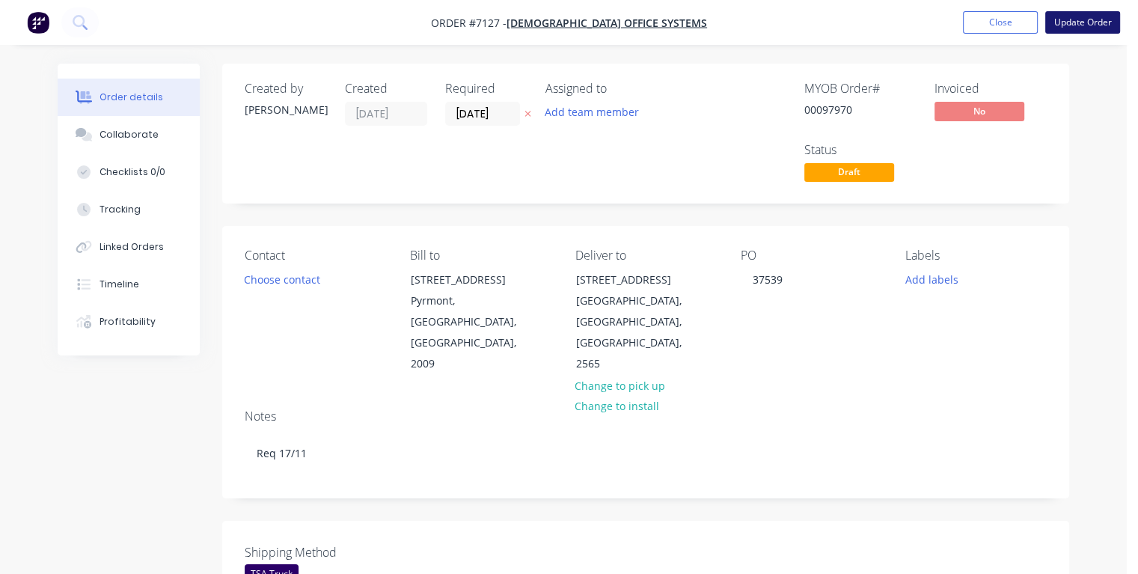
click at [1069, 22] on button "Update Order" at bounding box center [1083, 22] width 75 height 22
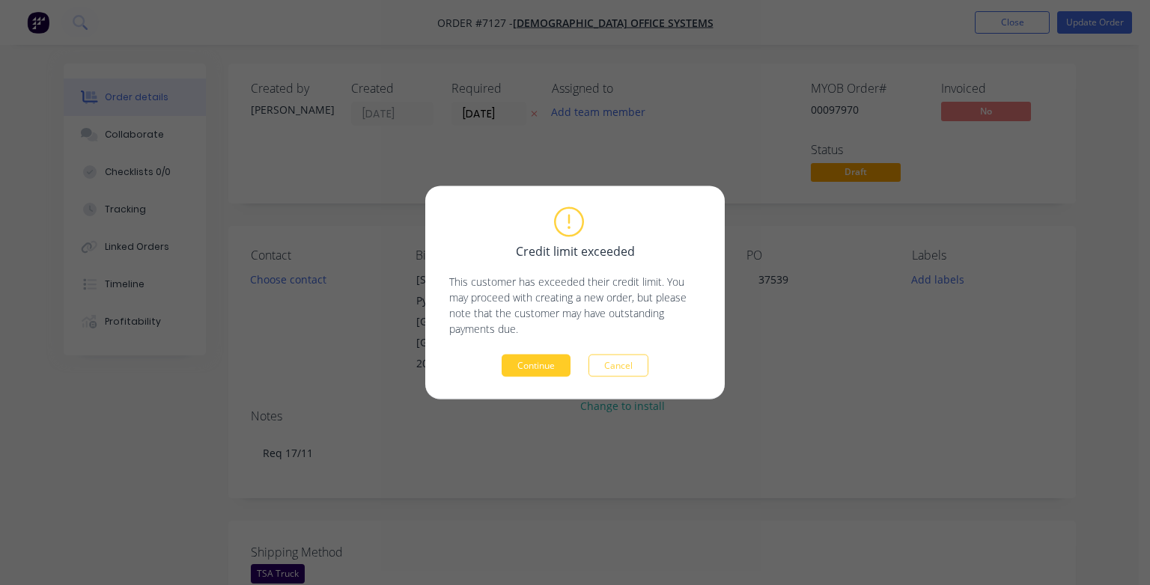
click at [539, 364] on button "Continue" at bounding box center [535, 366] width 69 height 22
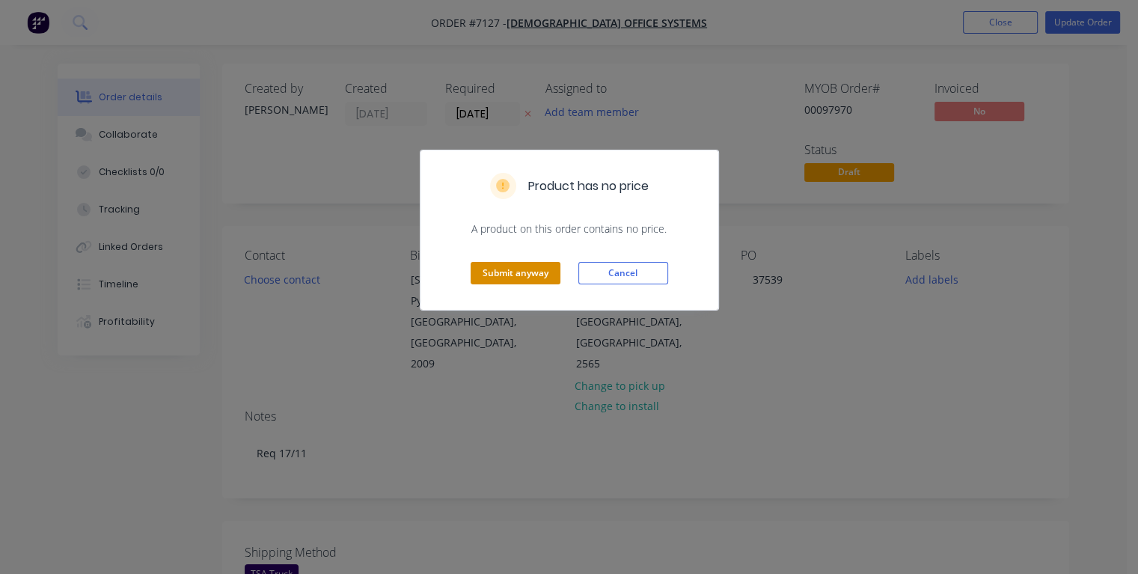
click at [523, 269] on button "Submit anyway" at bounding box center [516, 273] width 90 height 22
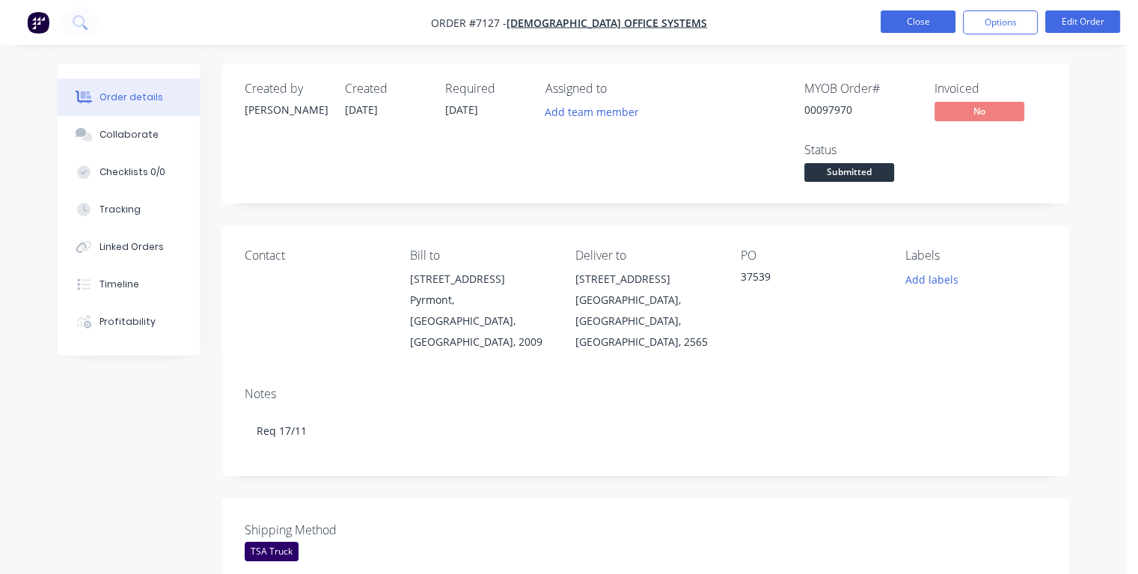
click at [935, 22] on button "Close" at bounding box center [918, 21] width 75 height 22
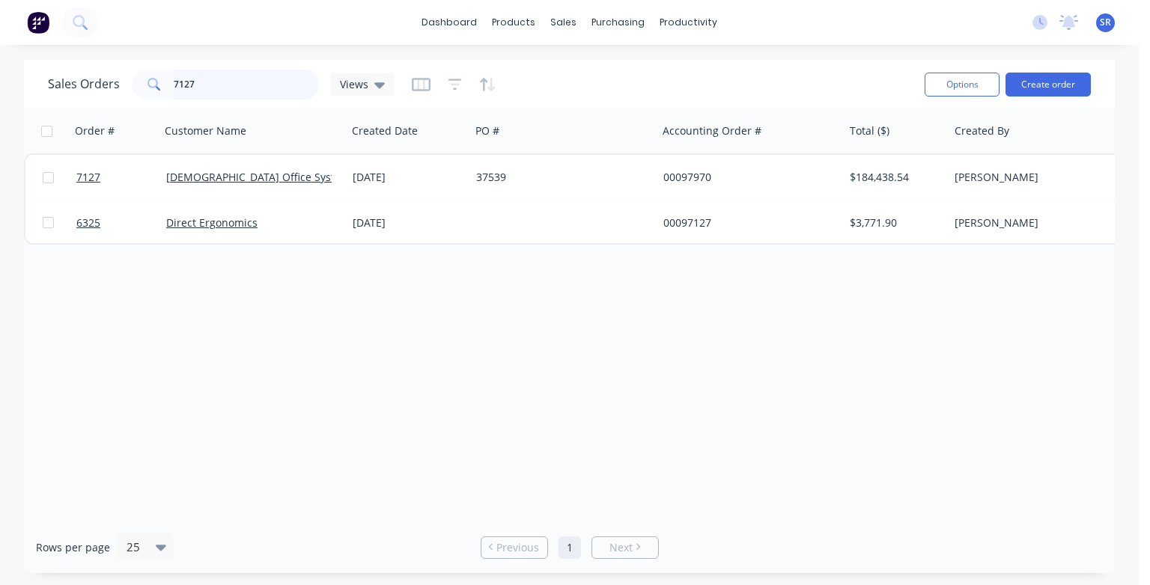
click at [242, 81] on input "7127" at bounding box center [247, 85] width 146 height 30
type input "7"
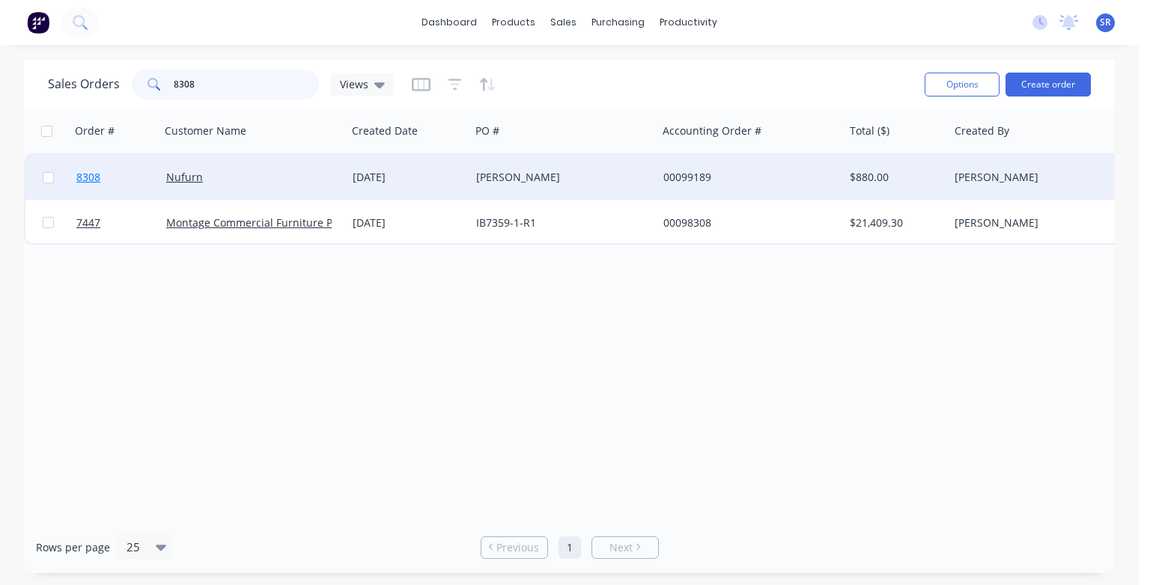
type input "8308"
click at [91, 182] on span "8308" at bounding box center [88, 177] width 24 height 15
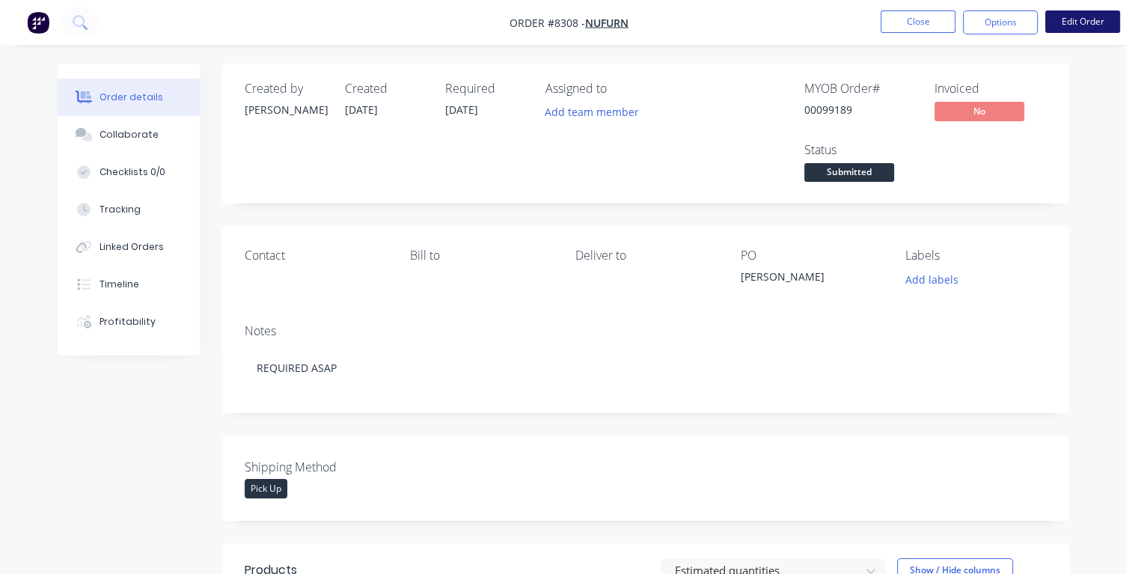
click at [1093, 26] on button "Edit Order" at bounding box center [1083, 21] width 75 height 22
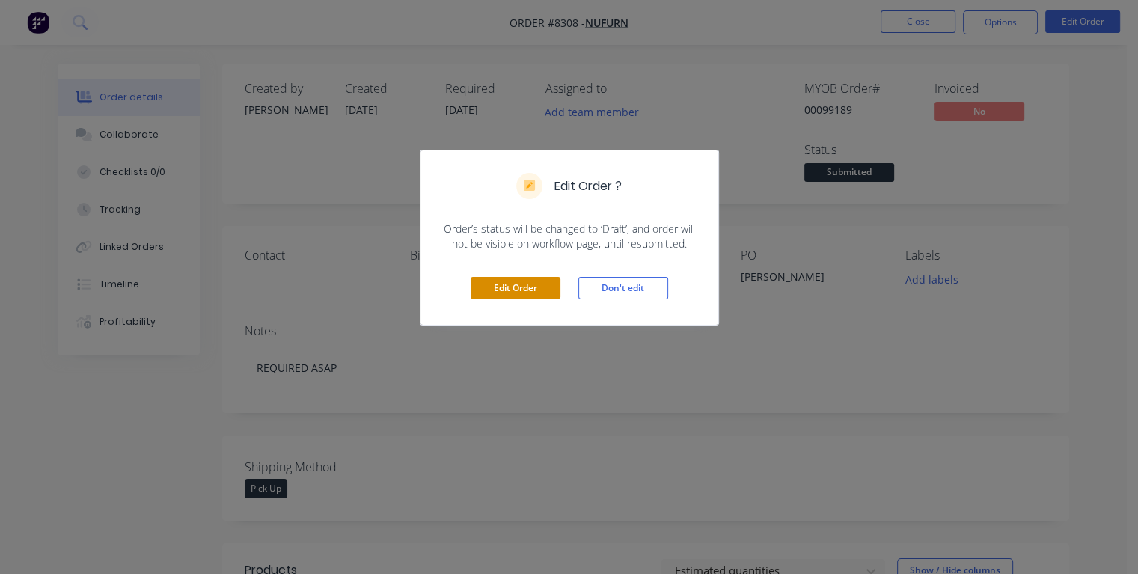
click at [501, 294] on button "Edit Order" at bounding box center [516, 288] width 90 height 22
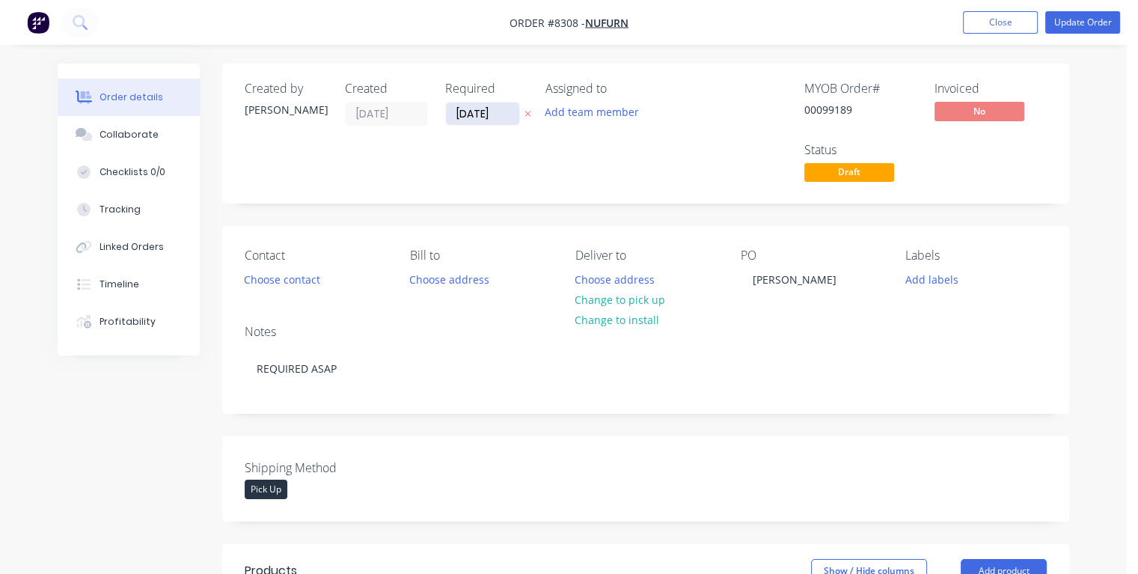
click at [493, 115] on input "[DATE]" at bounding box center [482, 114] width 73 height 22
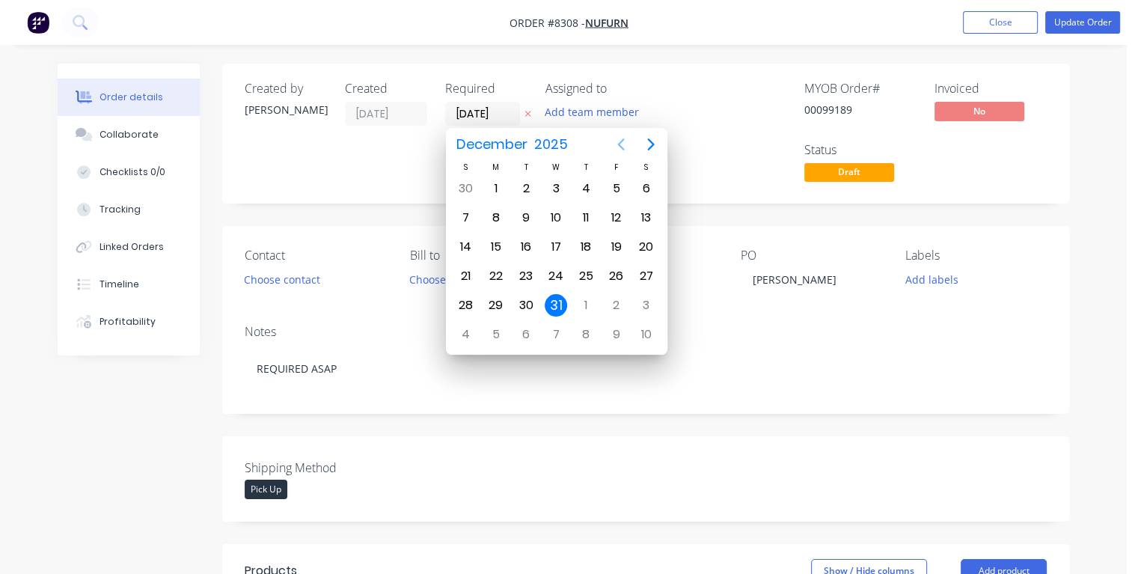
click at [617, 145] on icon "Previous page" at bounding box center [621, 144] width 18 height 18
click at [522, 216] on div "7" at bounding box center [526, 218] width 22 height 22
type input "[DATE]"
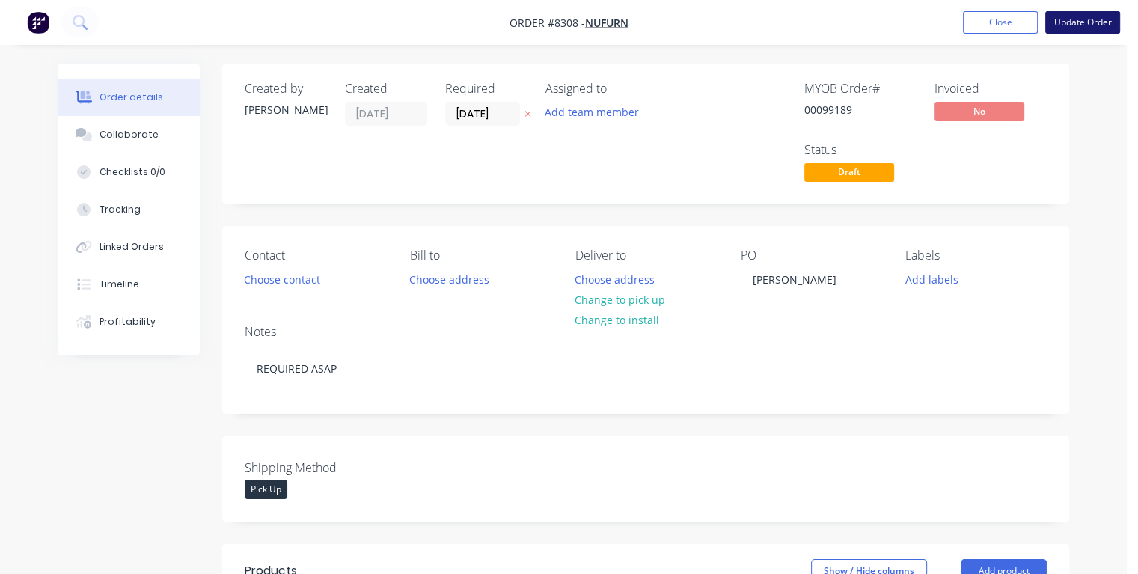
click at [1079, 28] on button "Update Order" at bounding box center [1083, 22] width 75 height 22
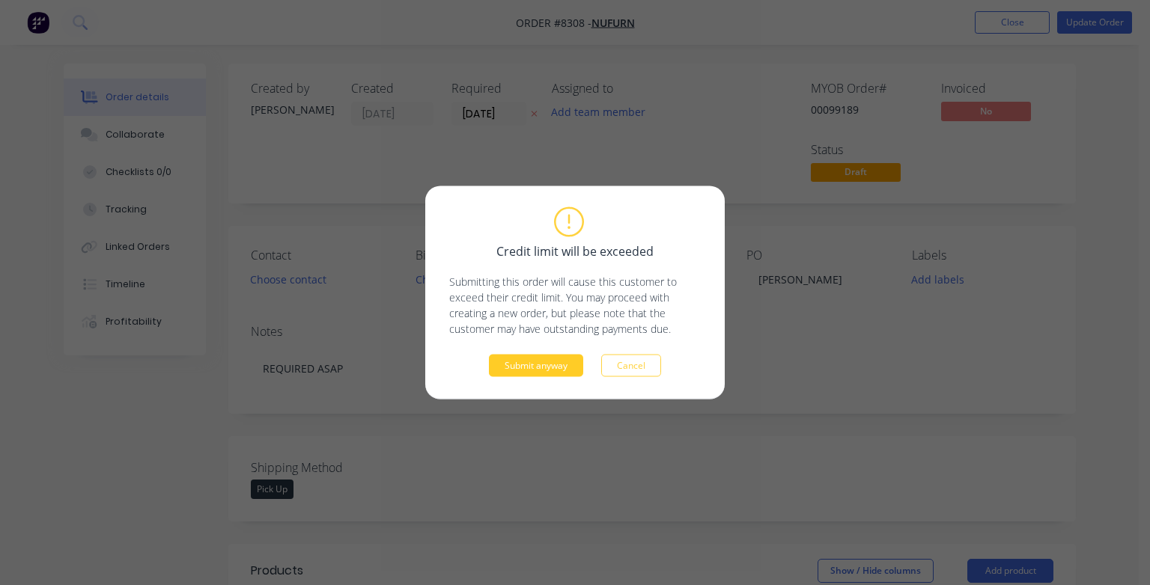
click at [516, 370] on button "Submit anyway" at bounding box center [536, 366] width 94 height 22
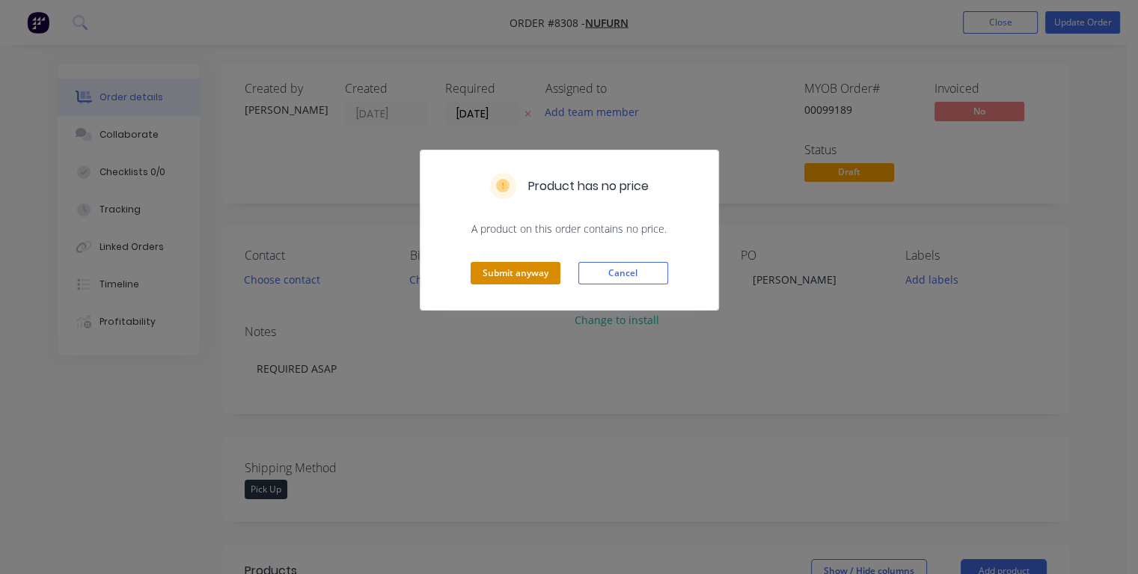
click at [502, 274] on button "Submit anyway" at bounding box center [516, 273] width 90 height 22
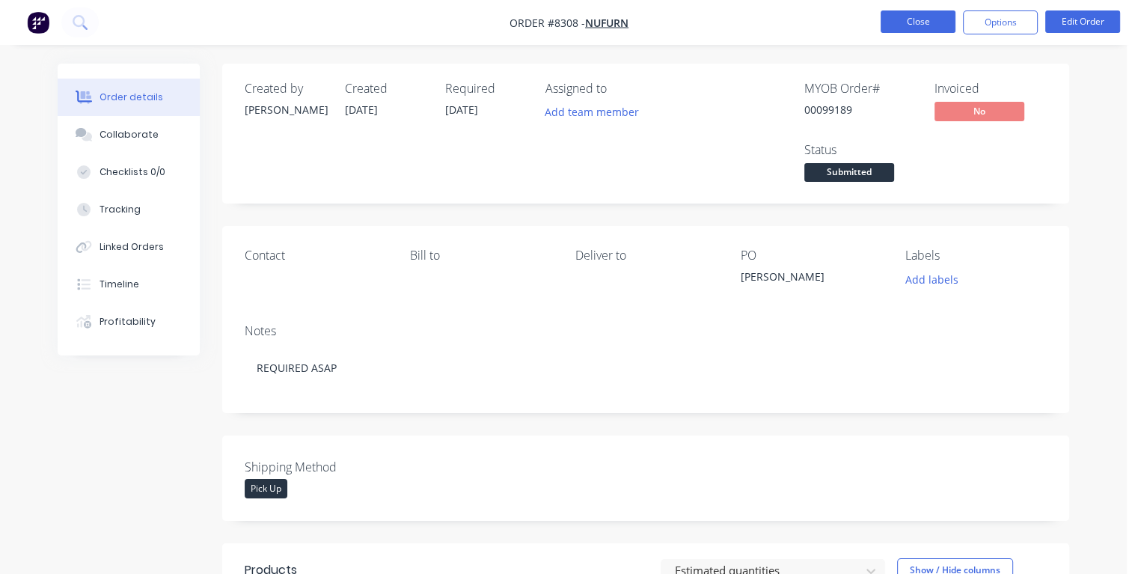
click at [918, 24] on button "Close" at bounding box center [918, 21] width 75 height 22
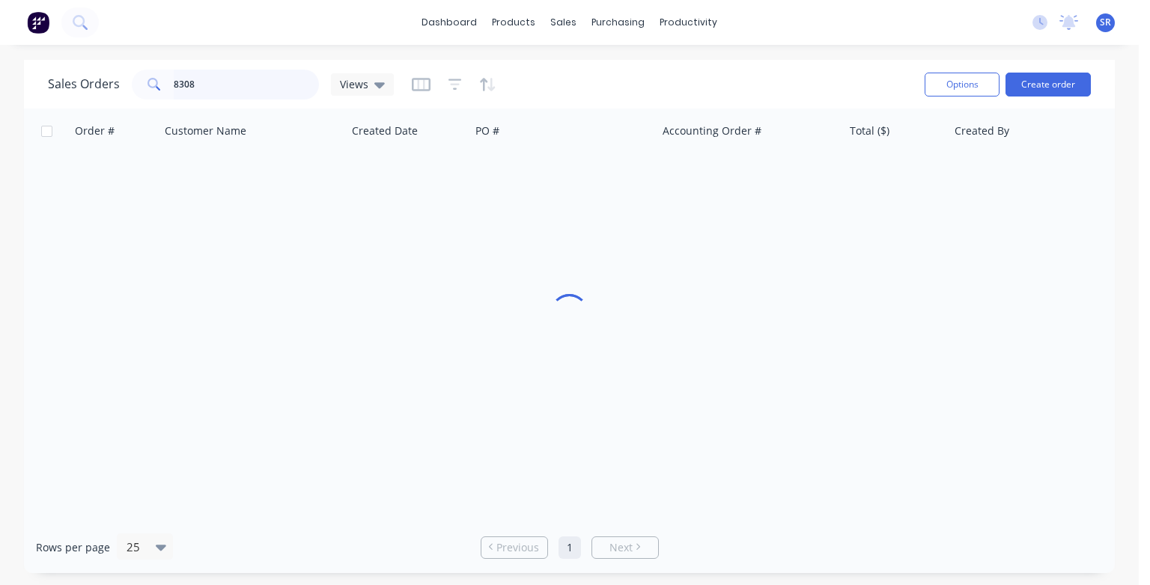
click at [219, 95] on input "8308" at bounding box center [247, 85] width 146 height 30
type input "8"
type input "7617"
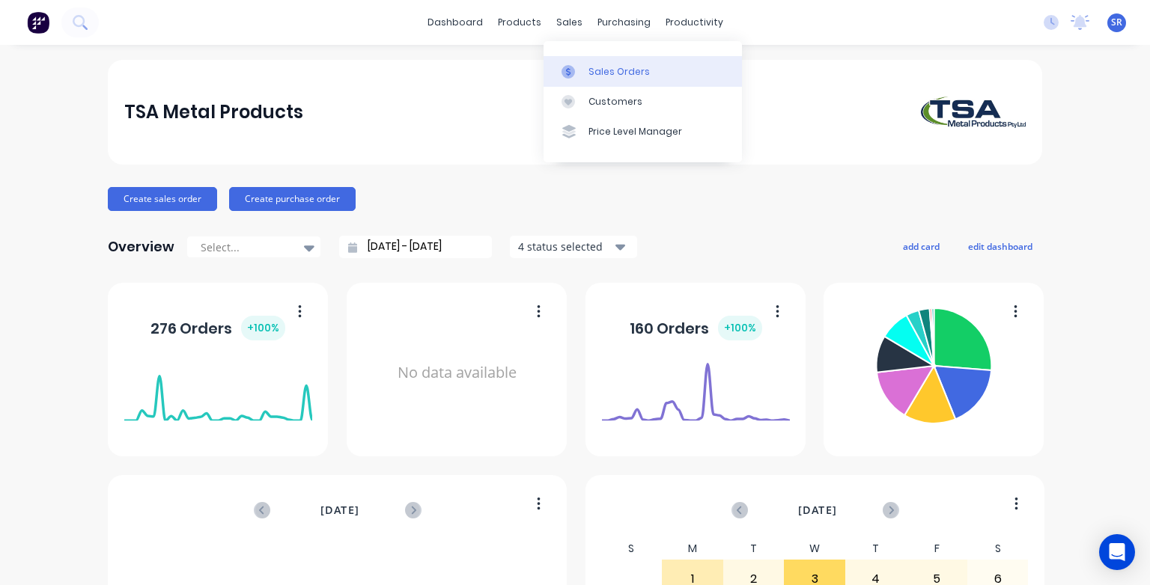
click at [591, 70] on div "Sales Orders" at bounding box center [618, 71] width 61 height 13
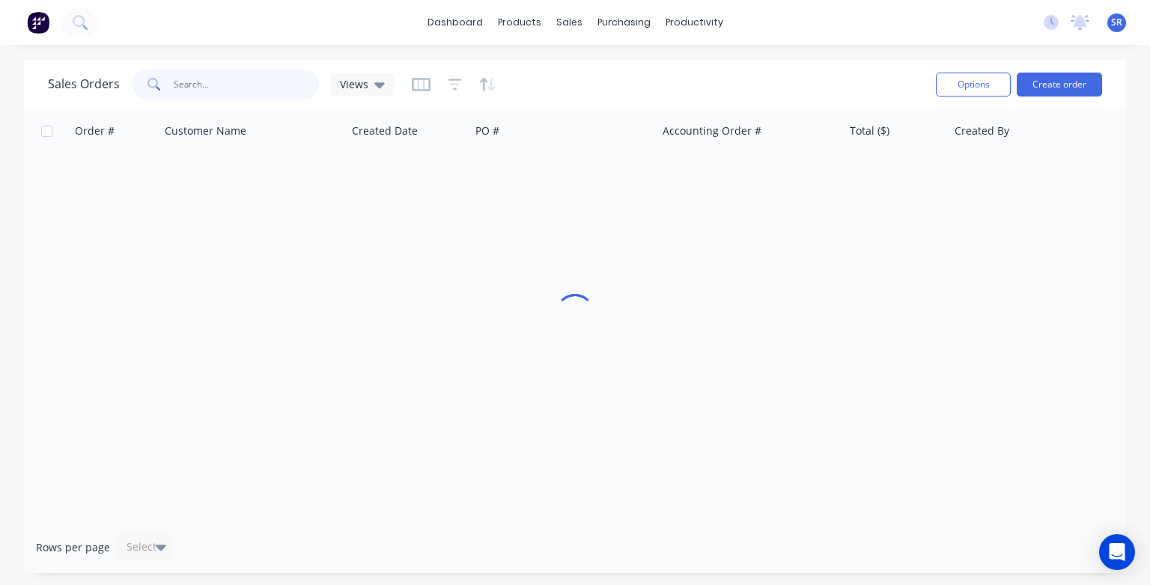
click at [242, 77] on input "text" at bounding box center [247, 85] width 146 height 30
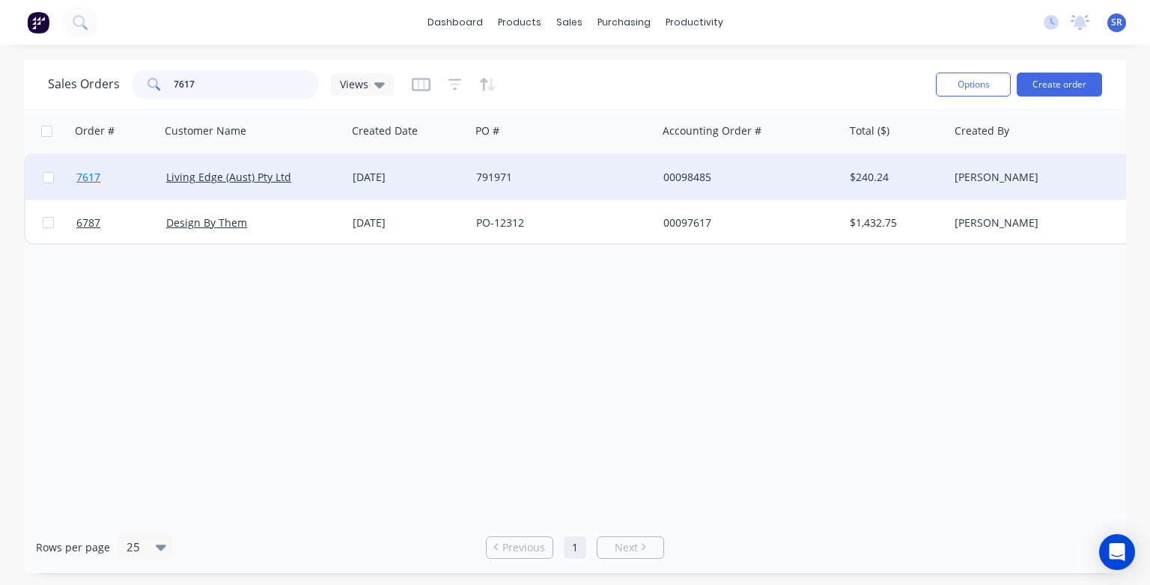
type input "7617"
click at [87, 175] on span "7617" at bounding box center [88, 177] width 24 height 15
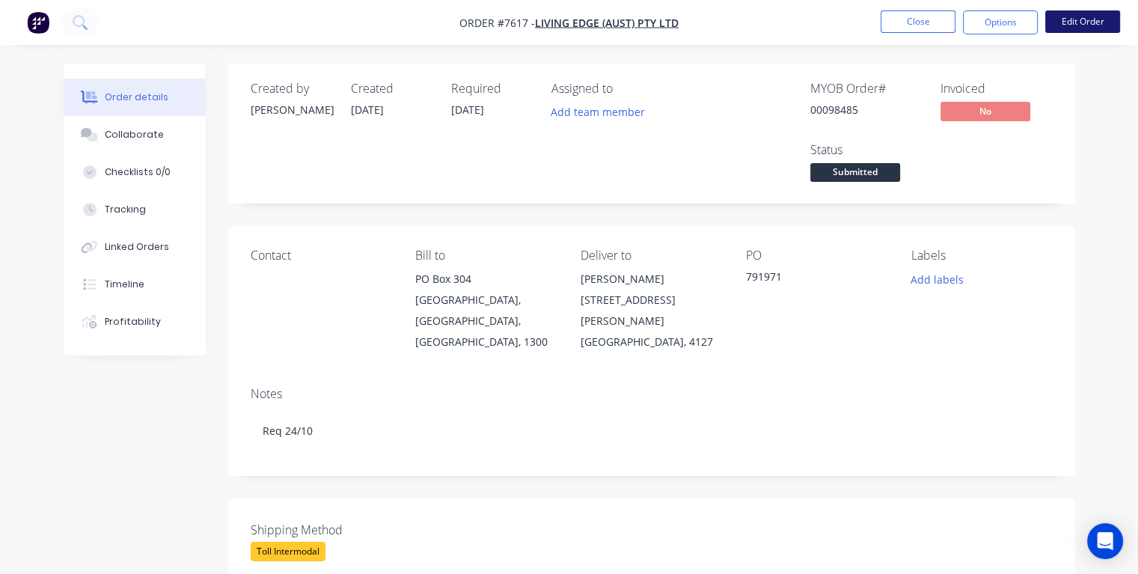
click at [1081, 28] on button "Edit Order" at bounding box center [1083, 21] width 75 height 22
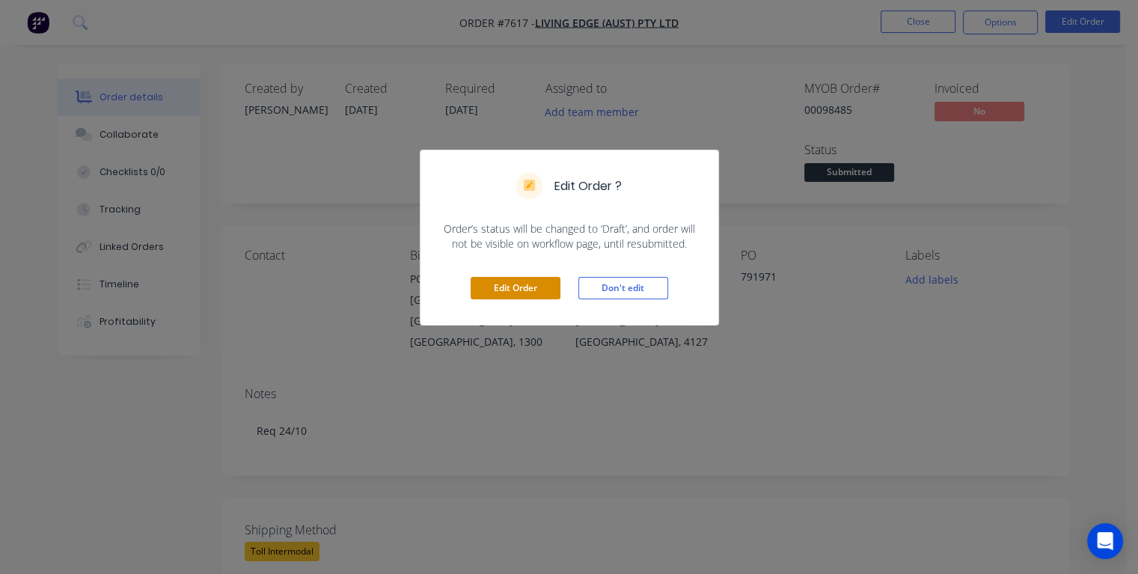
click at [546, 292] on button "Edit Order" at bounding box center [516, 288] width 90 height 22
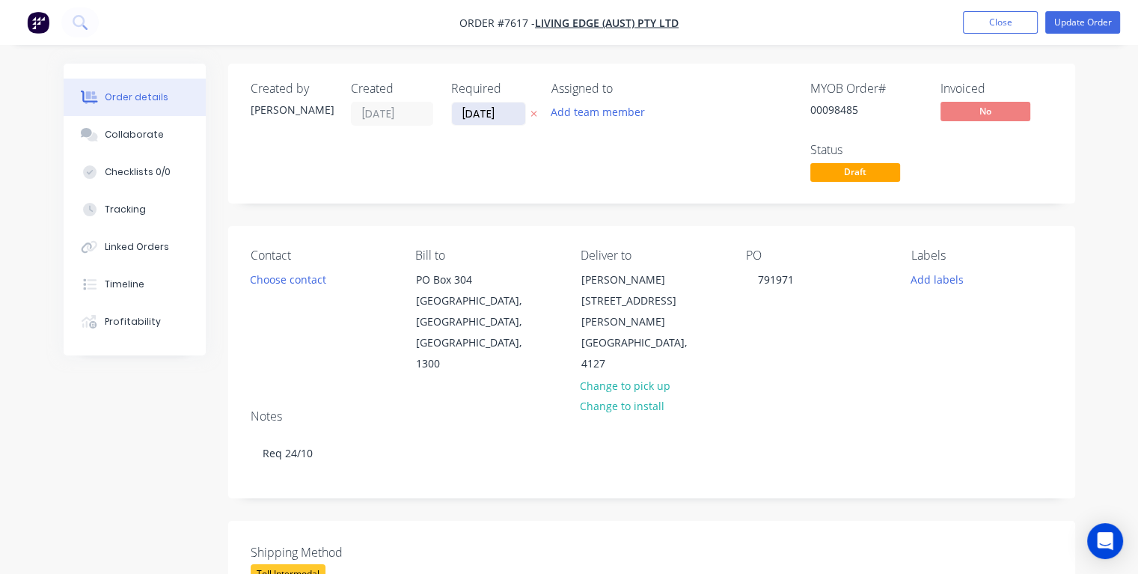
click at [506, 107] on input "[DATE]" at bounding box center [488, 114] width 73 height 22
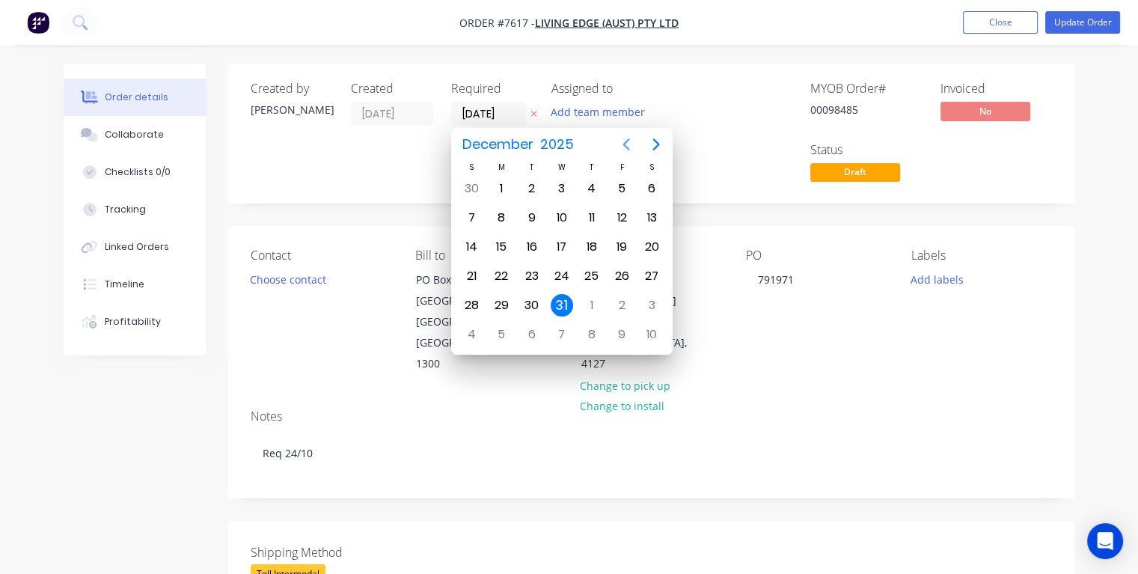
click at [629, 146] on icon "Previous page" at bounding box center [626, 144] width 18 height 18
click at [623, 244] on div "17" at bounding box center [622, 247] width 22 height 22
type input "17/10/25"
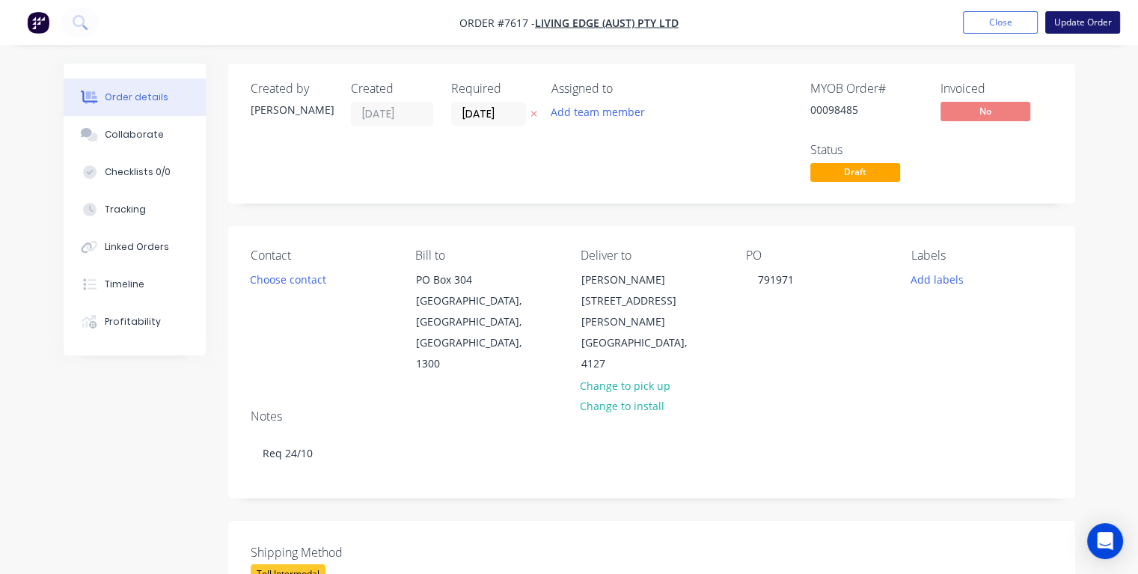
click at [1074, 22] on button "Update Order" at bounding box center [1083, 22] width 75 height 22
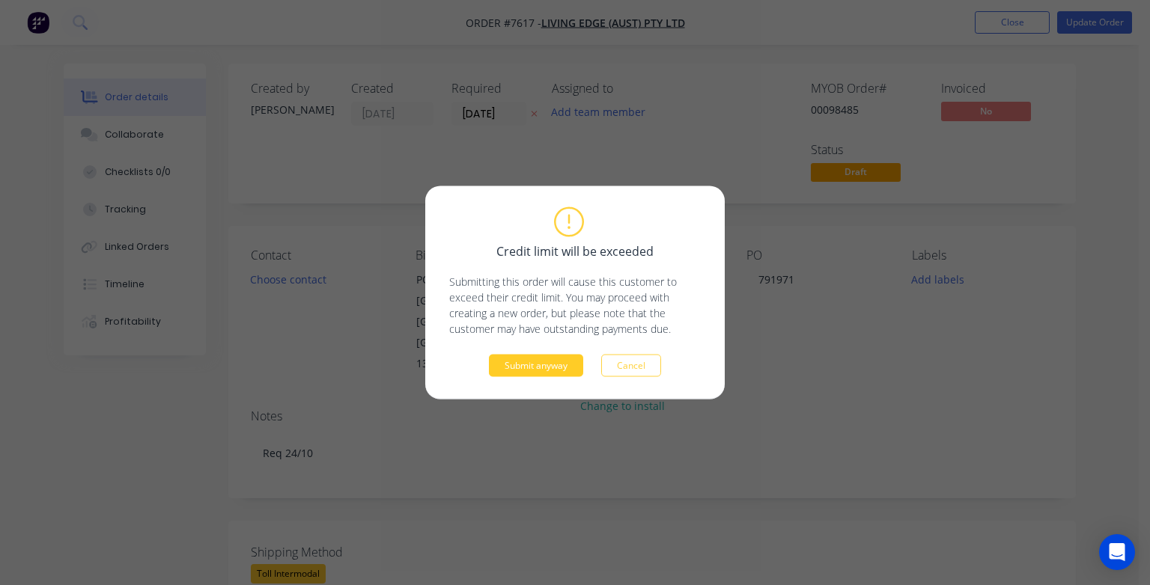
click at [494, 364] on button "Submit anyway" at bounding box center [536, 366] width 94 height 22
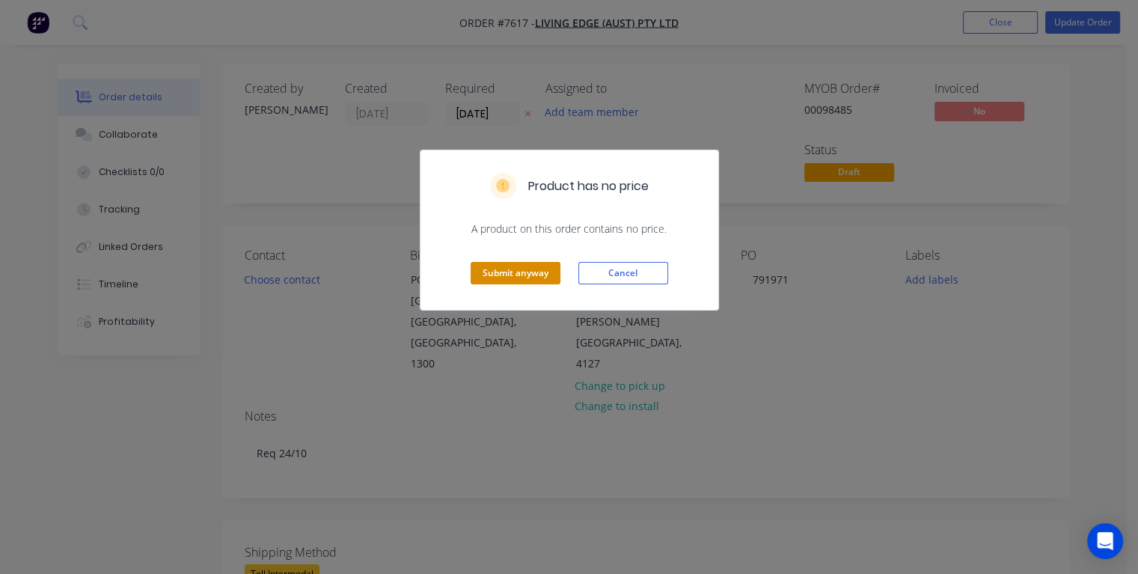
click at [486, 271] on button "Submit anyway" at bounding box center [516, 273] width 90 height 22
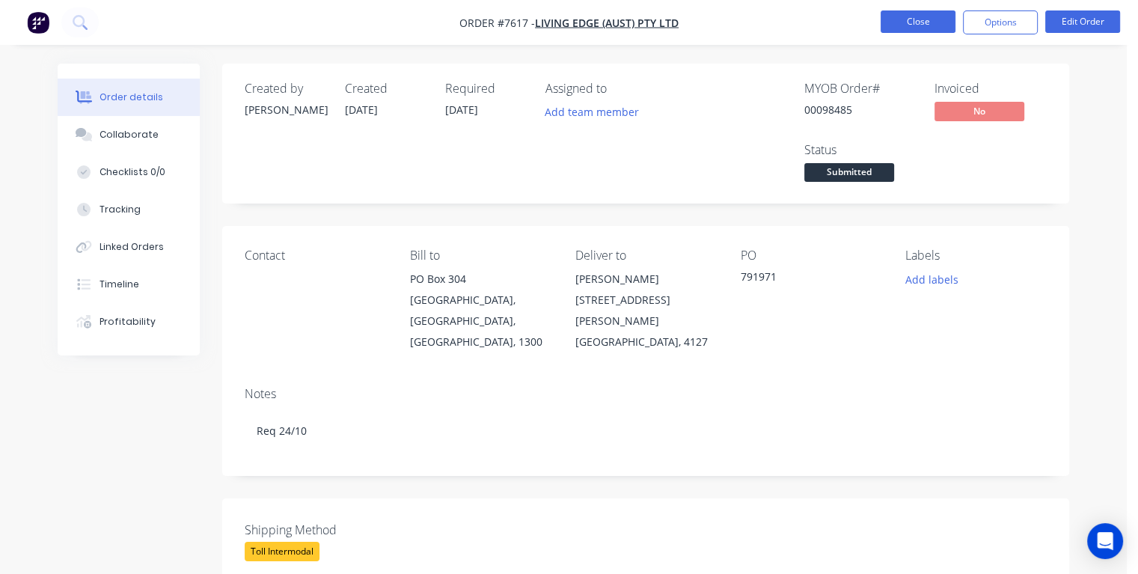
click at [940, 23] on button "Close" at bounding box center [918, 21] width 75 height 22
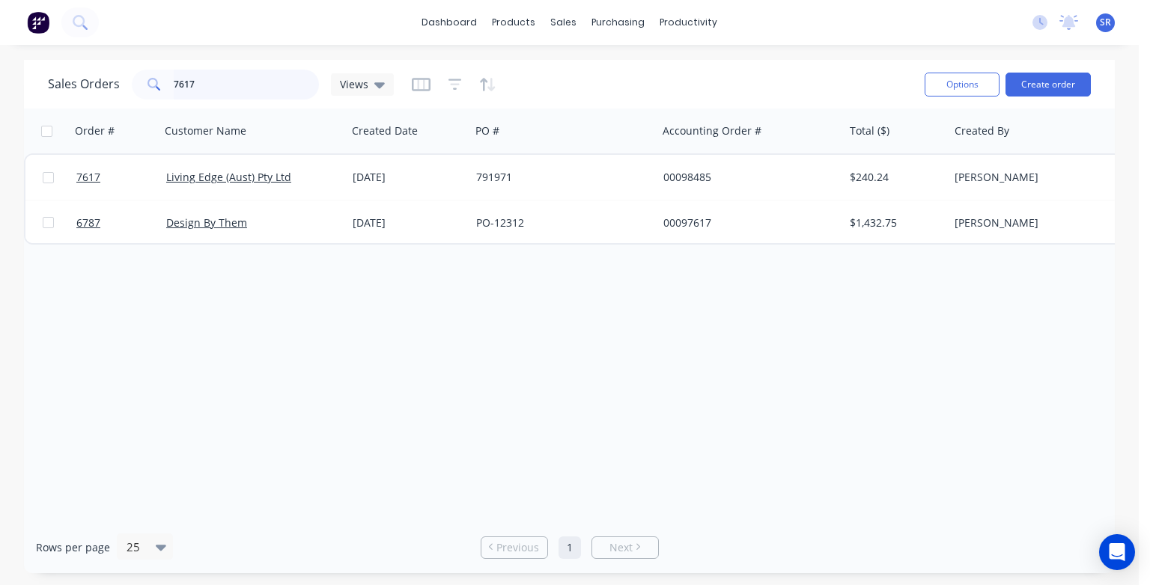
click at [257, 83] on input "7617" at bounding box center [247, 85] width 146 height 30
type input "7"
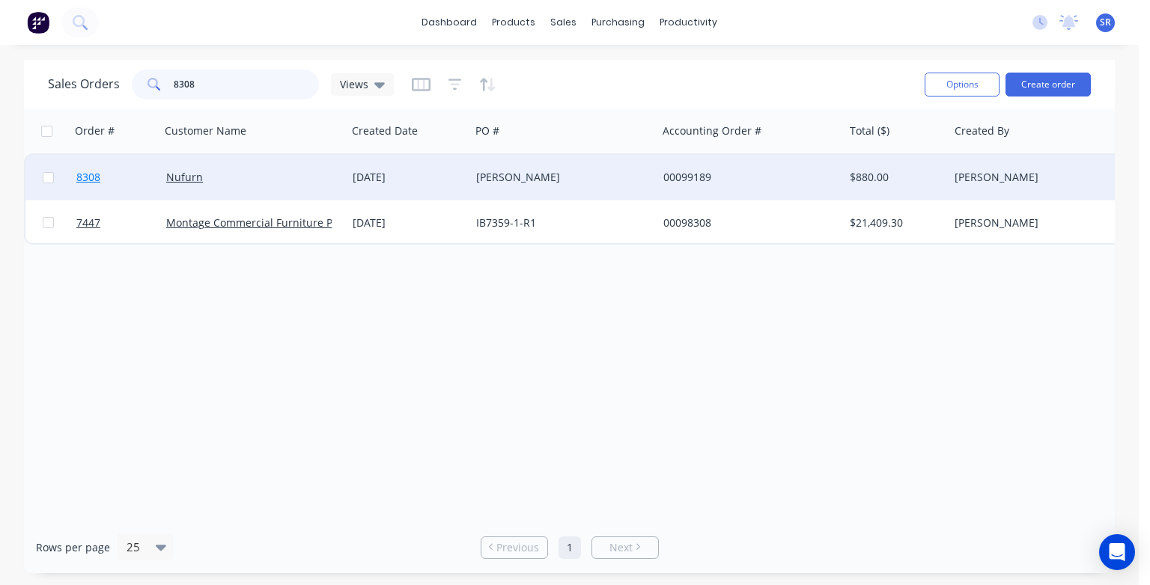
type input "8308"
click at [93, 177] on span "8308" at bounding box center [88, 177] width 24 height 15
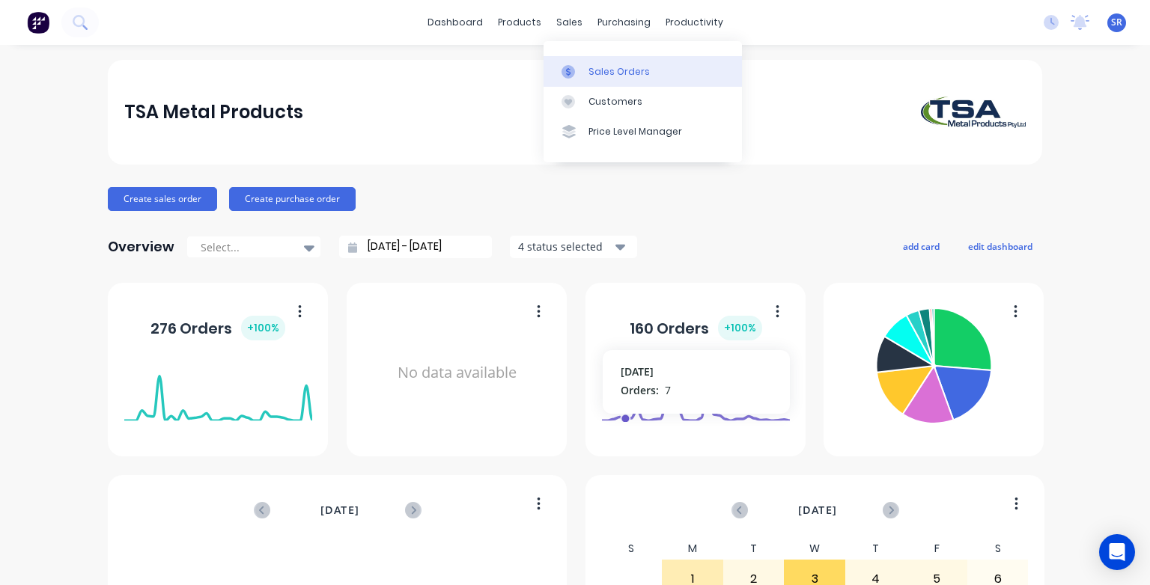
click at [589, 70] on div "Sales Orders" at bounding box center [618, 71] width 61 height 13
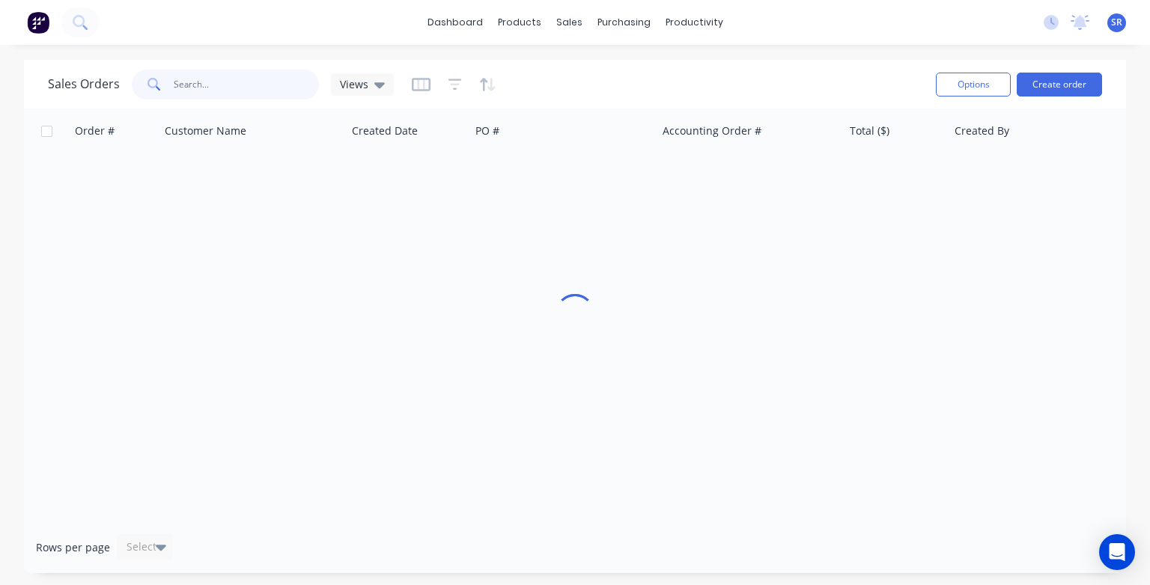
click at [237, 91] on input "text" at bounding box center [247, 85] width 146 height 30
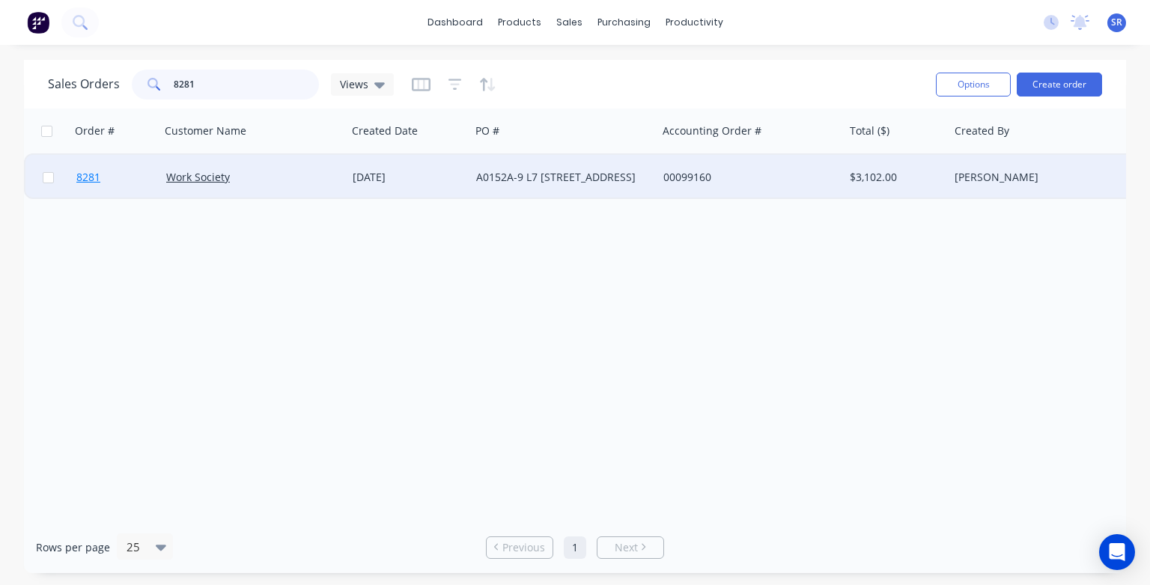
type input "8281"
click at [91, 177] on span "8281" at bounding box center [88, 177] width 24 height 15
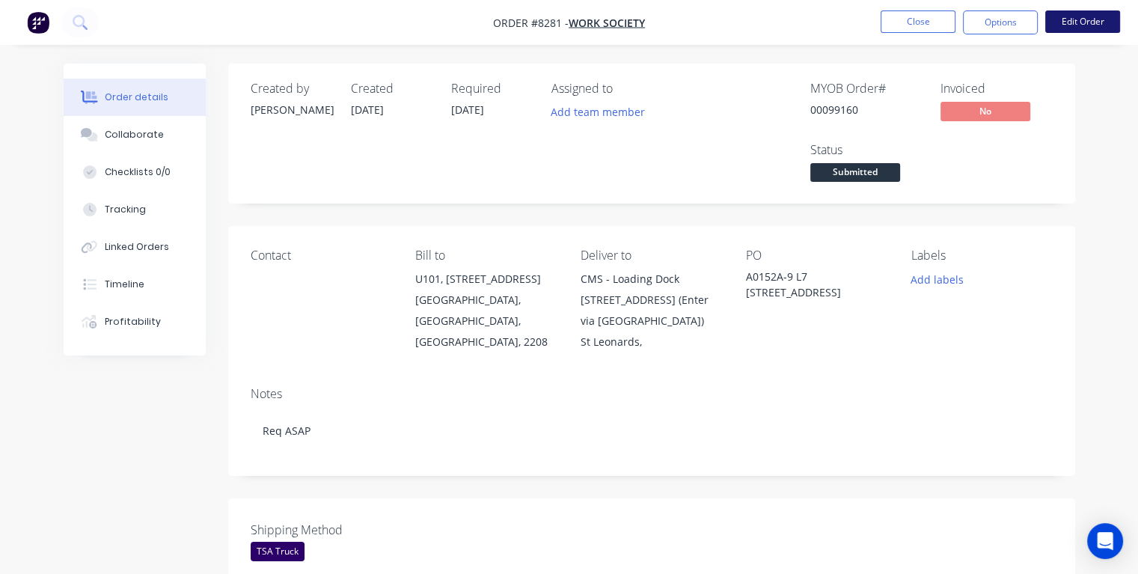
click at [1076, 19] on button "Edit Order" at bounding box center [1083, 21] width 75 height 22
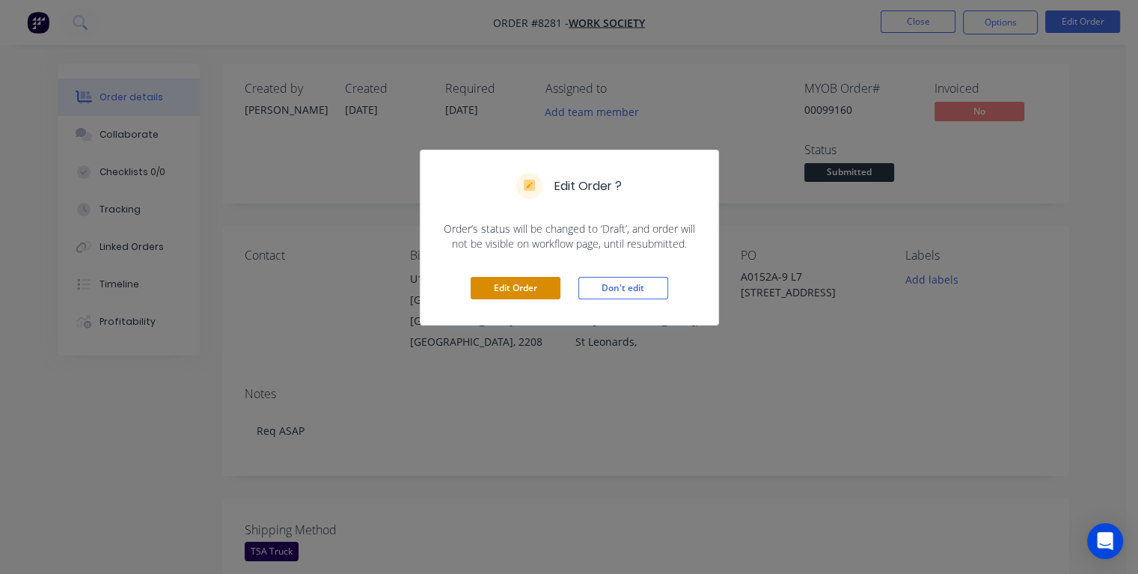
click at [532, 289] on button "Edit Order" at bounding box center [516, 288] width 90 height 22
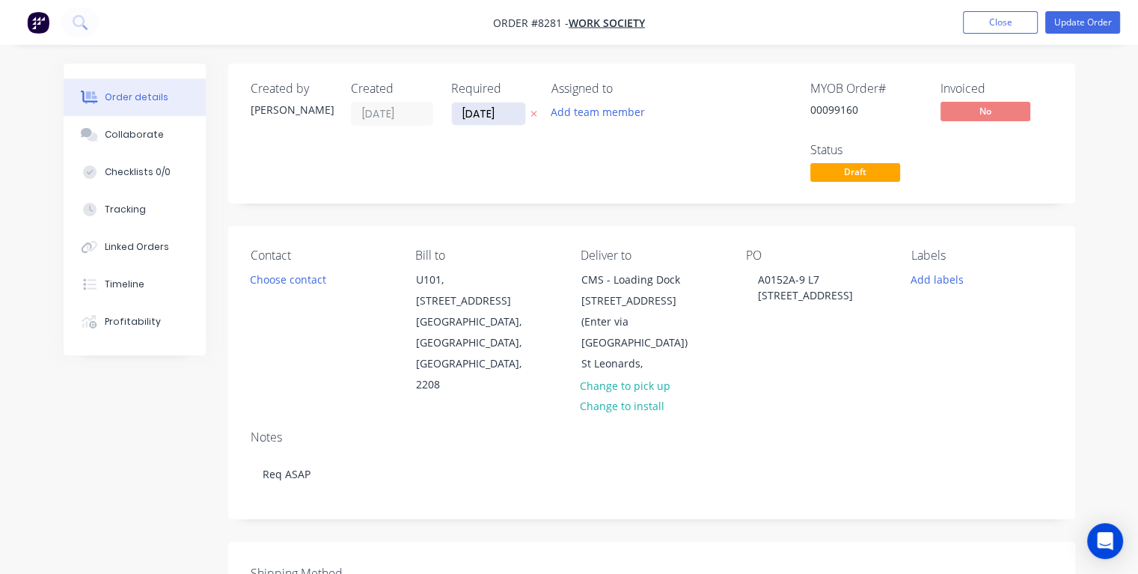
click at [513, 114] on input "[DATE]" at bounding box center [488, 114] width 73 height 22
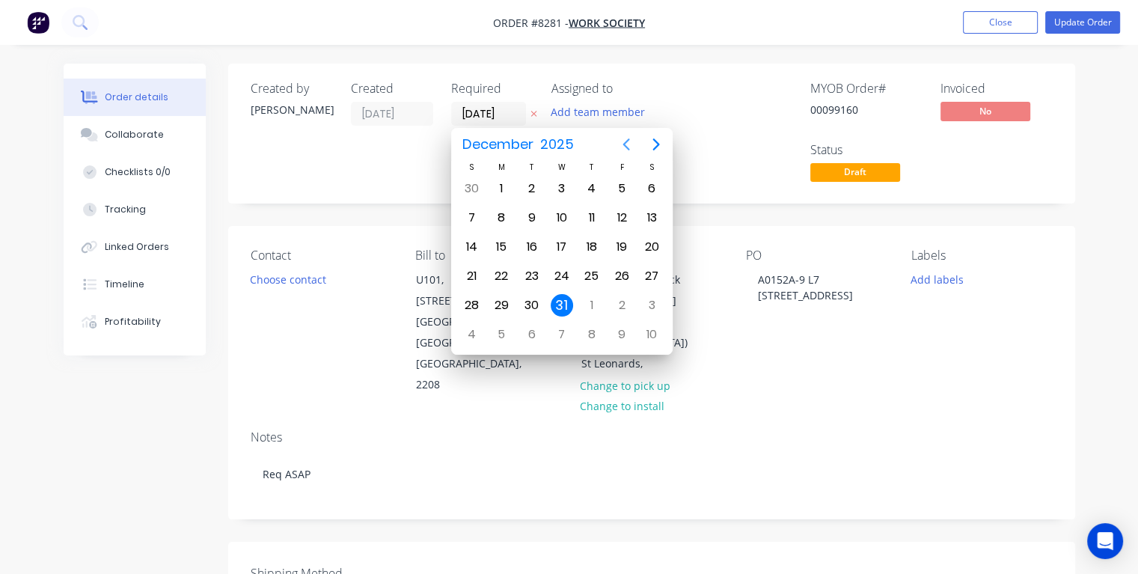
click at [626, 143] on icon "Previous page" at bounding box center [626, 144] width 7 height 12
click at [508, 276] on div "20" at bounding box center [501, 276] width 22 height 22
type input "[DATE]"
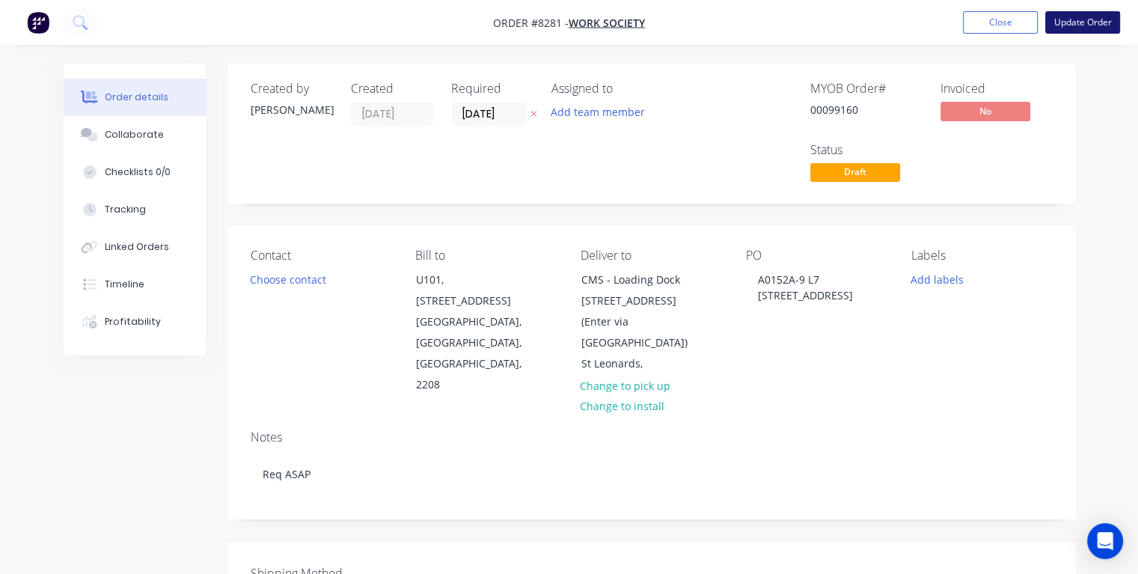
click at [1064, 25] on button "Update Order" at bounding box center [1083, 22] width 75 height 22
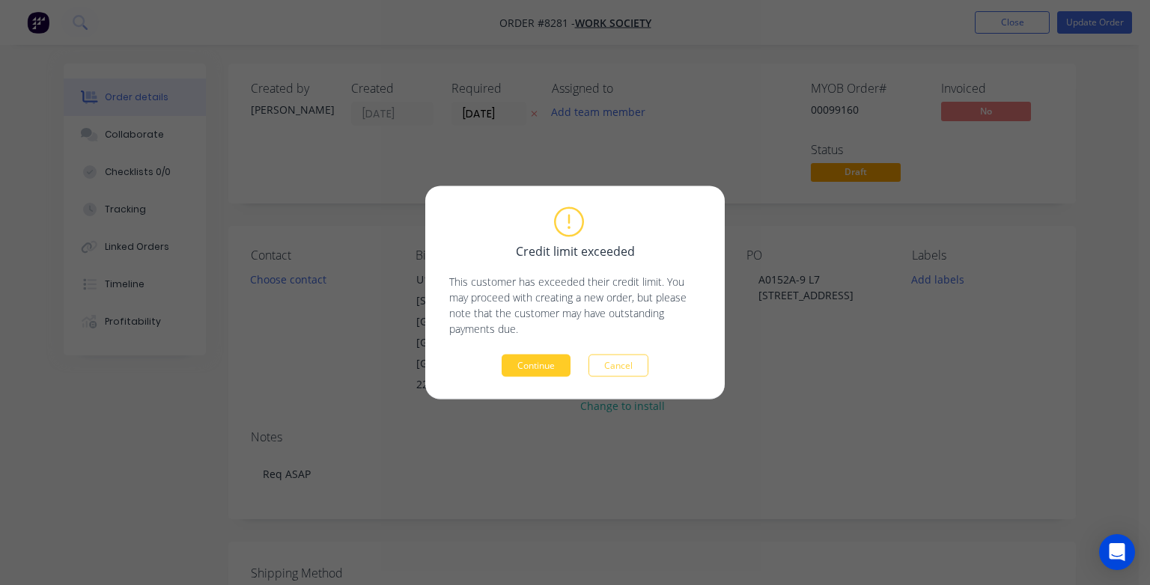
click at [549, 373] on button "Continue" at bounding box center [535, 366] width 69 height 22
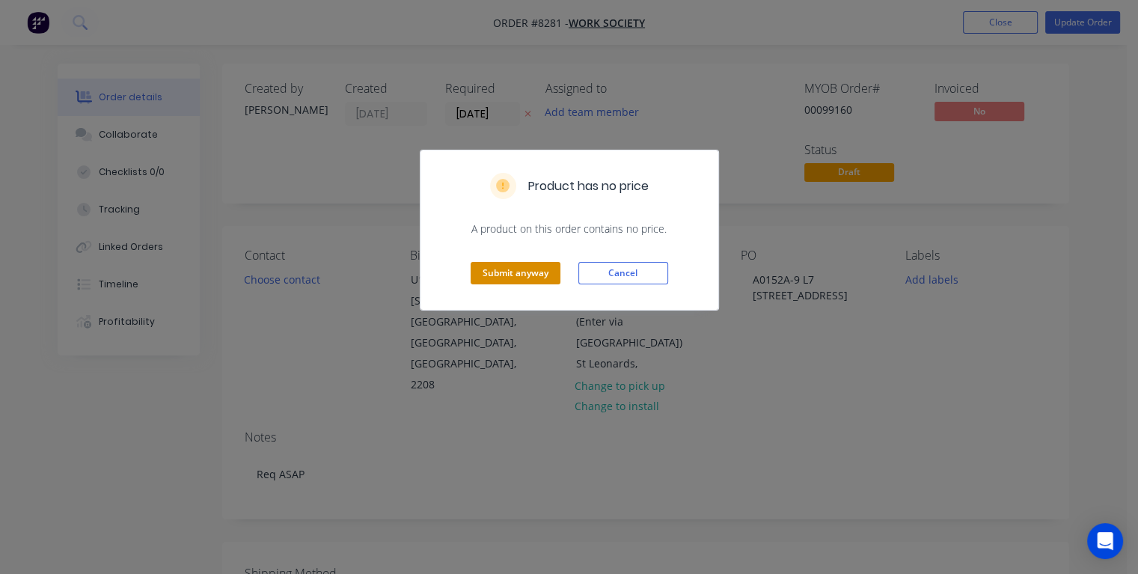
click at [530, 268] on button "Submit anyway" at bounding box center [516, 273] width 90 height 22
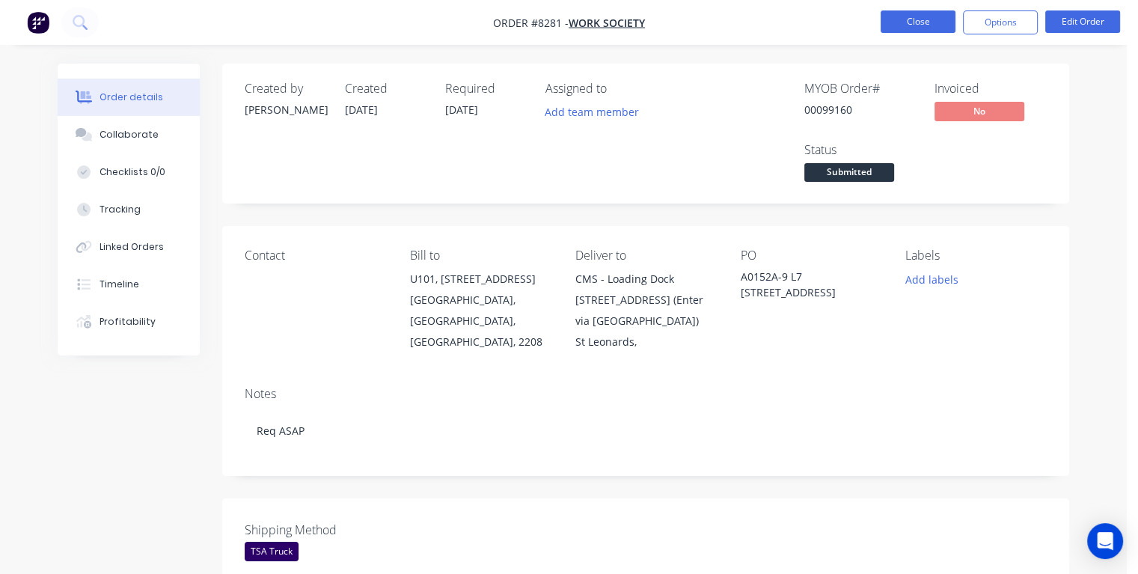
click at [897, 23] on button "Close" at bounding box center [918, 21] width 75 height 22
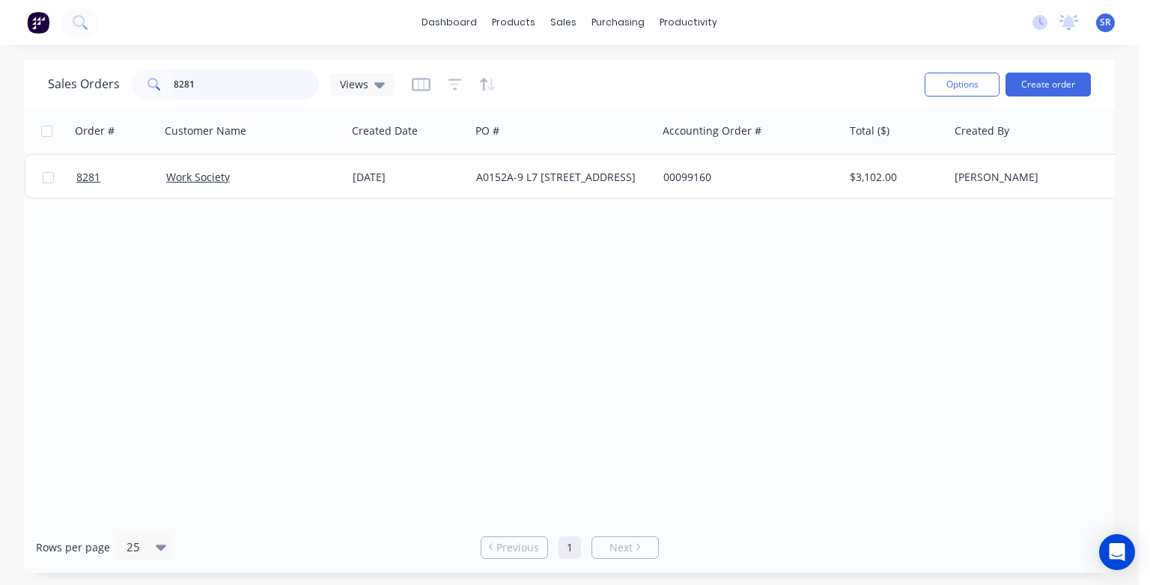
click at [204, 78] on input "8281" at bounding box center [247, 85] width 146 height 30
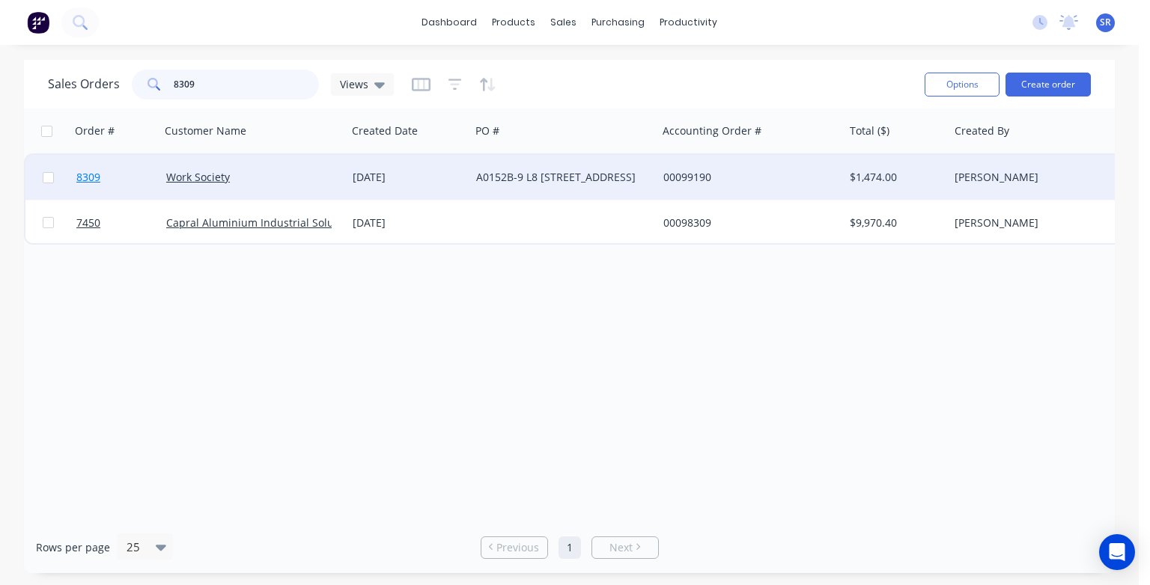
type input "8309"
click at [93, 178] on span "8309" at bounding box center [88, 177] width 24 height 15
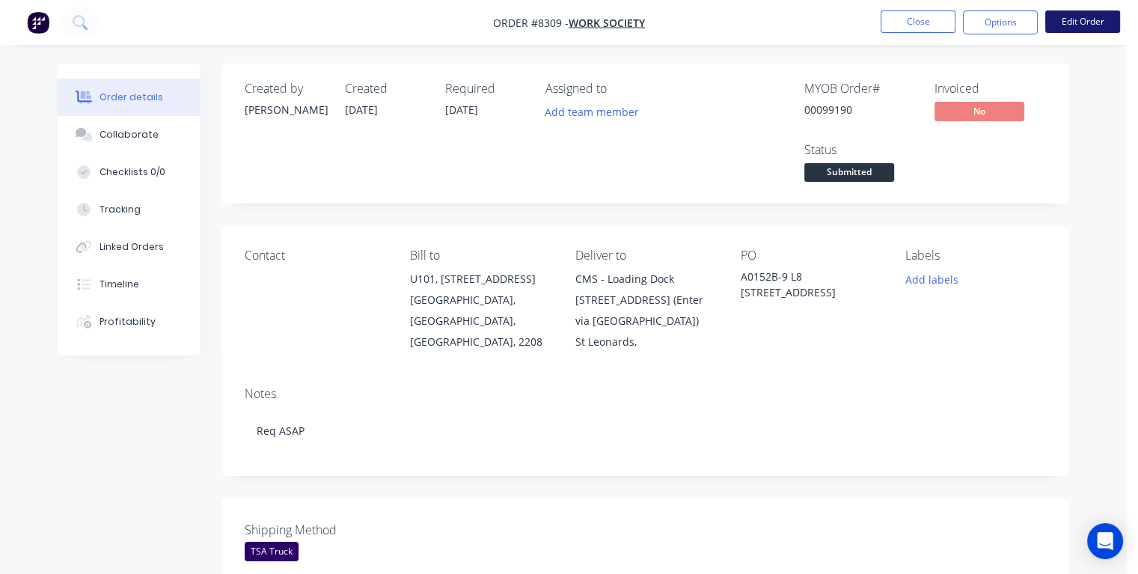
click at [1095, 22] on button "Edit Order" at bounding box center [1083, 21] width 75 height 22
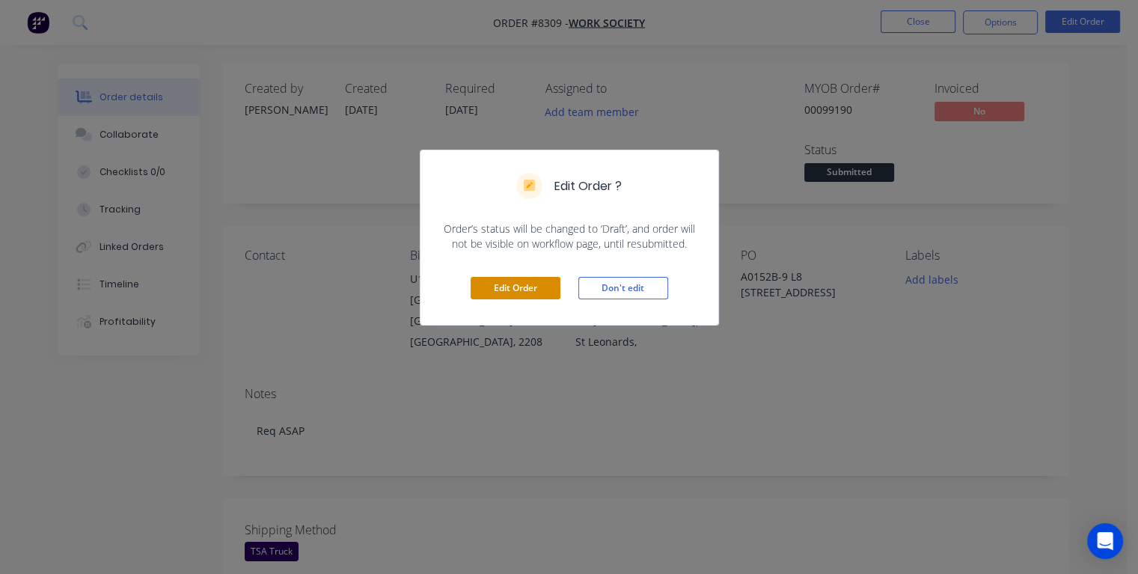
click at [525, 282] on button "Edit Order" at bounding box center [516, 288] width 90 height 22
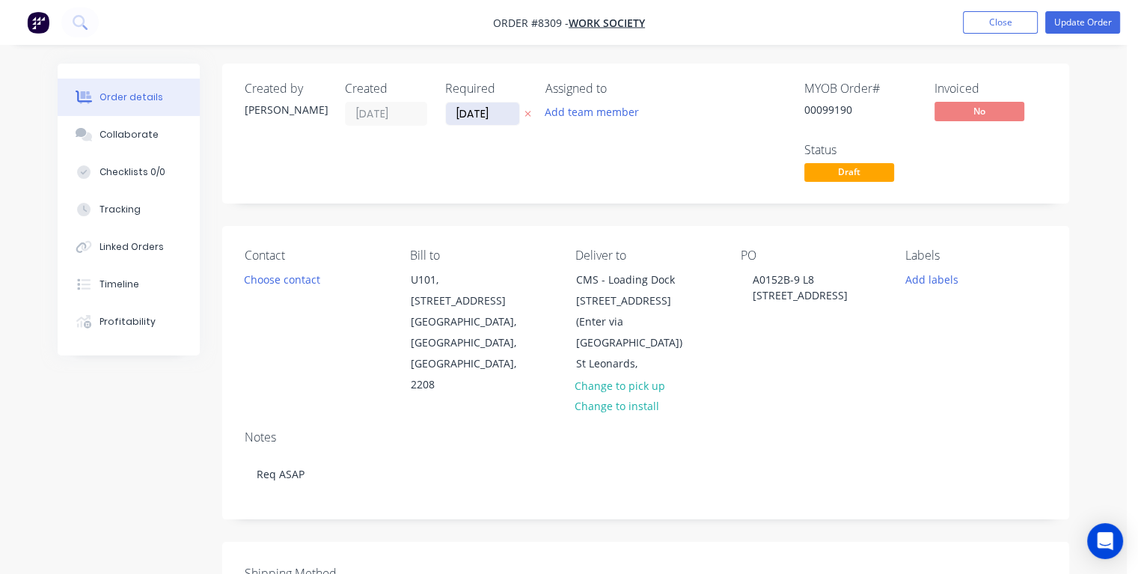
click at [496, 112] on input "[DATE]" at bounding box center [482, 114] width 73 height 22
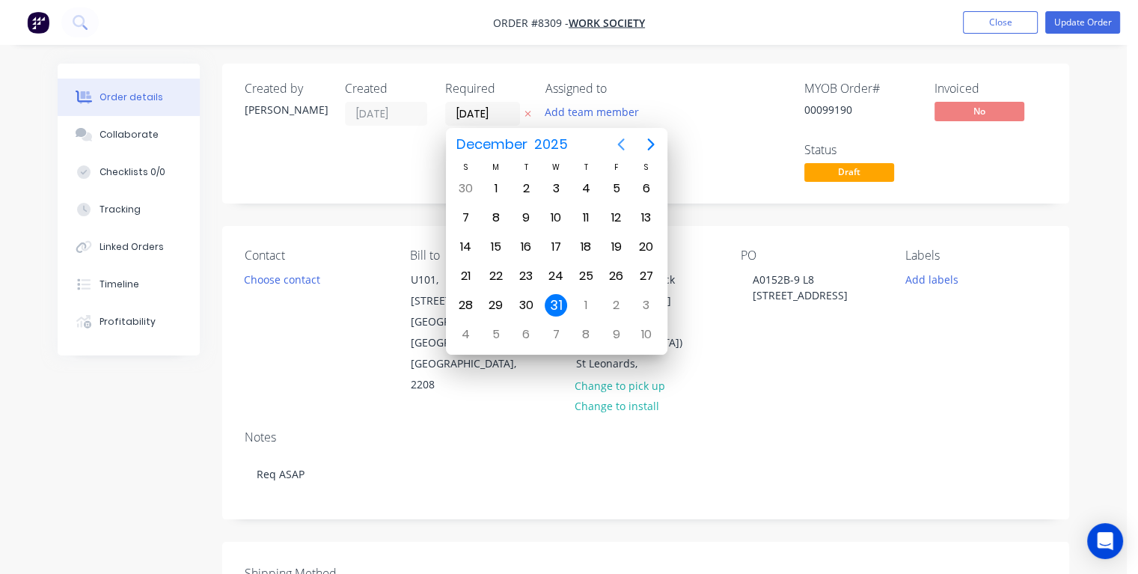
click at [617, 146] on icon "Previous page" at bounding box center [621, 144] width 18 height 18
click at [491, 277] on div "20" at bounding box center [496, 276] width 22 height 22
type input "[DATE]"
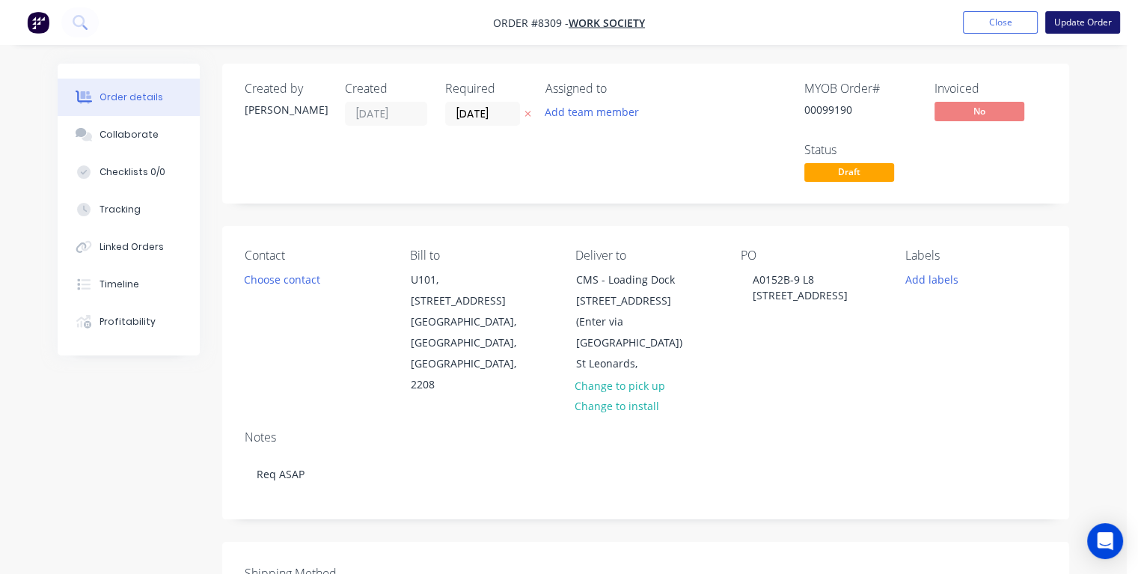
click at [1075, 25] on button "Update Order" at bounding box center [1083, 22] width 75 height 22
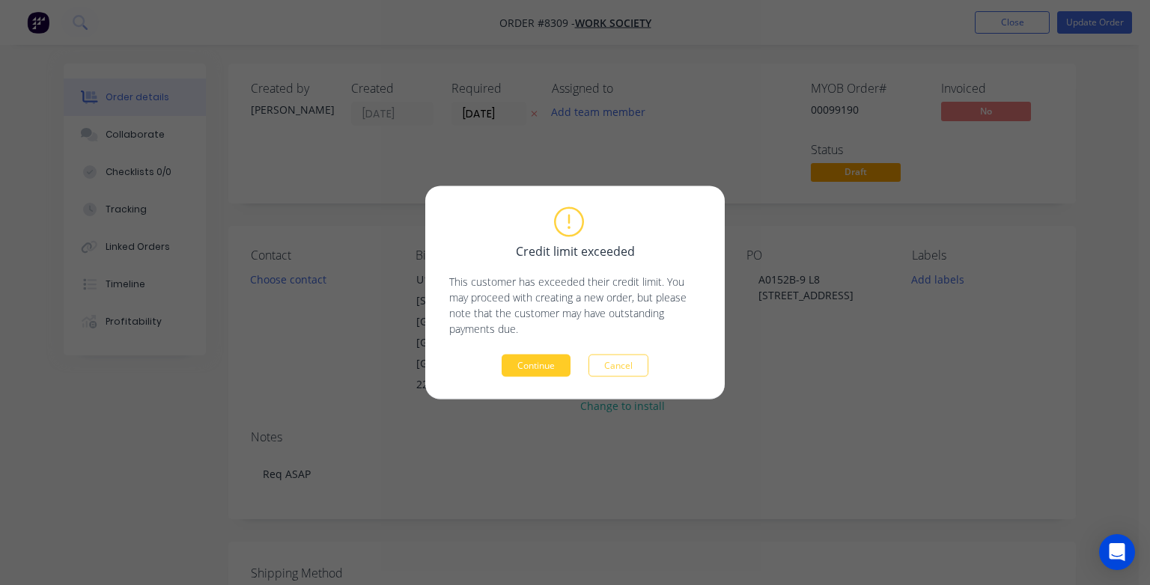
click at [530, 364] on button "Continue" at bounding box center [535, 366] width 69 height 22
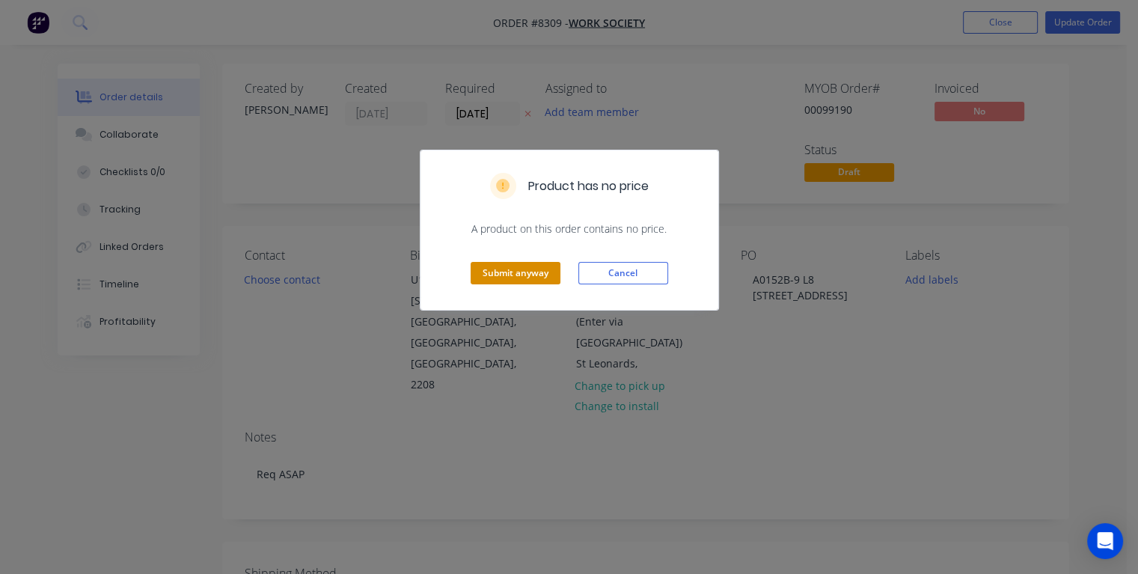
click at [543, 272] on button "Submit anyway" at bounding box center [516, 273] width 90 height 22
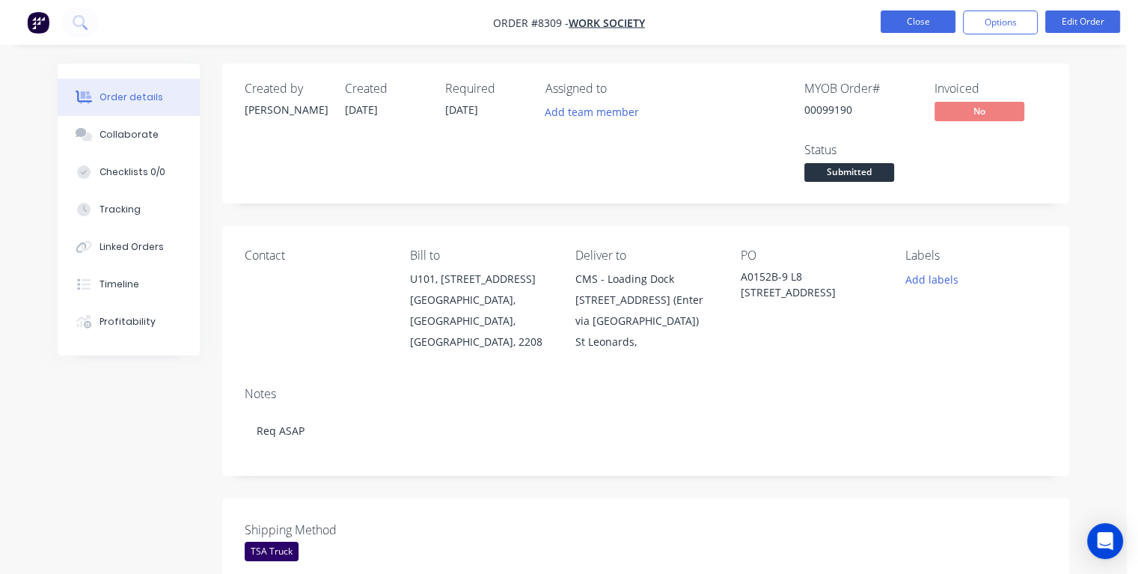
click at [932, 19] on button "Close" at bounding box center [918, 21] width 75 height 22
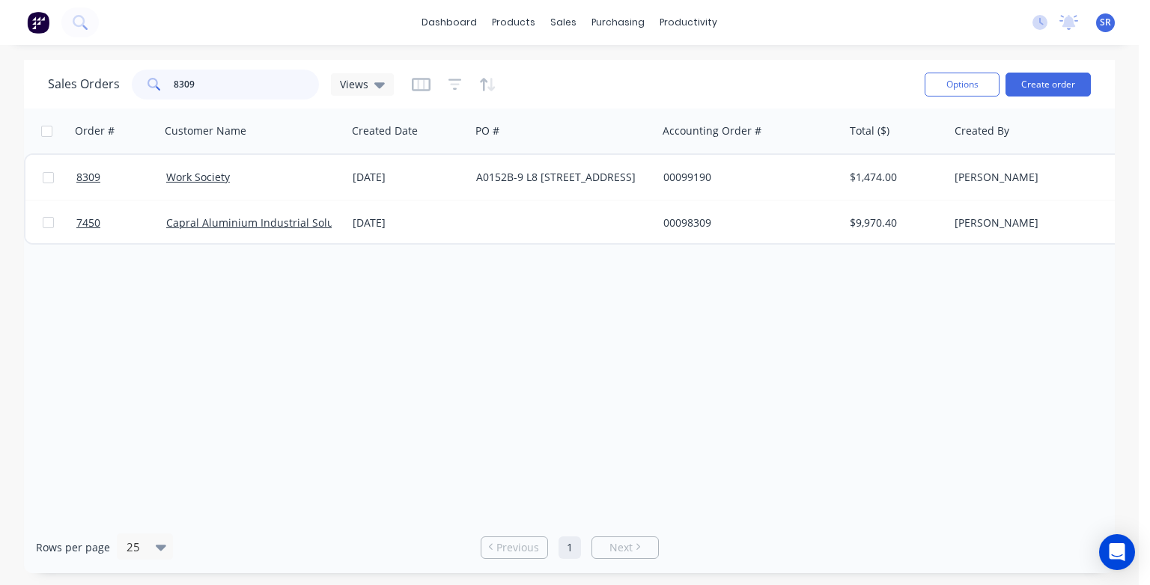
drag, startPoint x: 242, startPoint y: 91, endPoint x: 162, endPoint y: 84, distance: 80.4
click at [162, 84] on div "8309" at bounding box center [225, 85] width 187 height 30
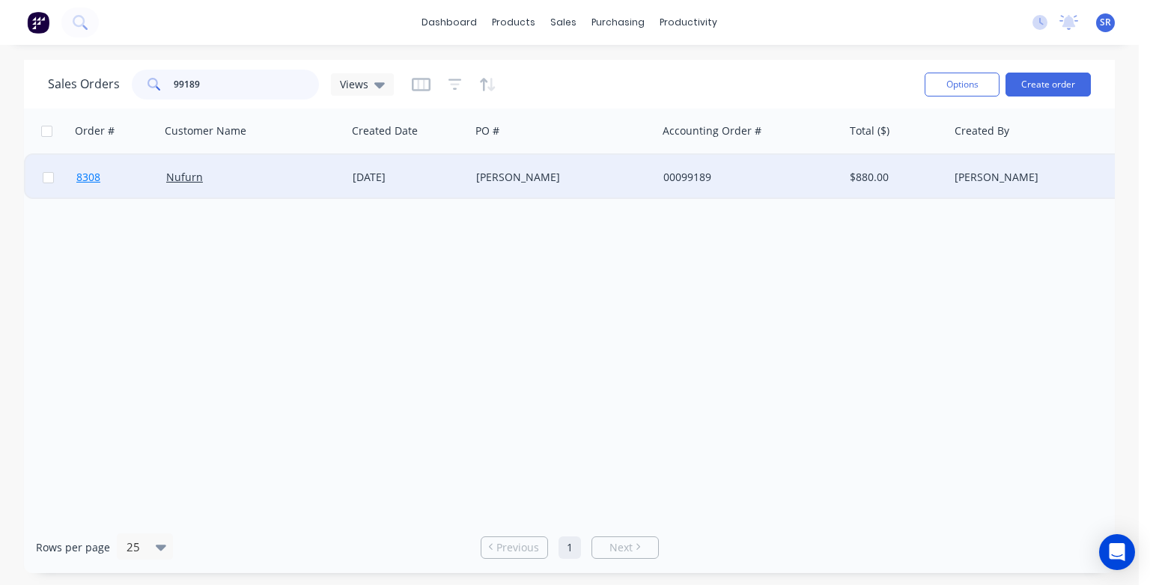
type input "99189"
click at [88, 174] on span "8308" at bounding box center [88, 177] width 24 height 15
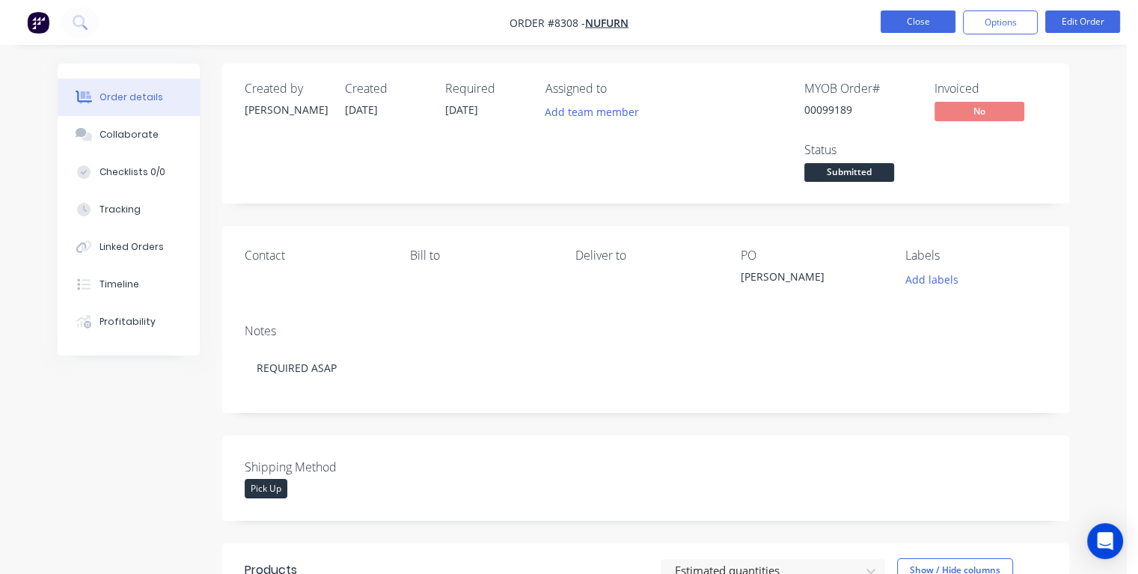
click at [921, 25] on button "Close" at bounding box center [918, 21] width 75 height 22
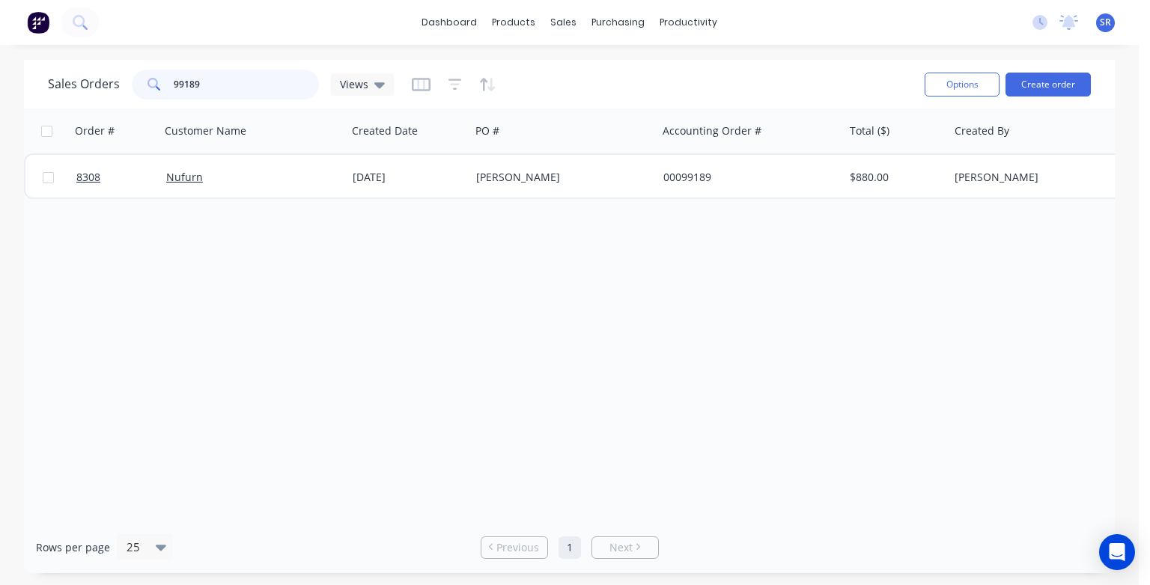
drag, startPoint x: 207, startPoint y: 77, endPoint x: 156, endPoint y: 90, distance: 53.2
click at [156, 90] on div "99189" at bounding box center [225, 85] width 187 height 30
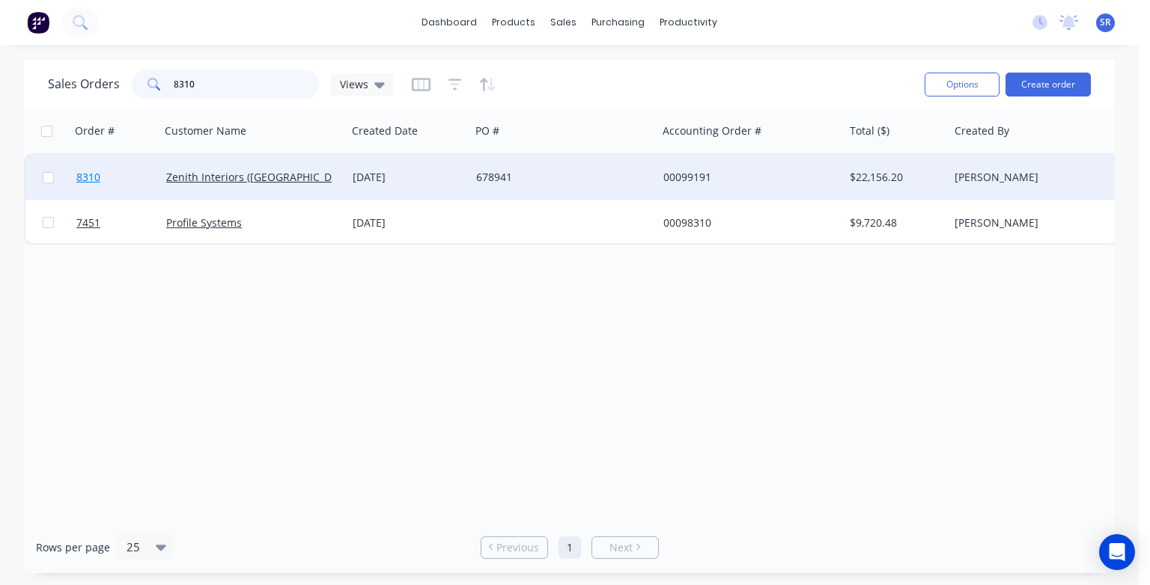
type input "8310"
click at [94, 175] on span "8310" at bounding box center [88, 177] width 24 height 15
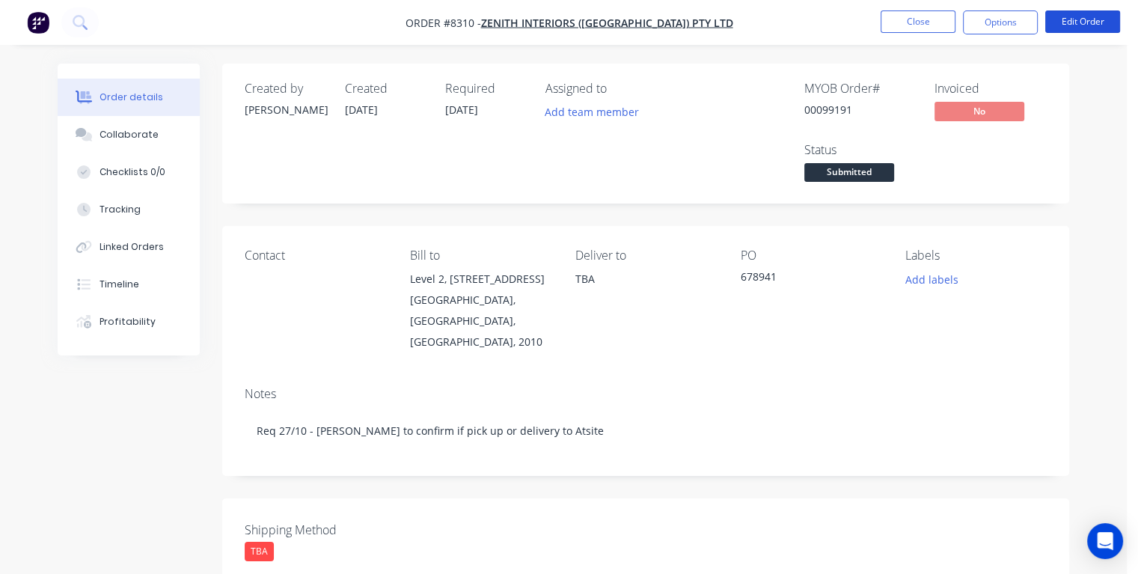
click at [1066, 27] on button "Edit Order" at bounding box center [1083, 21] width 75 height 22
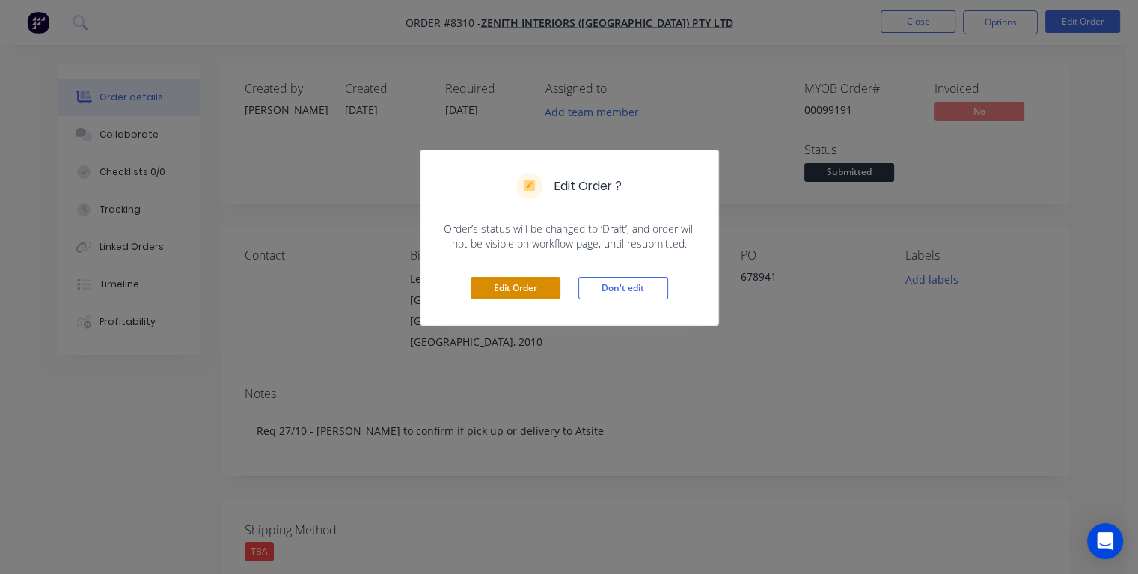
click at [528, 286] on button "Edit Order" at bounding box center [516, 288] width 90 height 22
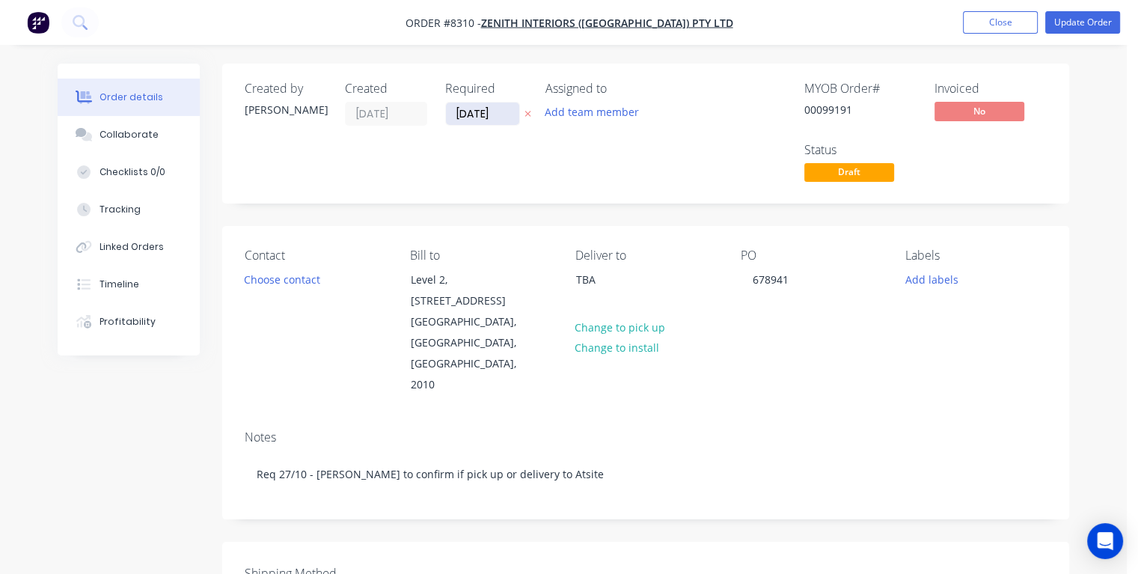
click at [497, 113] on input "[DATE]" at bounding box center [482, 114] width 73 height 22
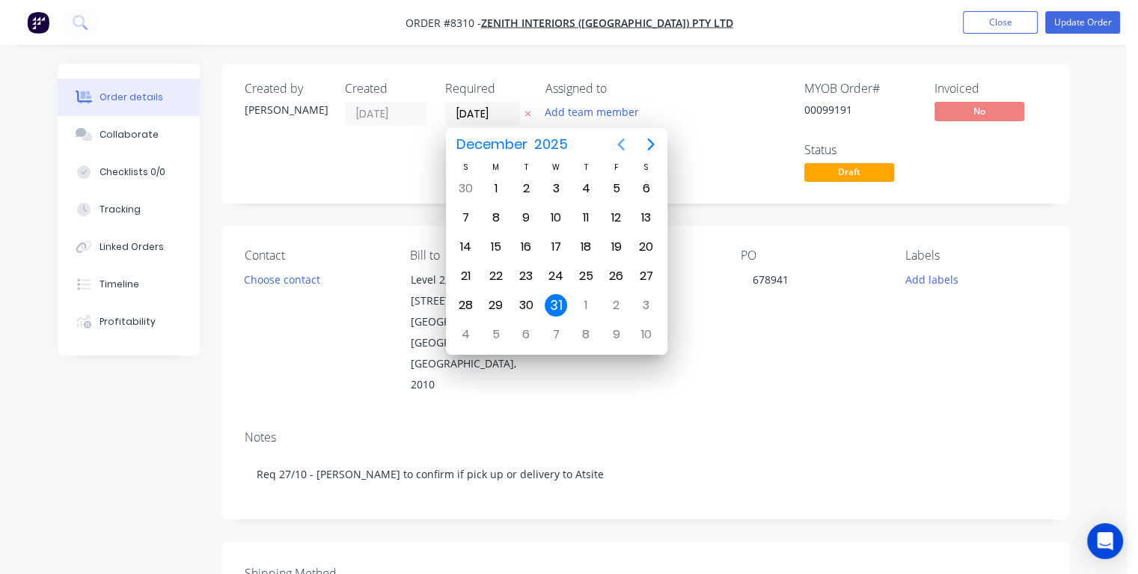
click at [621, 145] on icon "Previous page" at bounding box center [621, 144] width 18 height 18
click at [587, 270] on div "23" at bounding box center [586, 276] width 22 height 22
type input "[DATE]"
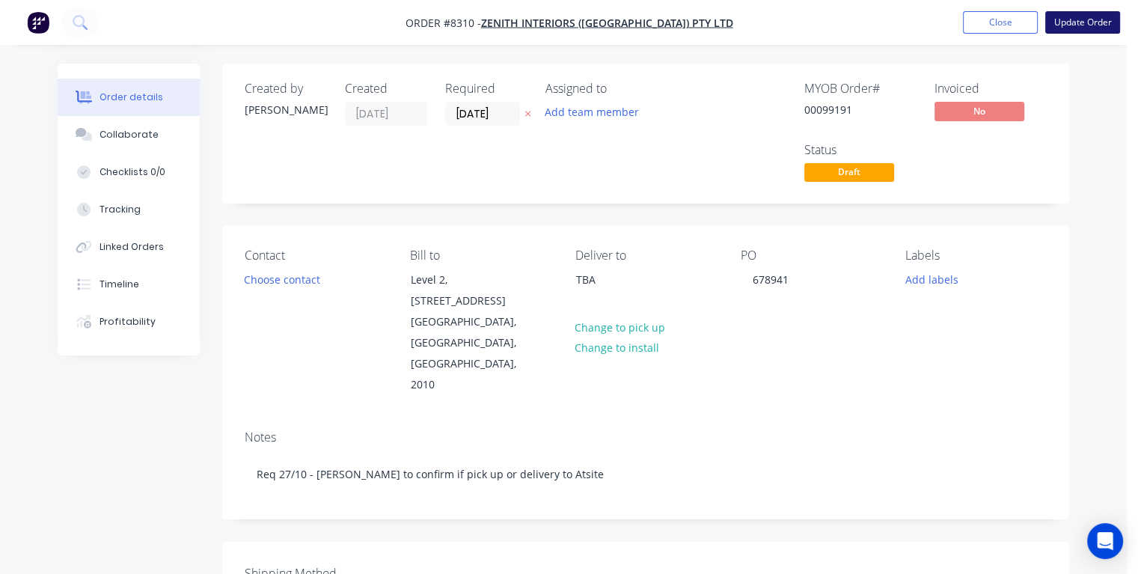
click at [1071, 26] on button "Update Order" at bounding box center [1083, 22] width 75 height 22
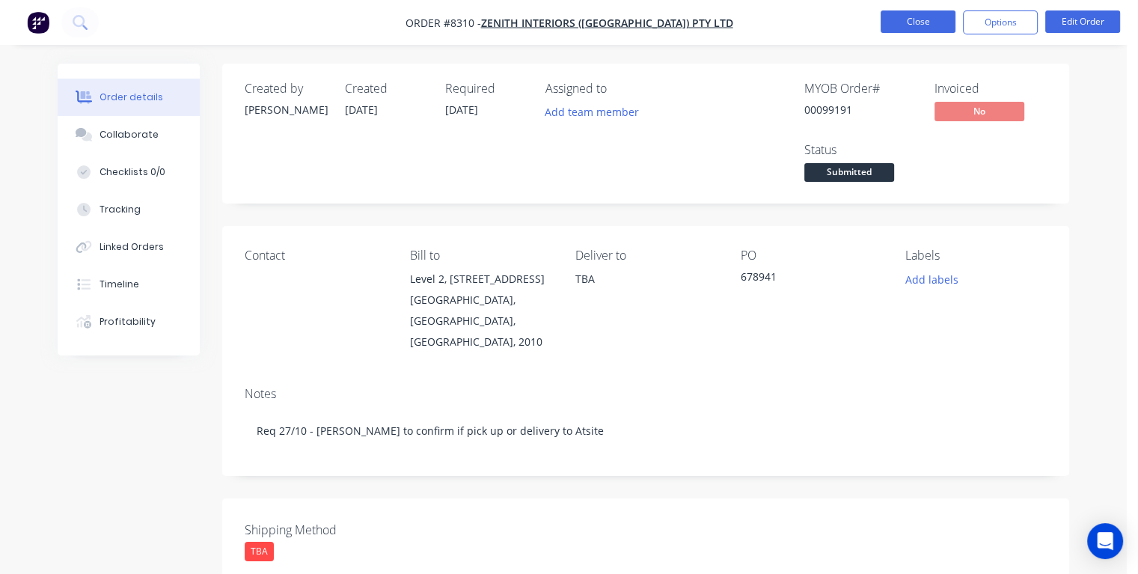
click at [899, 19] on button "Close" at bounding box center [918, 21] width 75 height 22
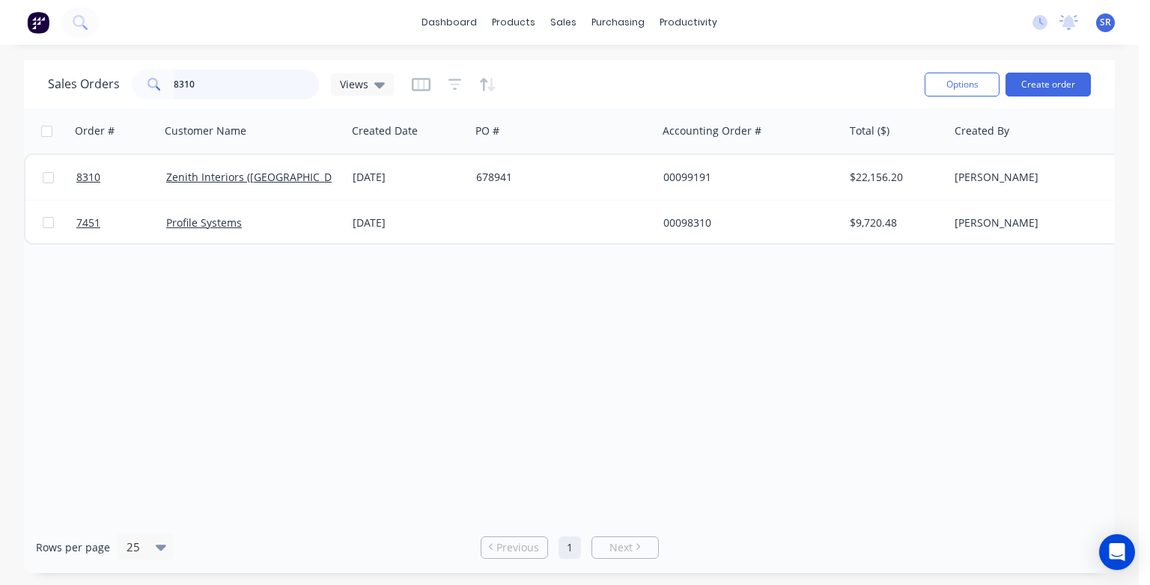
click at [231, 94] on input "8310" at bounding box center [247, 85] width 146 height 30
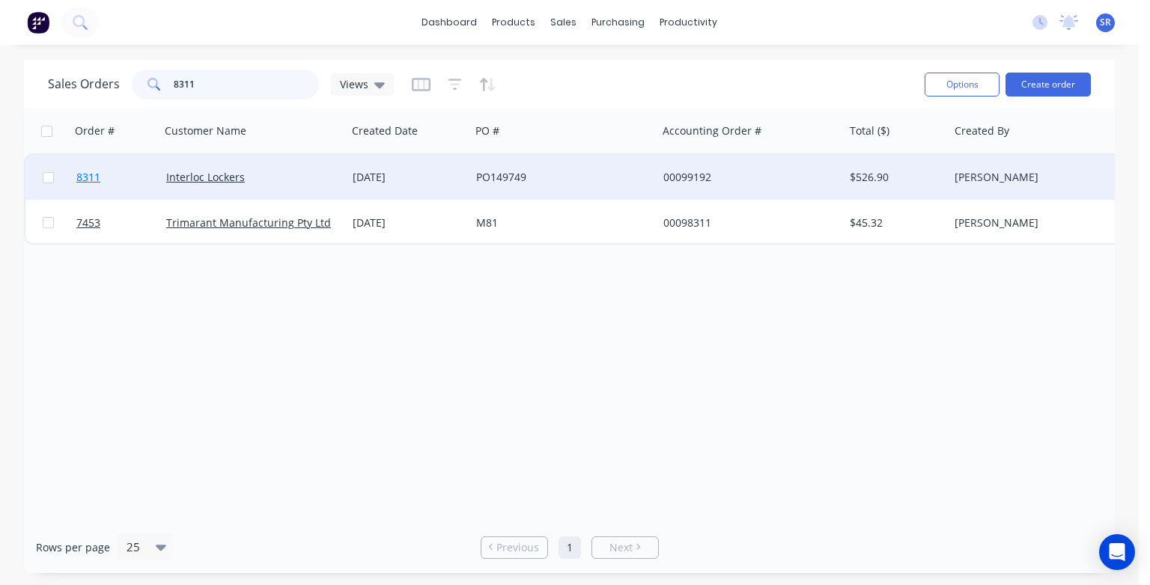
type input "8311"
click at [82, 178] on span "8311" at bounding box center [88, 177] width 24 height 15
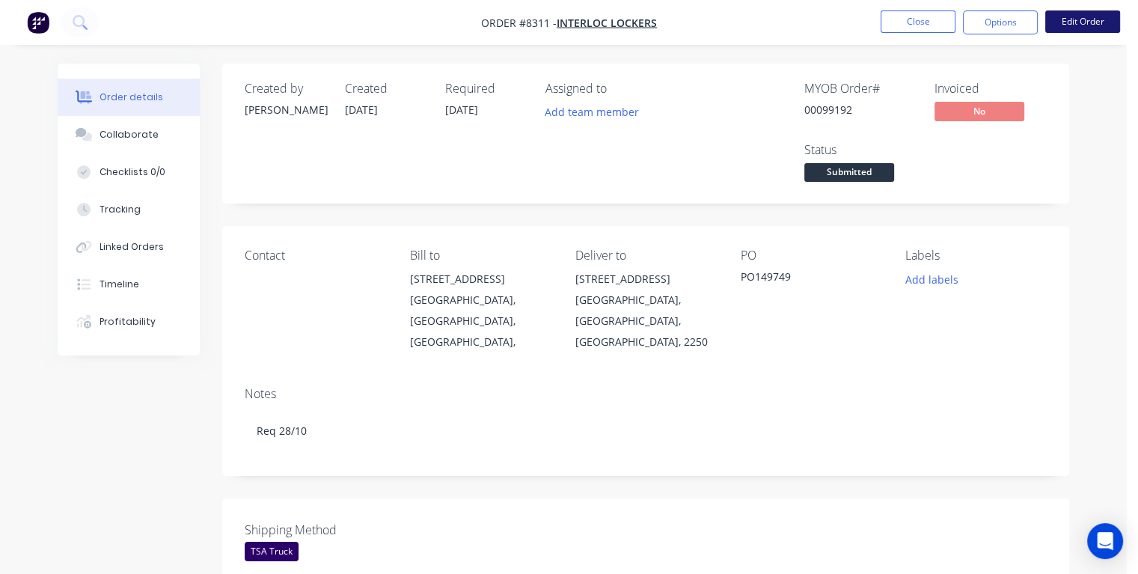
click at [1072, 24] on button "Edit Order" at bounding box center [1083, 21] width 75 height 22
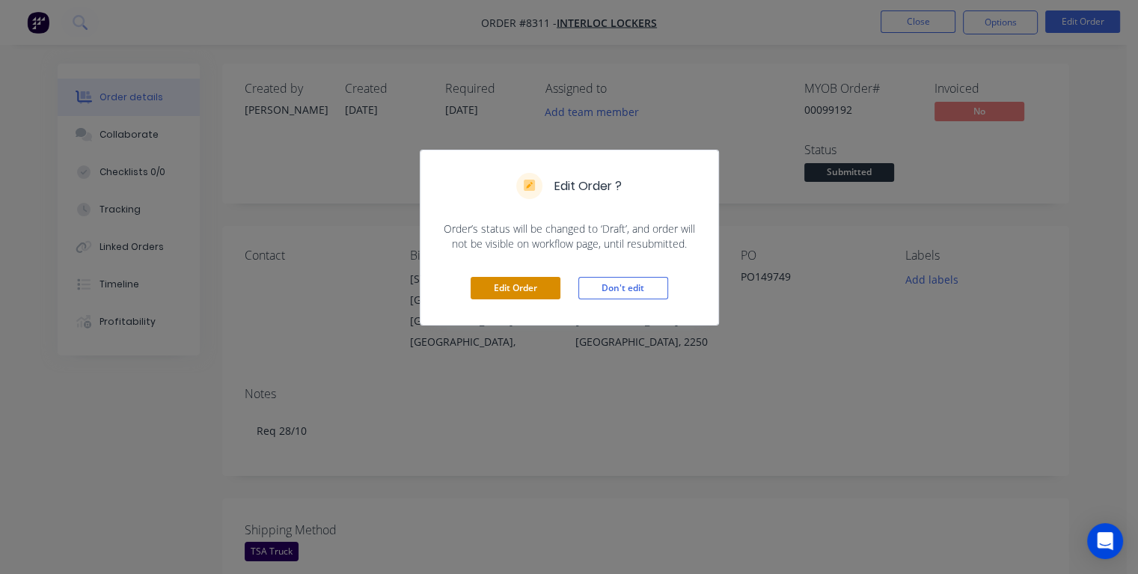
click at [515, 289] on button "Edit Order" at bounding box center [516, 288] width 90 height 22
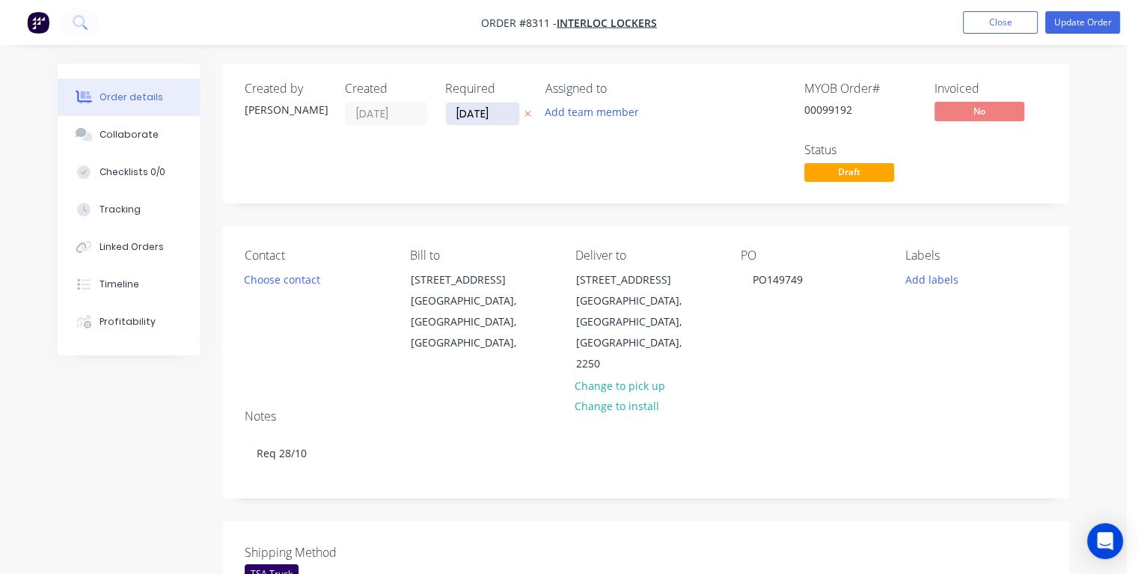
click at [504, 115] on input "[DATE]" at bounding box center [482, 114] width 73 height 22
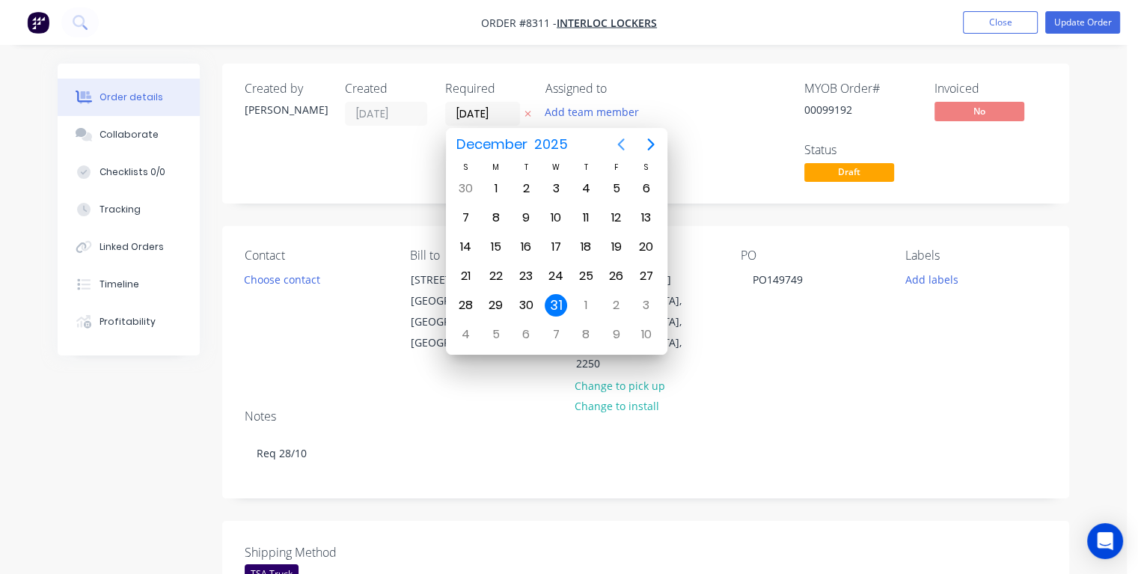
click at [618, 144] on icon "Previous page" at bounding box center [620, 144] width 7 height 12
click at [500, 301] on div "27" at bounding box center [496, 305] width 22 height 22
type input "[DATE]"
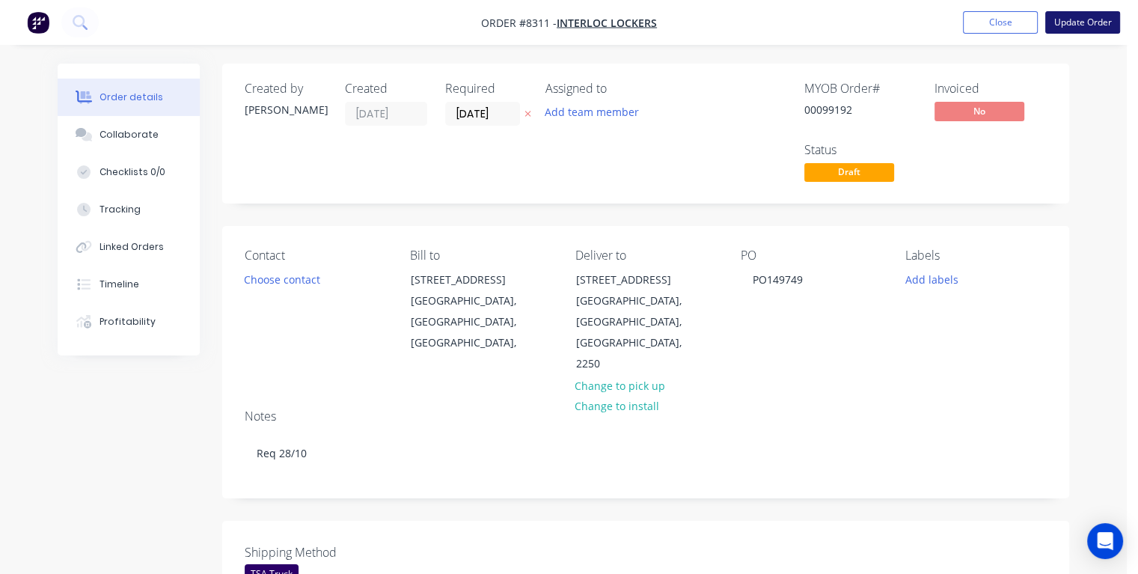
click at [1064, 23] on button "Update Order" at bounding box center [1083, 22] width 75 height 22
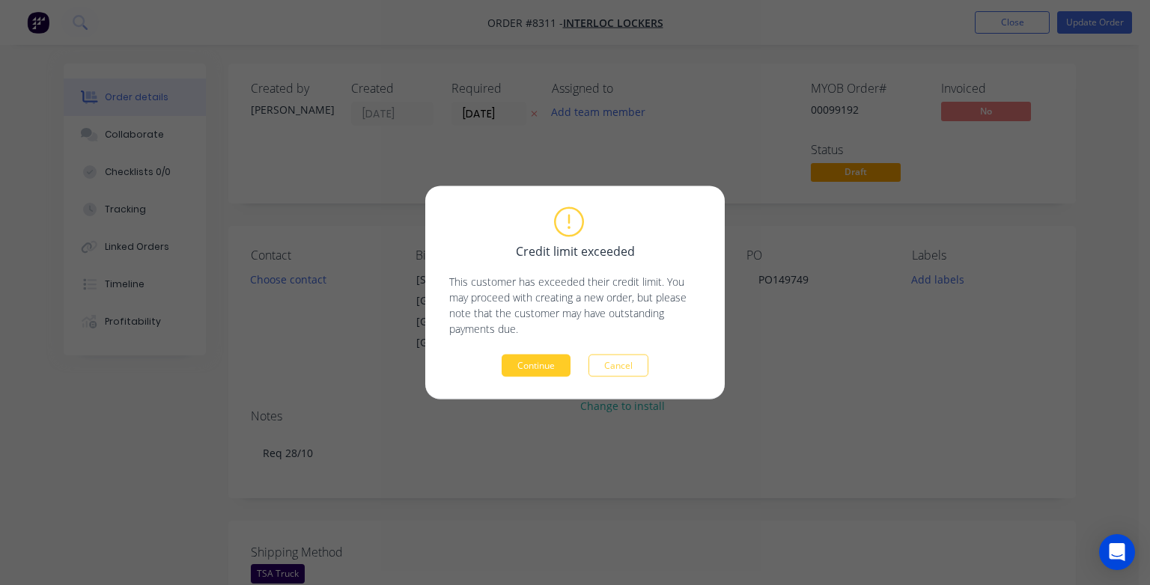
click at [533, 368] on button "Continue" at bounding box center [535, 366] width 69 height 22
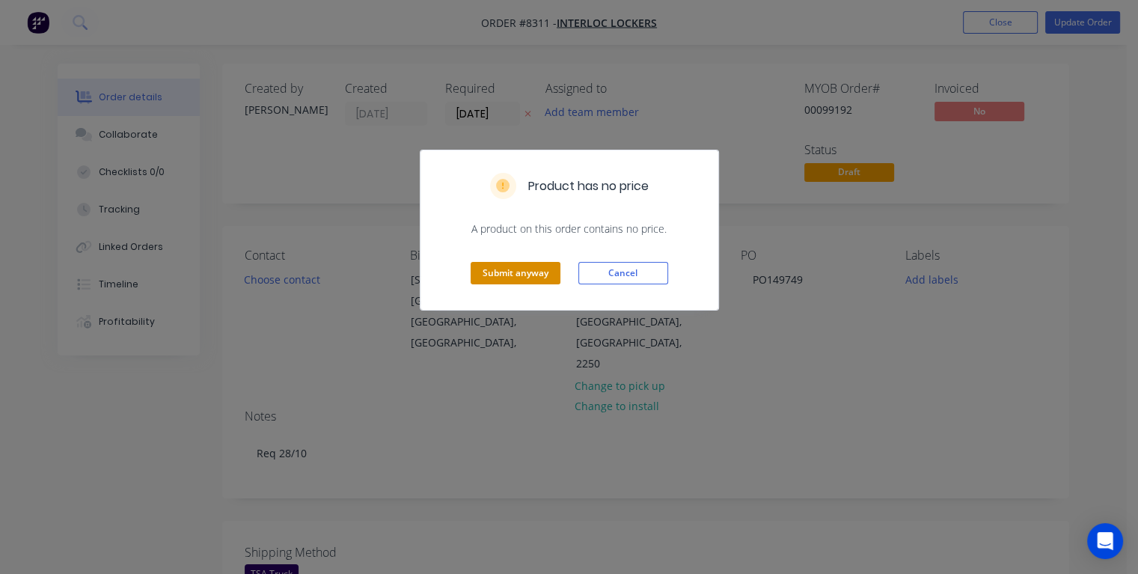
click at [518, 281] on button "Submit anyway" at bounding box center [516, 273] width 90 height 22
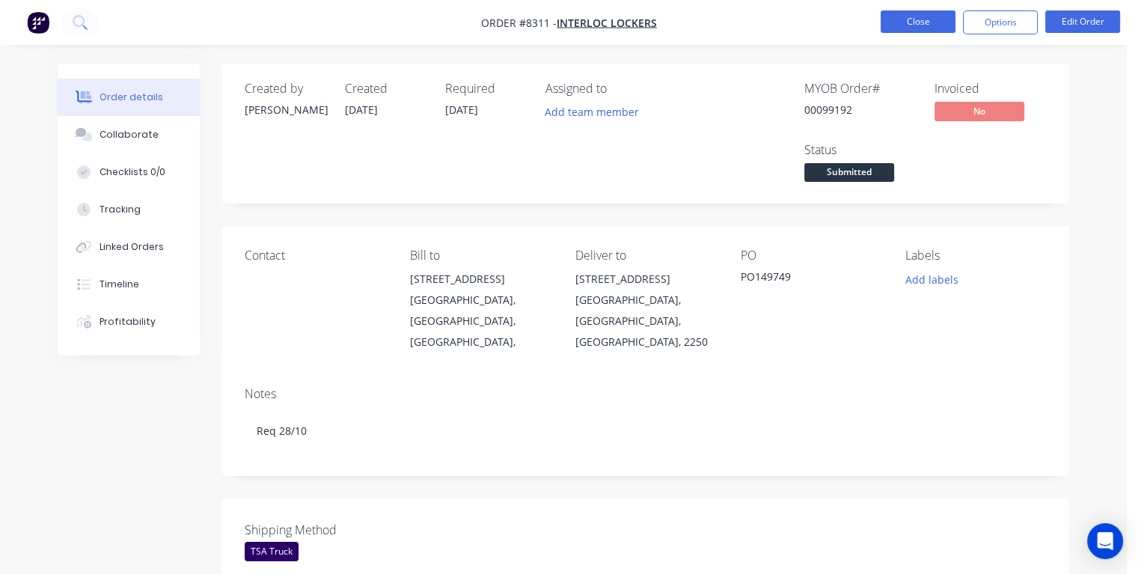
click at [910, 22] on button "Close" at bounding box center [918, 21] width 75 height 22
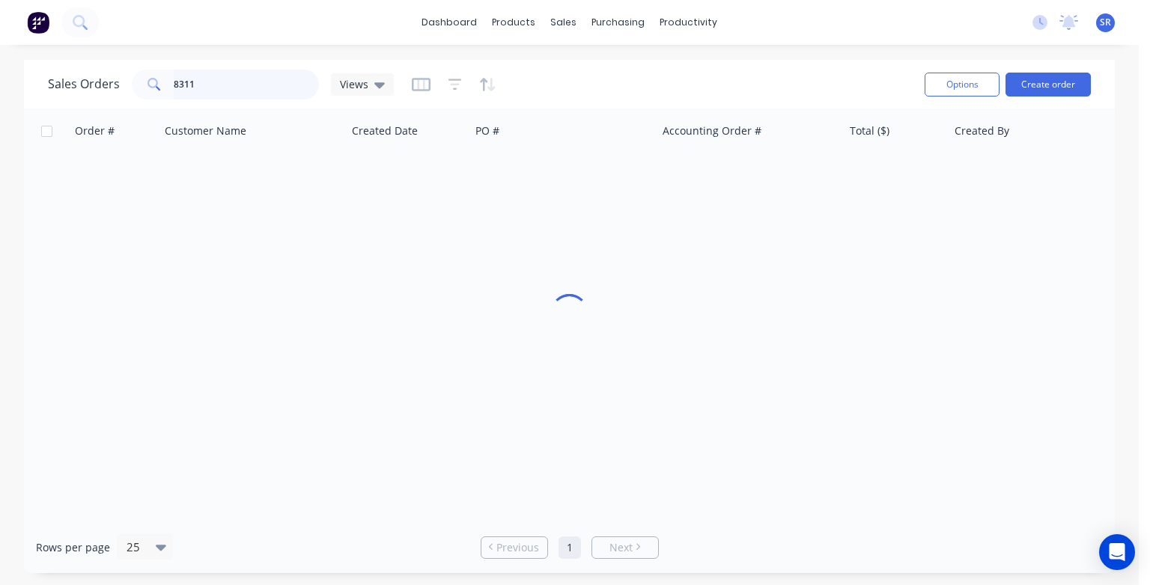
click at [267, 91] on input "8311" at bounding box center [247, 85] width 146 height 30
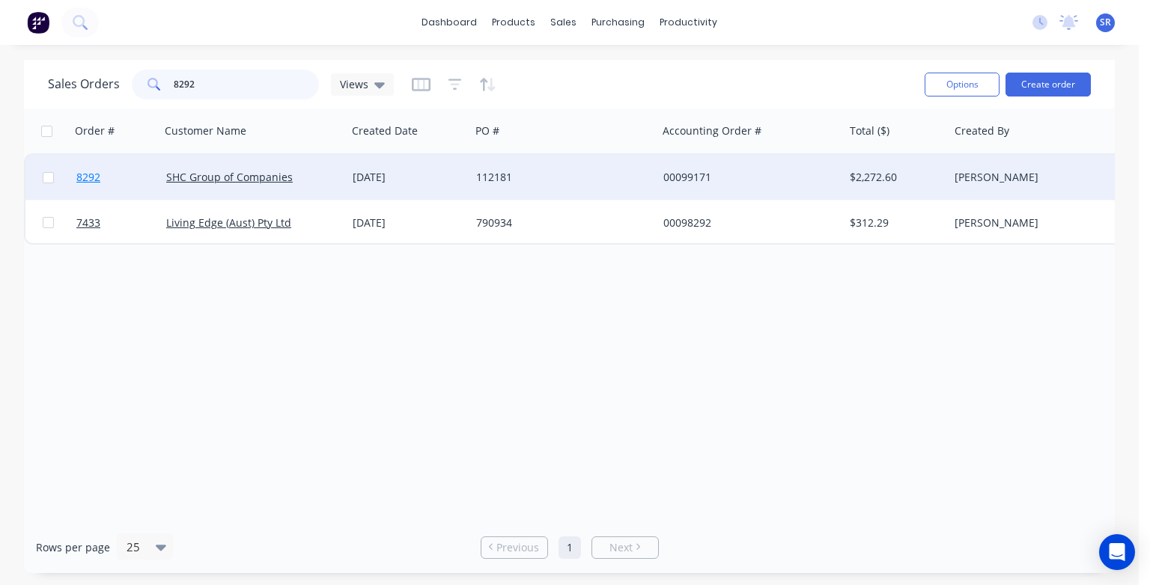
type input "8292"
click at [90, 179] on span "8292" at bounding box center [88, 177] width 24 height 15
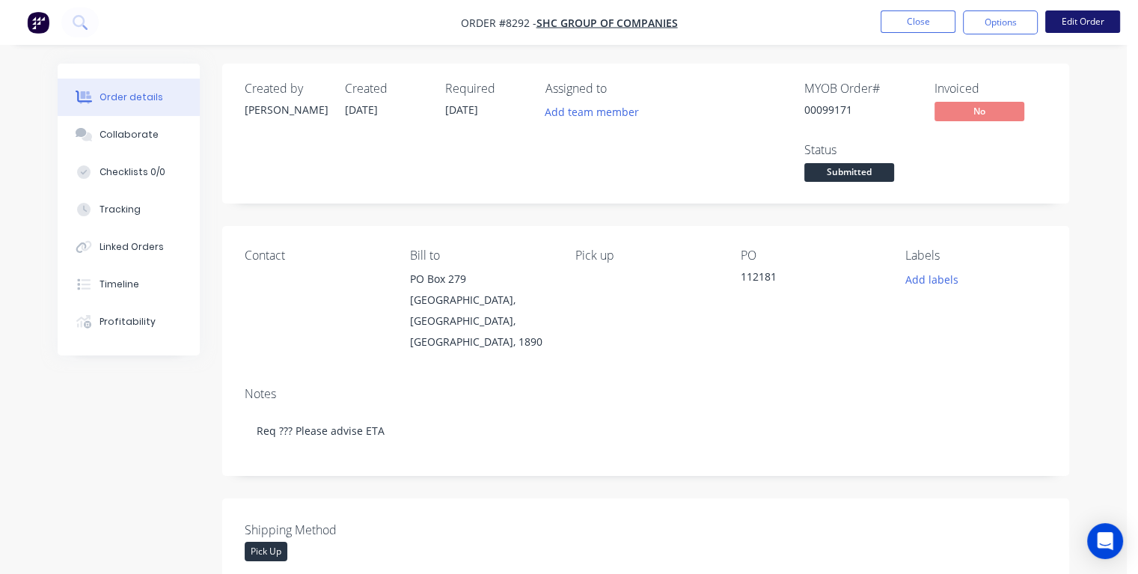
click at [1098, 23] on button "Edit Order" at bounding box center [1083, 21] width 75 height 22
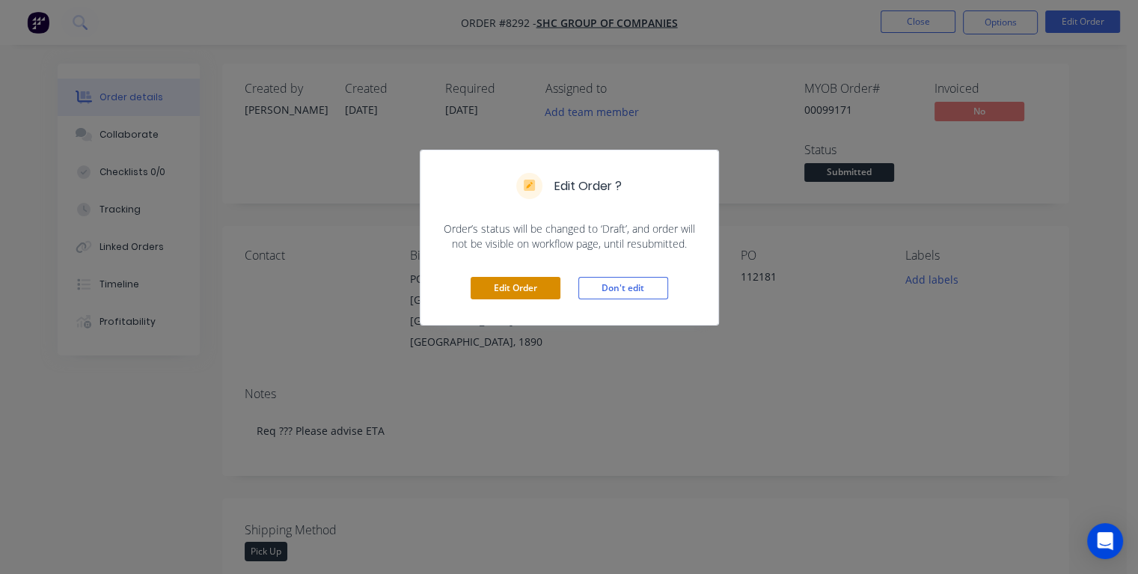
click at [490, 281] on button "Edit Order" at bounding box center [516, 288] width 90 height 22
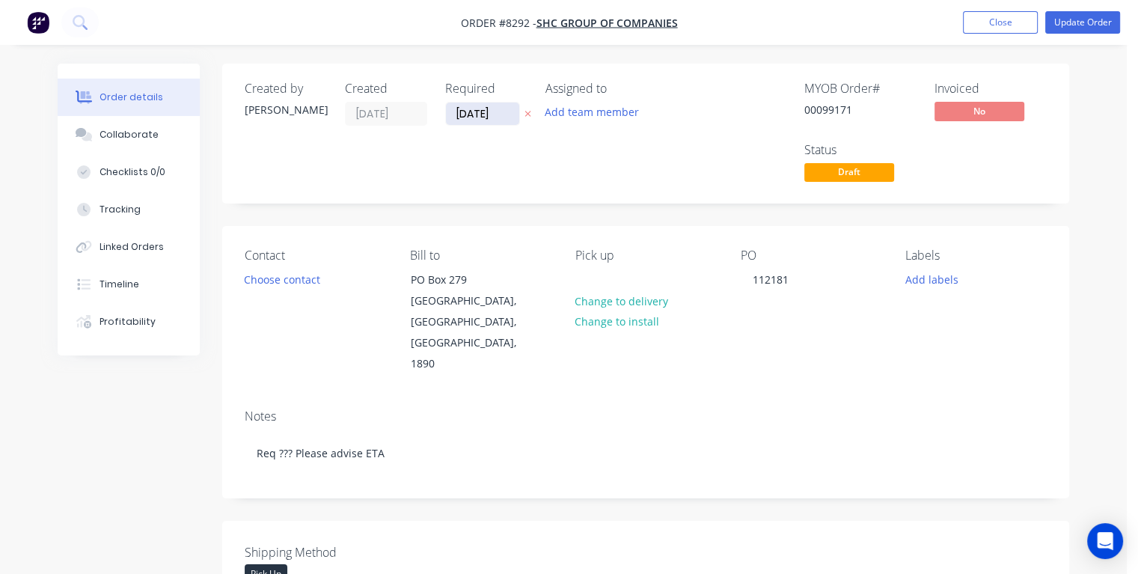
click at [499, 112] on input "[DATE]" at bounding box center [482, 114] width 73 height 22
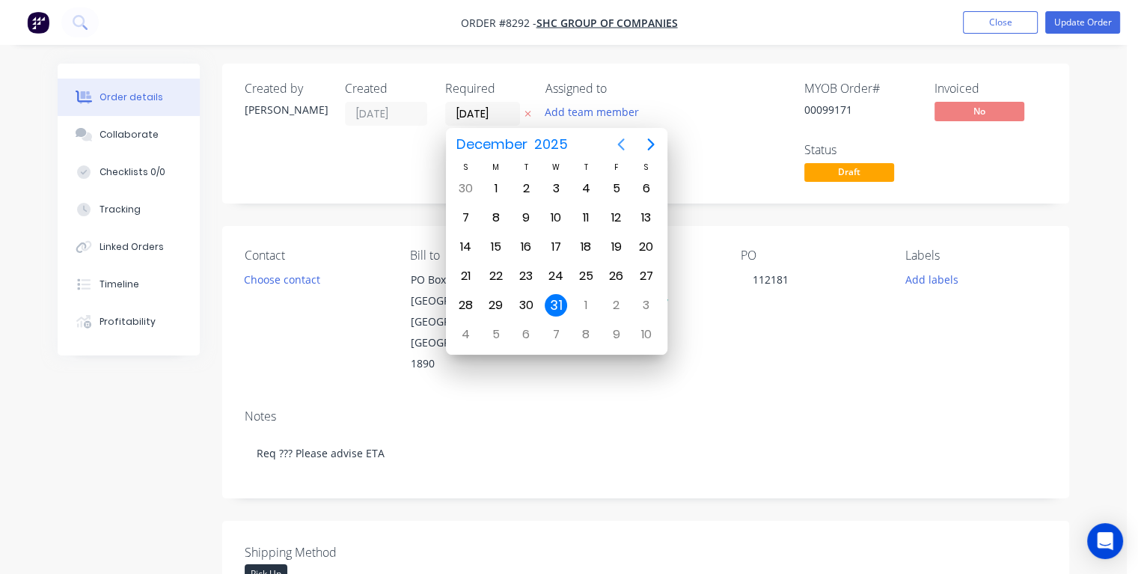
click at [622, 145] on icon "Previous page" at bounding box center [621, 144] width 18 height 18
click at [497, 274] on div "20" at bounding box center [496, 276] width 22 height 22
type input "[DATE]"
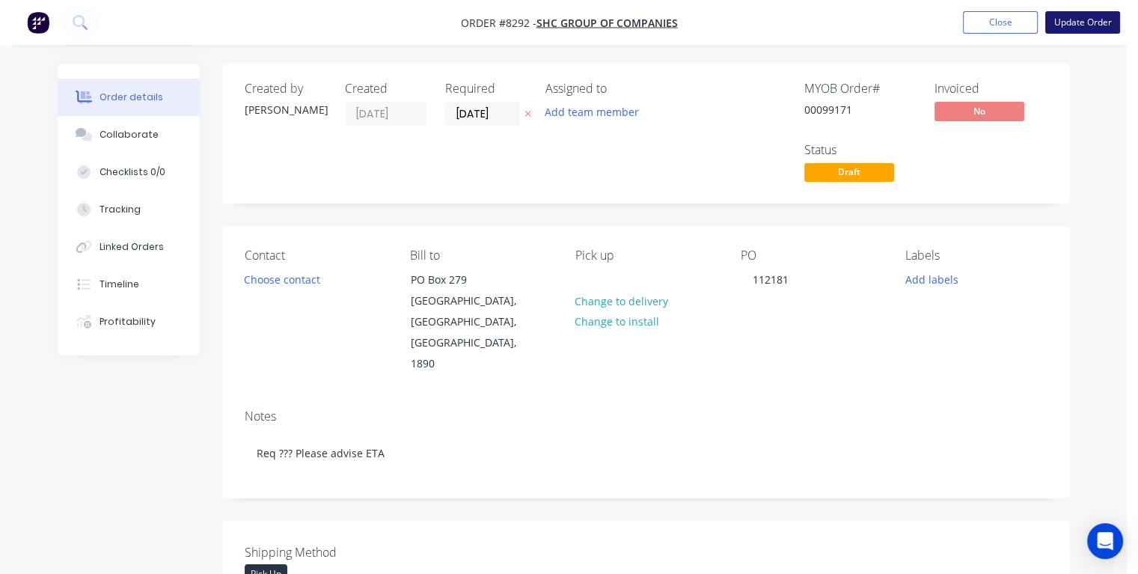
click at [1069, 22] on button "Update Order" at bounding box center [1083, 22] width 75 height 22
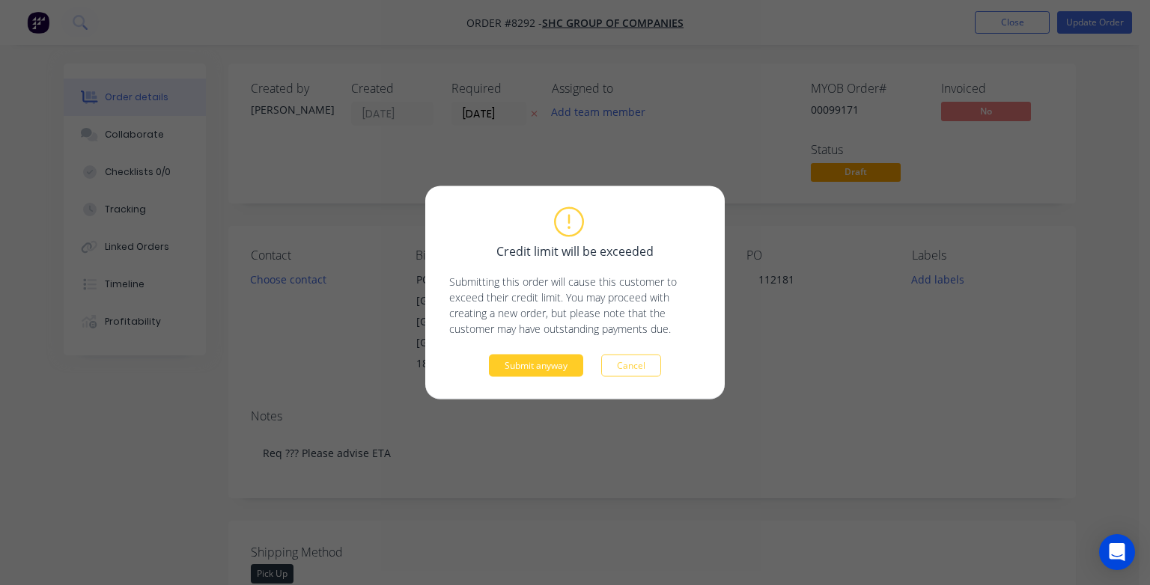
click at [551, 366] on button "Submit anyway" at bounding box center [536, 366] width 94 height 22
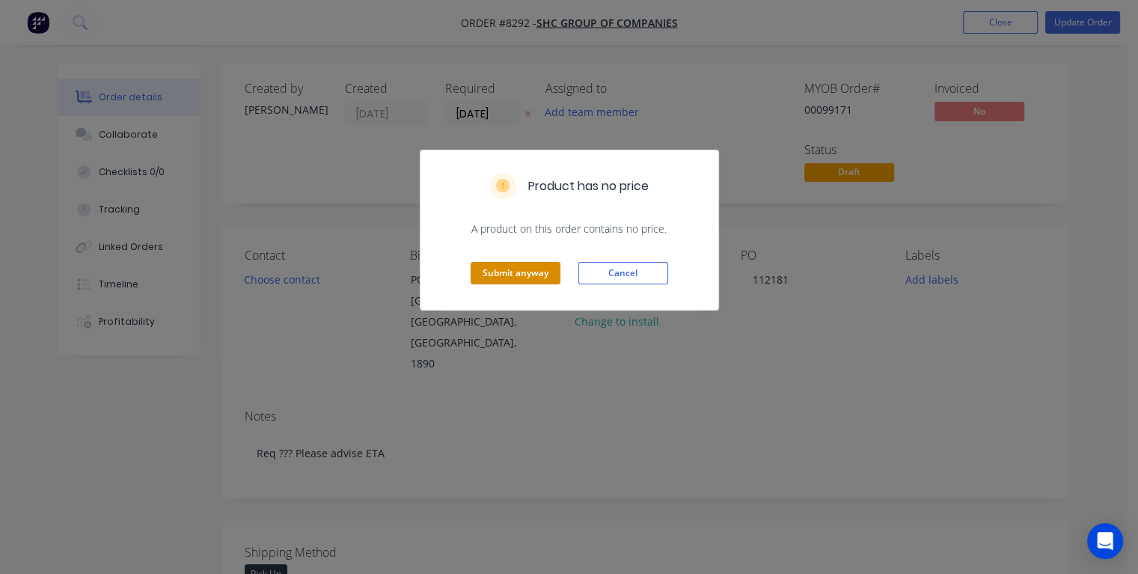
click at [534, 269] on button "Submit anyway" at bounding box center [516, 273] width 90 height 22
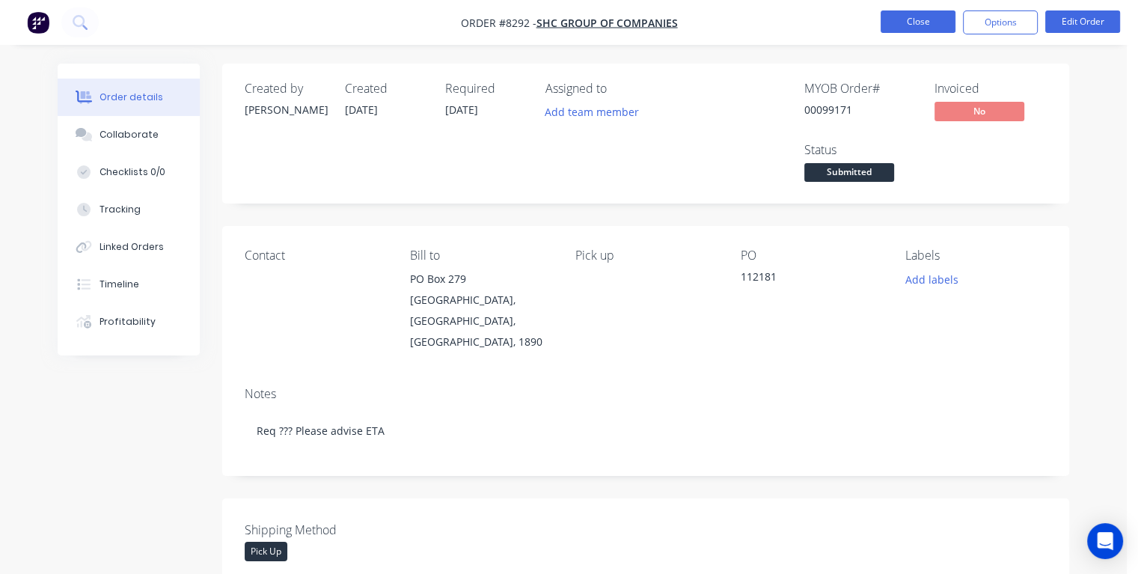
click at [910, 16] on button "Close" at bounding box center [918, 21] width 75 height 22
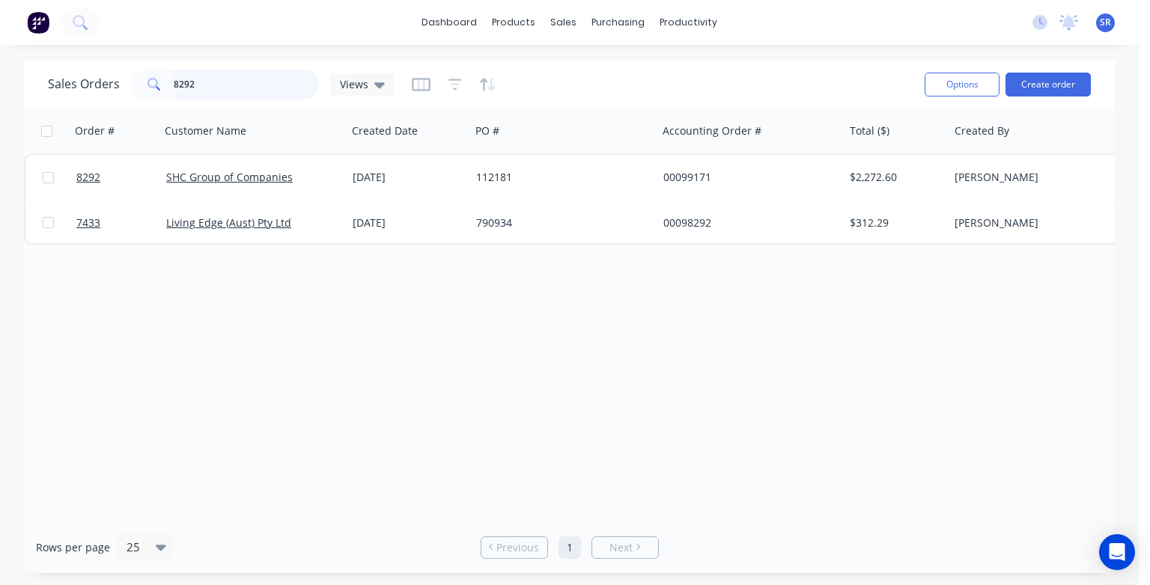
click at [256, 91] on input "8292" at bounding box center [247, 85] width 146 height 30
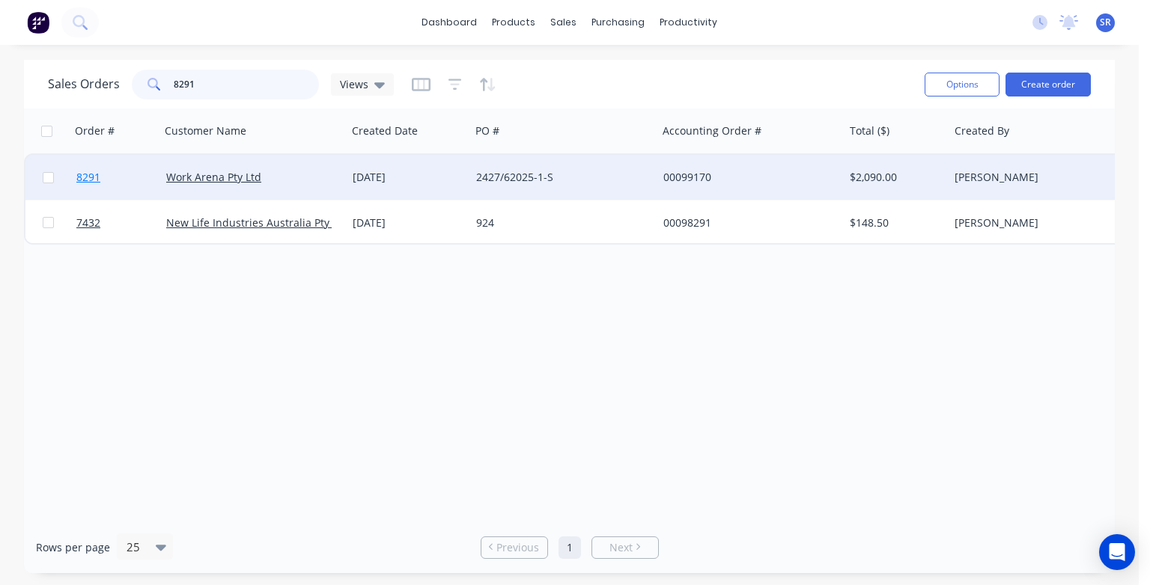
type input "8291"
click at [94, 176] on span "8291" at bounding box center [88, 177] width 24 height 15
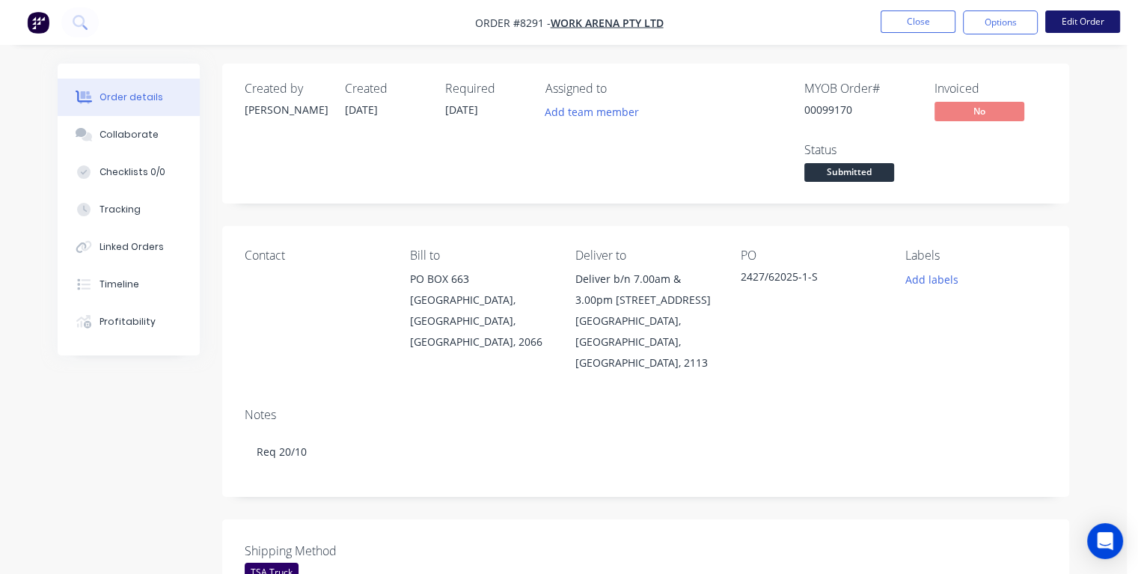
click at [1094, 26] on button "Edit Order" at bounding box center [1083, 21] width 75 height 22
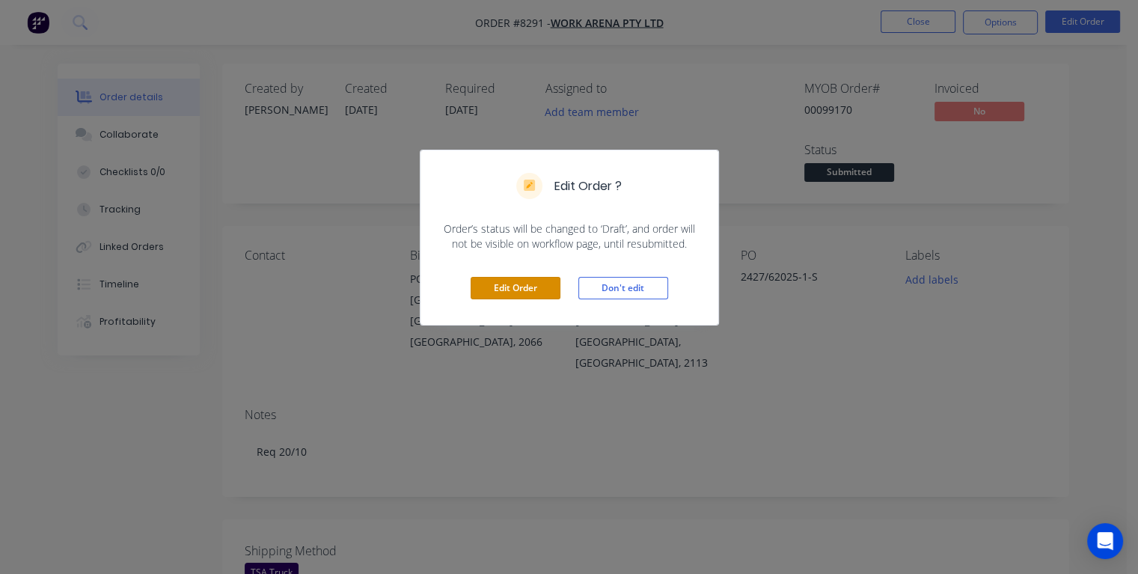
click at [521, 293] on button "Edit Order" at bounding box center [516, 288] width 90 height 22
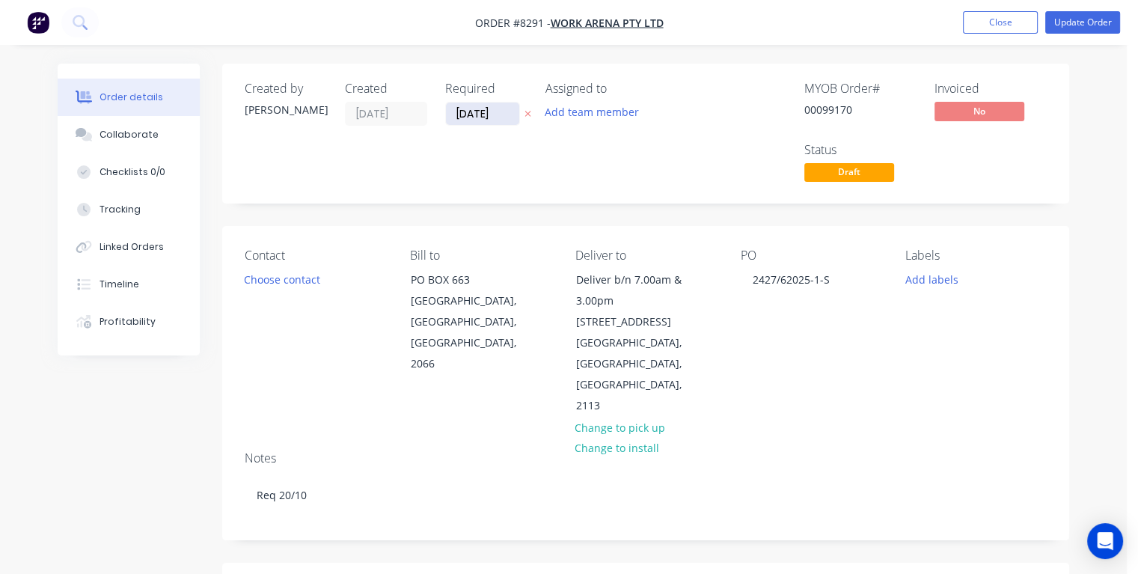
click at [500, 112] on input "[DATE]" at bounding box center [482, 114] width 73 height 22
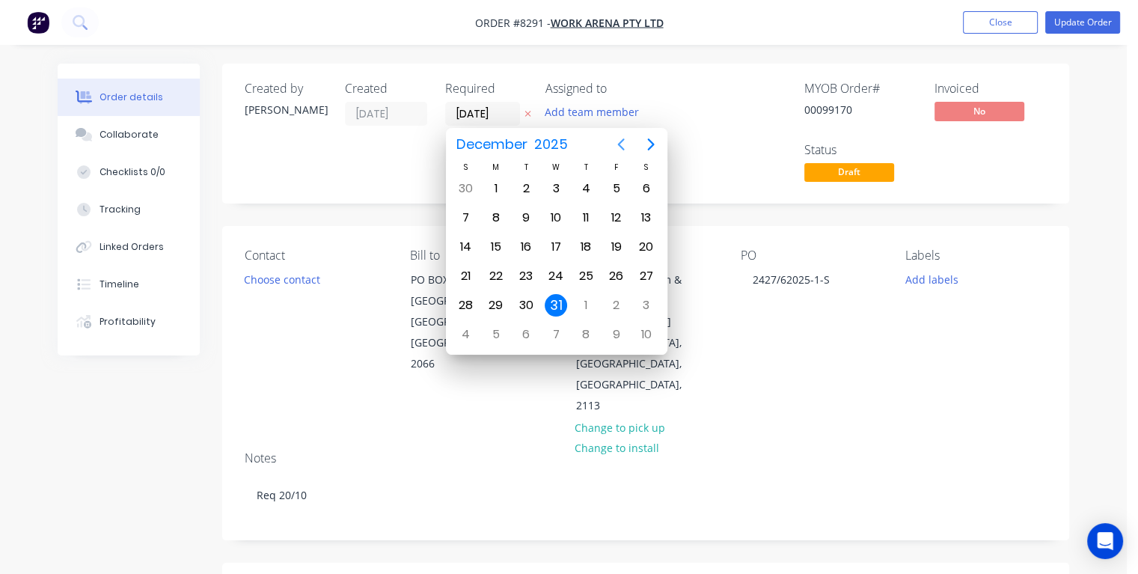
click at [622, 144] on icon "Previous page" at bounding box center [621, 144] width 18 height 18
click at [621, 144] on icon "Previous page" at bounding box center [621, 144] width 18 height 18
click at [501, 247] on div "13" at bounding box center [496, 247] width 22 height 22
type input "[DATE]"
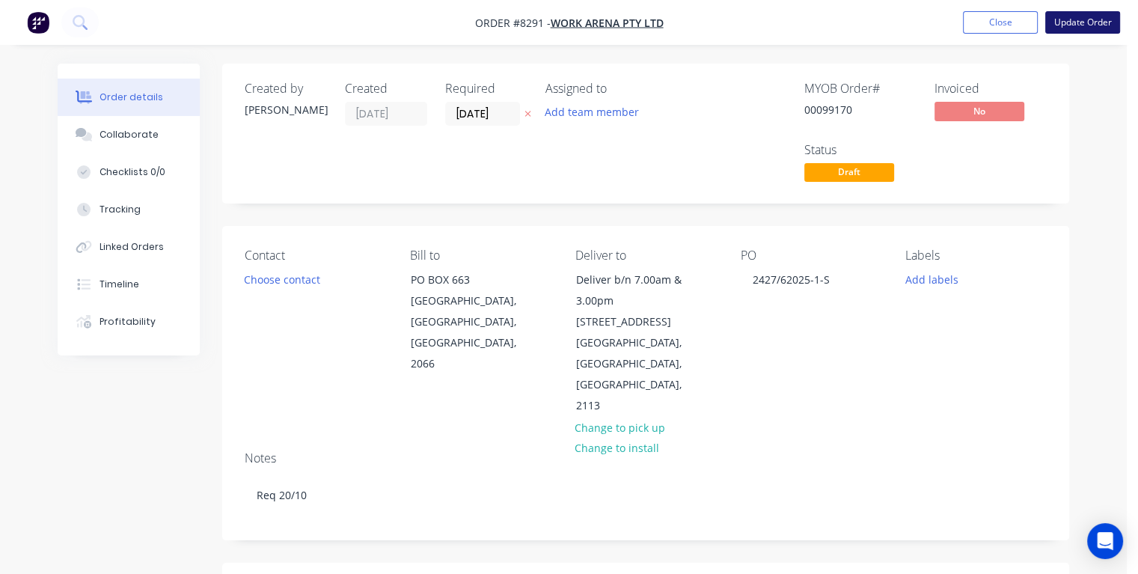
click at [1062, 28] on button "Update Order" at bounding box center [1083, 22] width 75 height 22
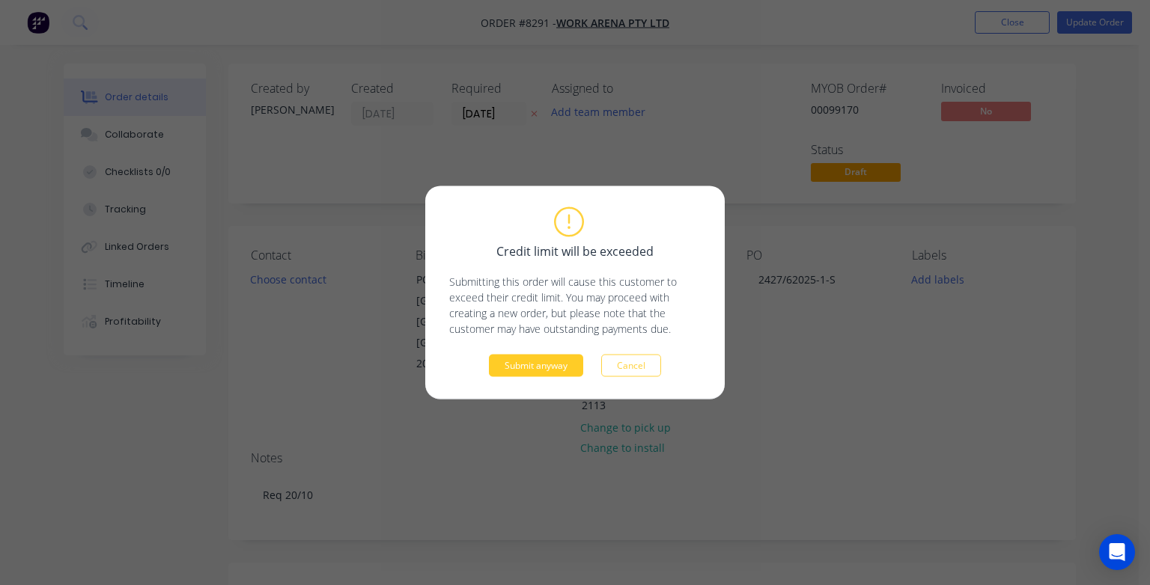
click at [540, 370] on button "Submit anyway" at bounding box center [536, 366] width 94 height 22
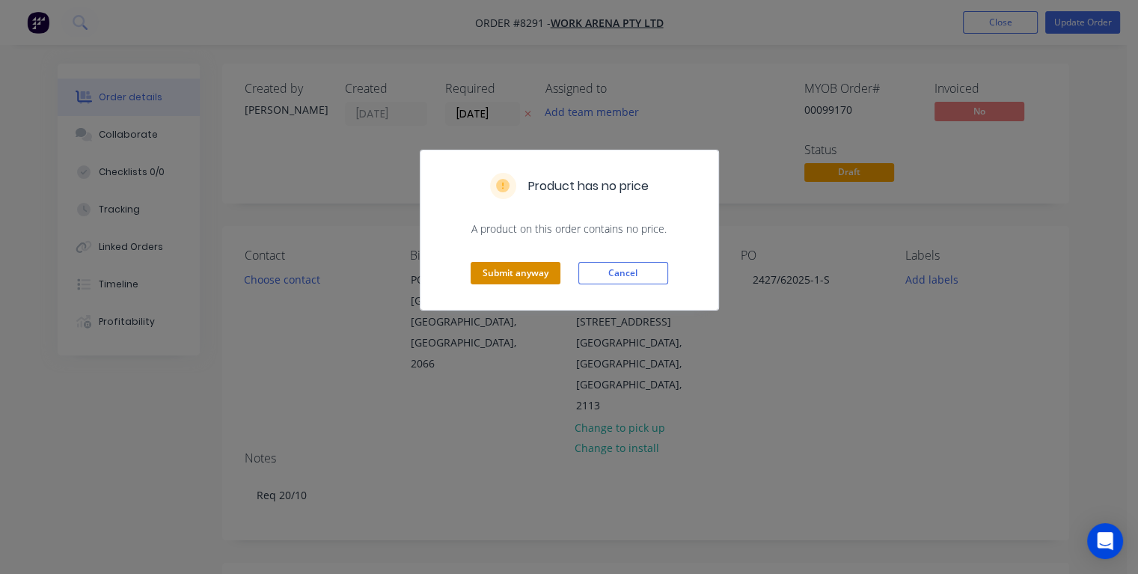
click at [520, 266] on button "Submit anyway" at bounding box center [516, 273] width 90 height 22
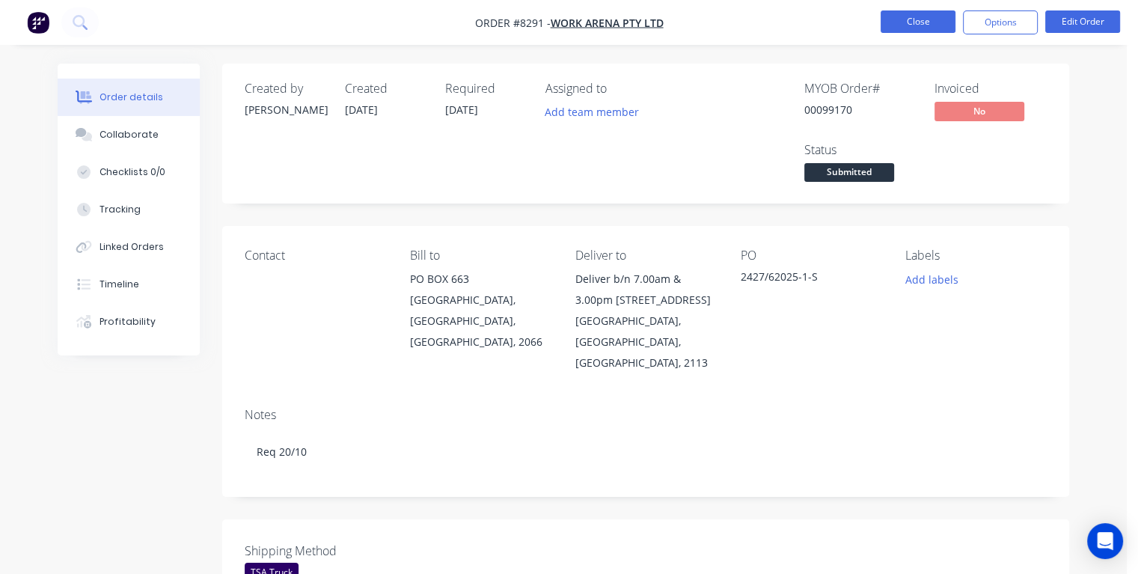
click at [897, 28] on button "Close" at bounding box center [918, 21] width 75 height 22
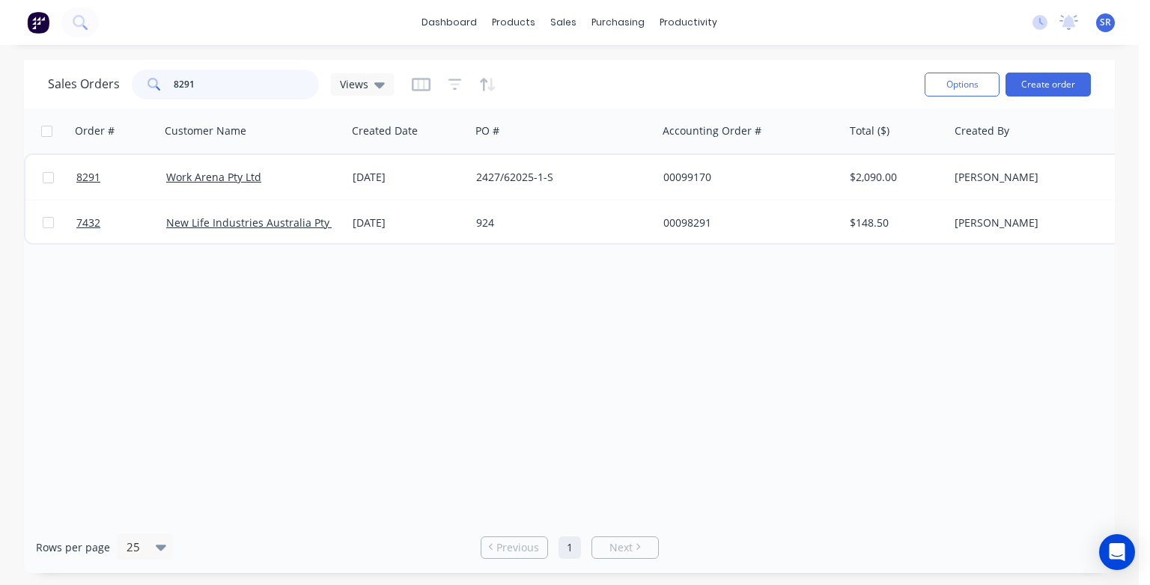
drag, startPoint x: 205, startPoint y: 87, endPoint x: 149, endPoint y: 76, distance: 57.1
click at [149, 76] on div "8291" at bounding box center [225, 85] width 187 height 30
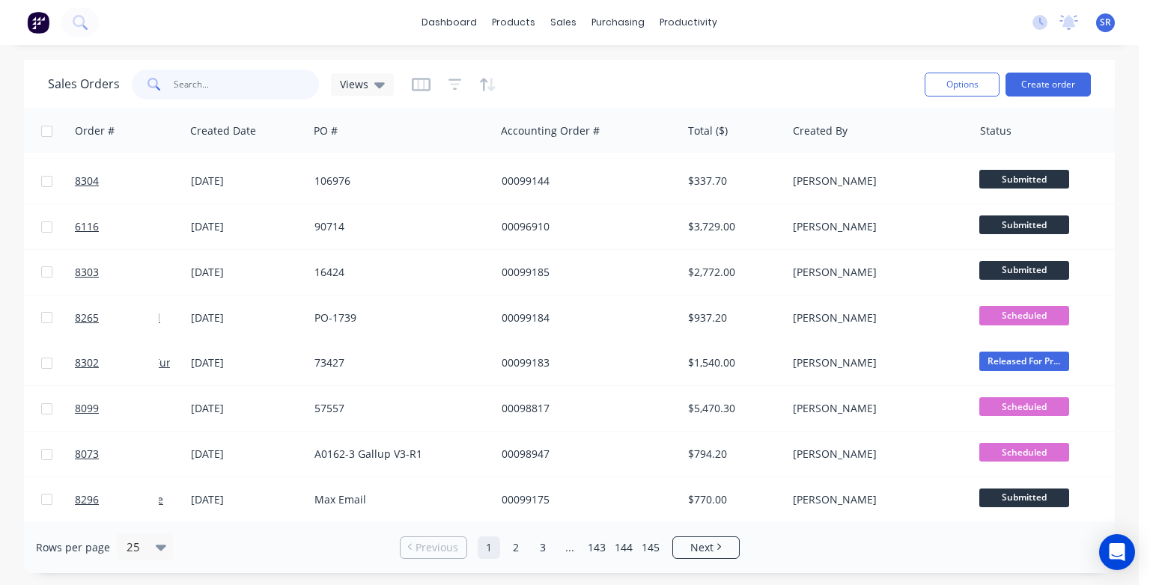
scroll to position [775, 162]
